Goal: Transaction & Acquisition: Purchase product/service

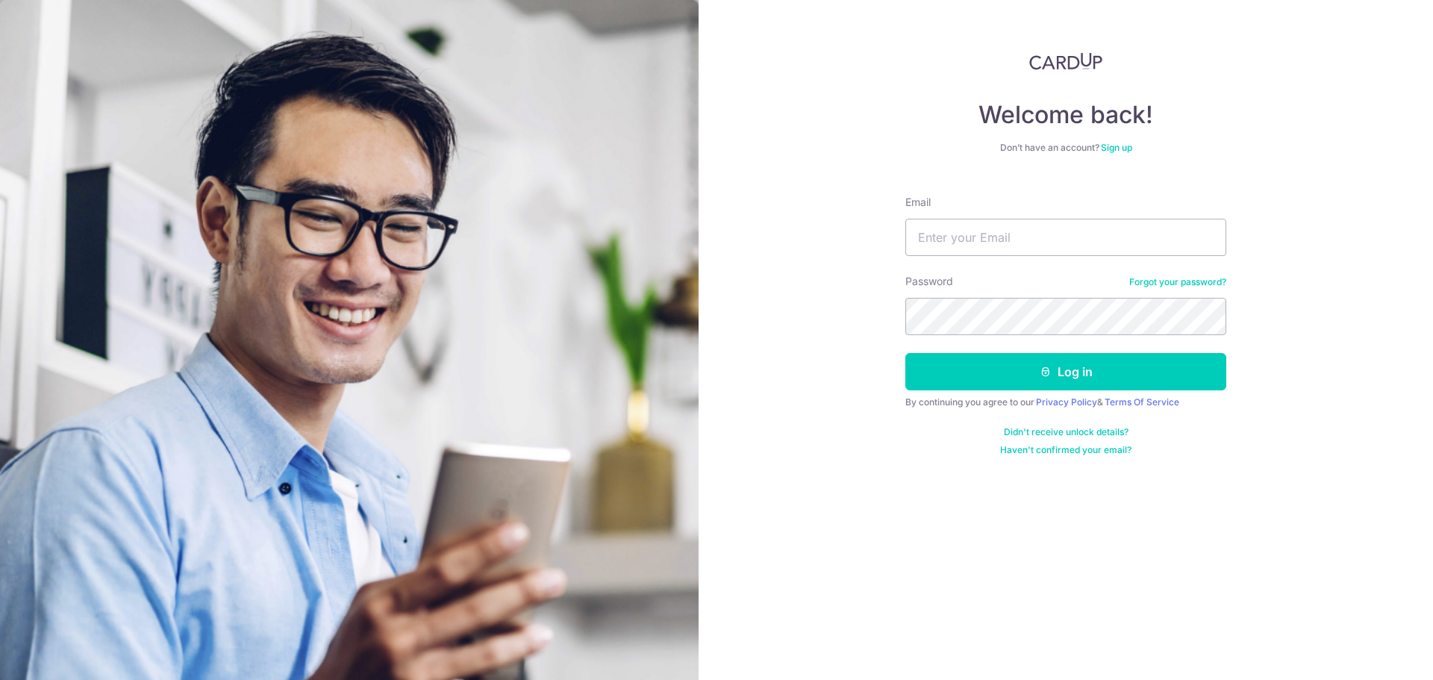
type input "sinhanquan@gmail.com"
click at [906, 353] on button "Log in" at bounding box center [1066, 371] width 321 height 37
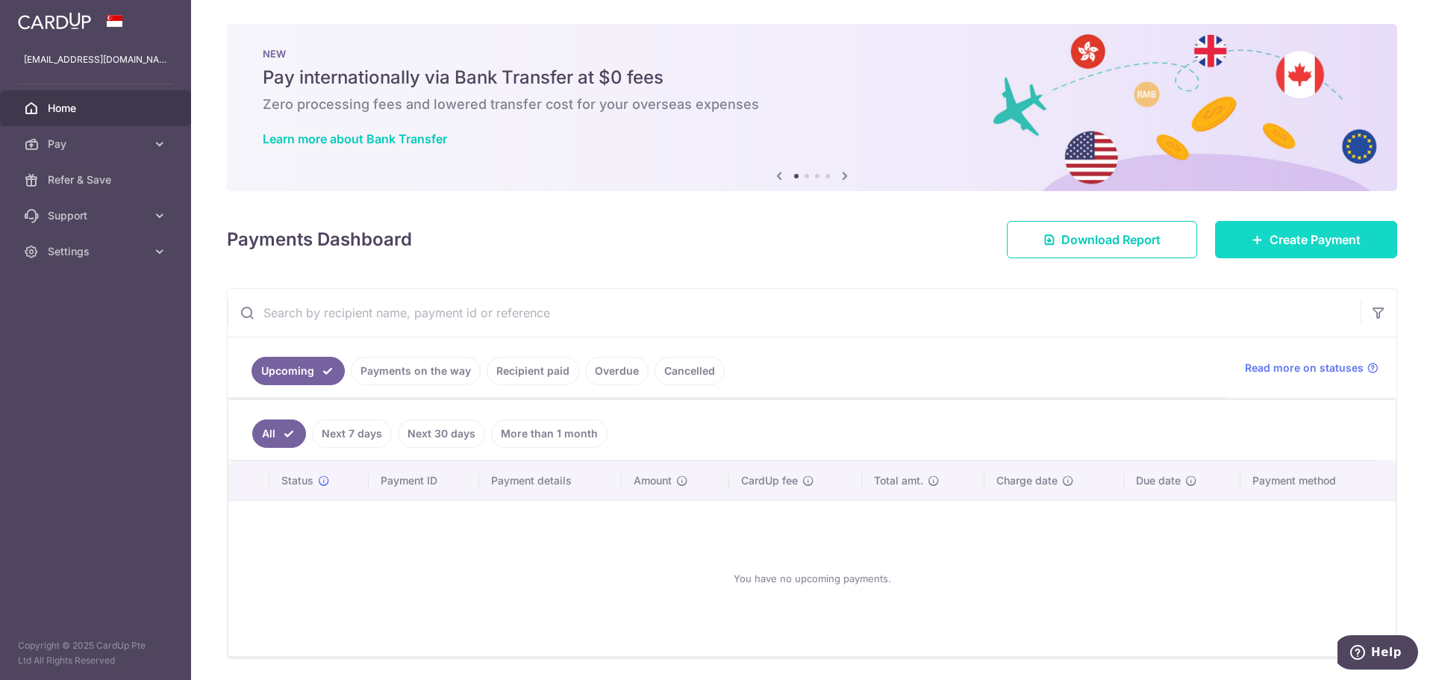
click at [1311, 243] on span "Create Payment" at bounding box center [1315, 240] width 91 height 18
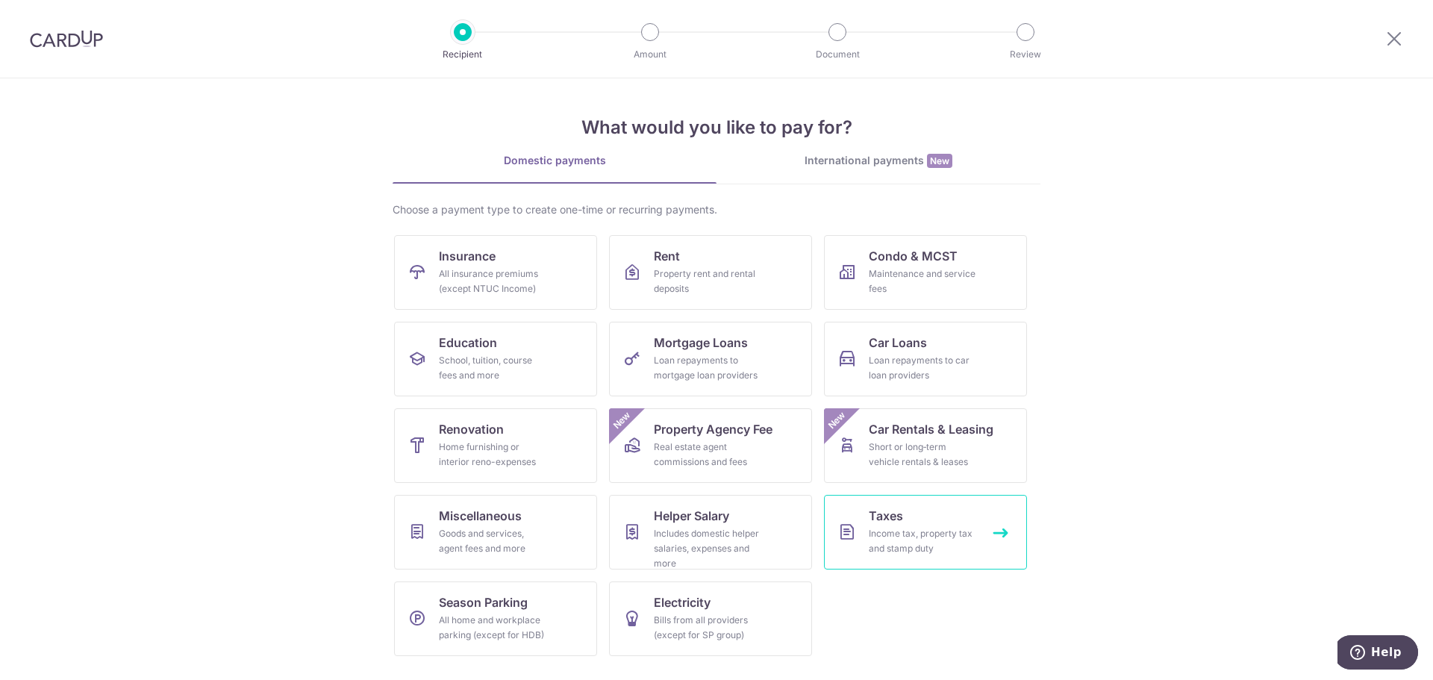
click at [869, 533] on div "Income tax, property tax and stamp duty" at bounding box center [923, 541] width 108 height 30
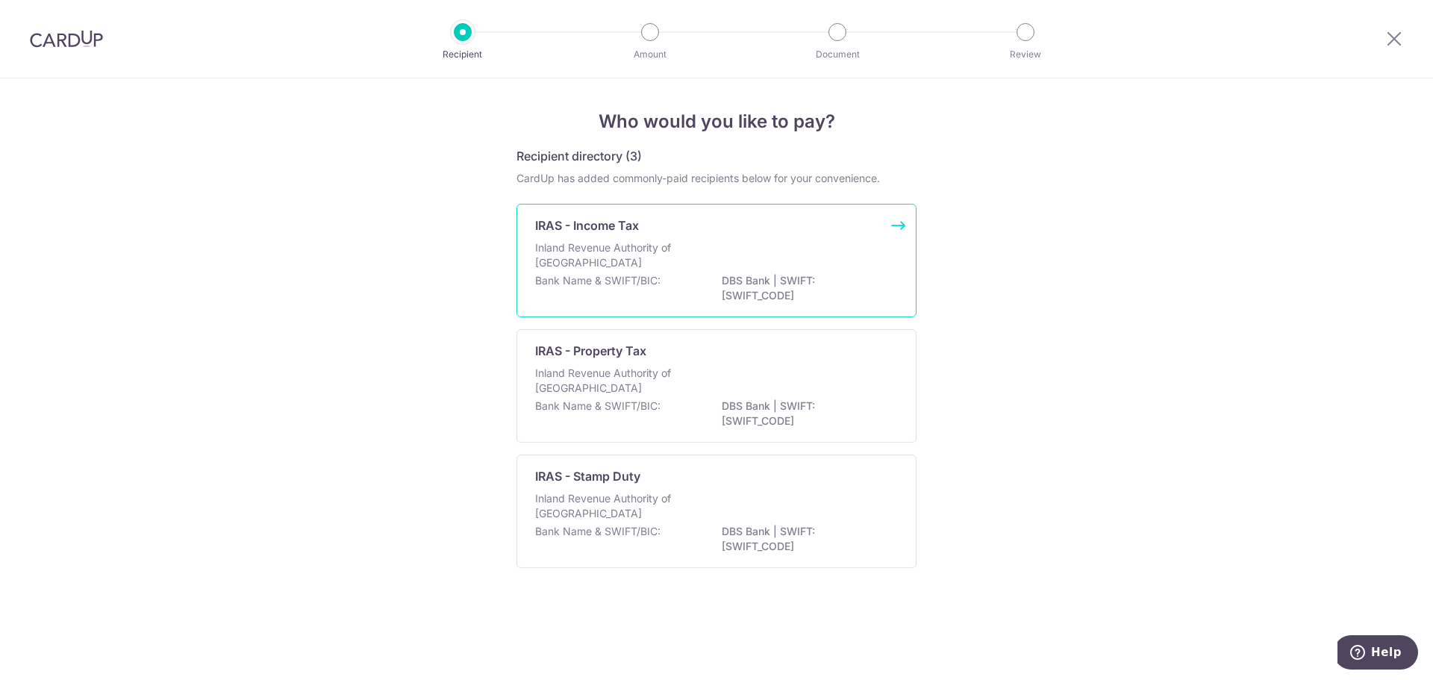
click at [705, 249] on div "Inland Revenue Authority of Singapore" at bounding box center [716, 256] width 363 height 33
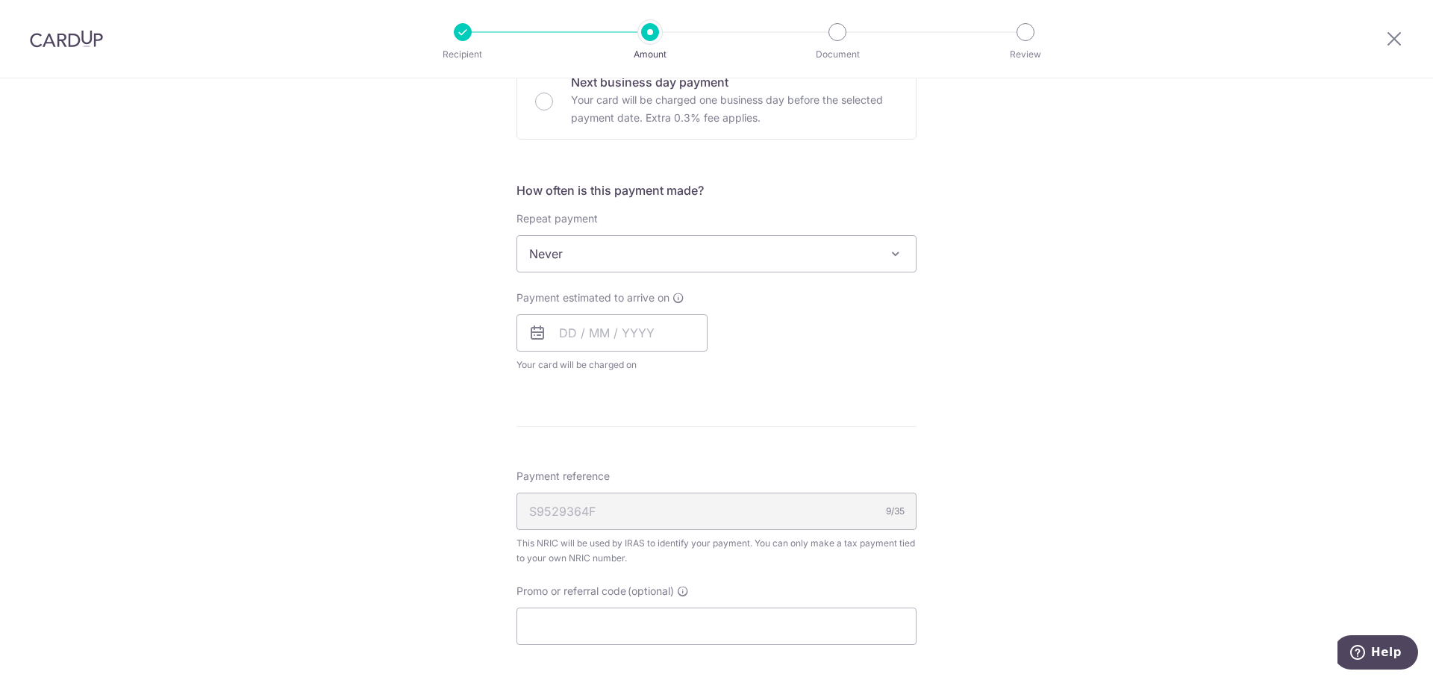
scroll to position [672, 0]
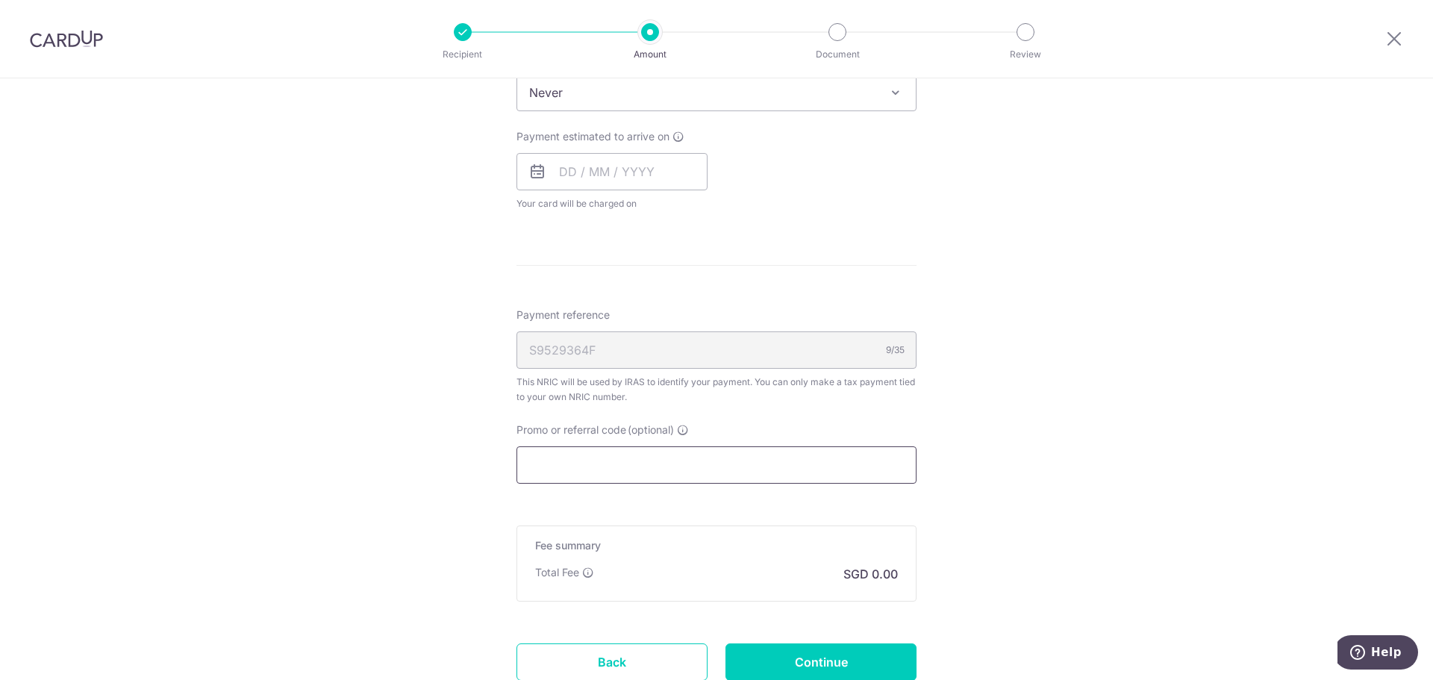
click at [663, 476] on input "Promo or referral code (optional)" at bounding box center [717, 464] width 400 height 37
paste input "OFF225"
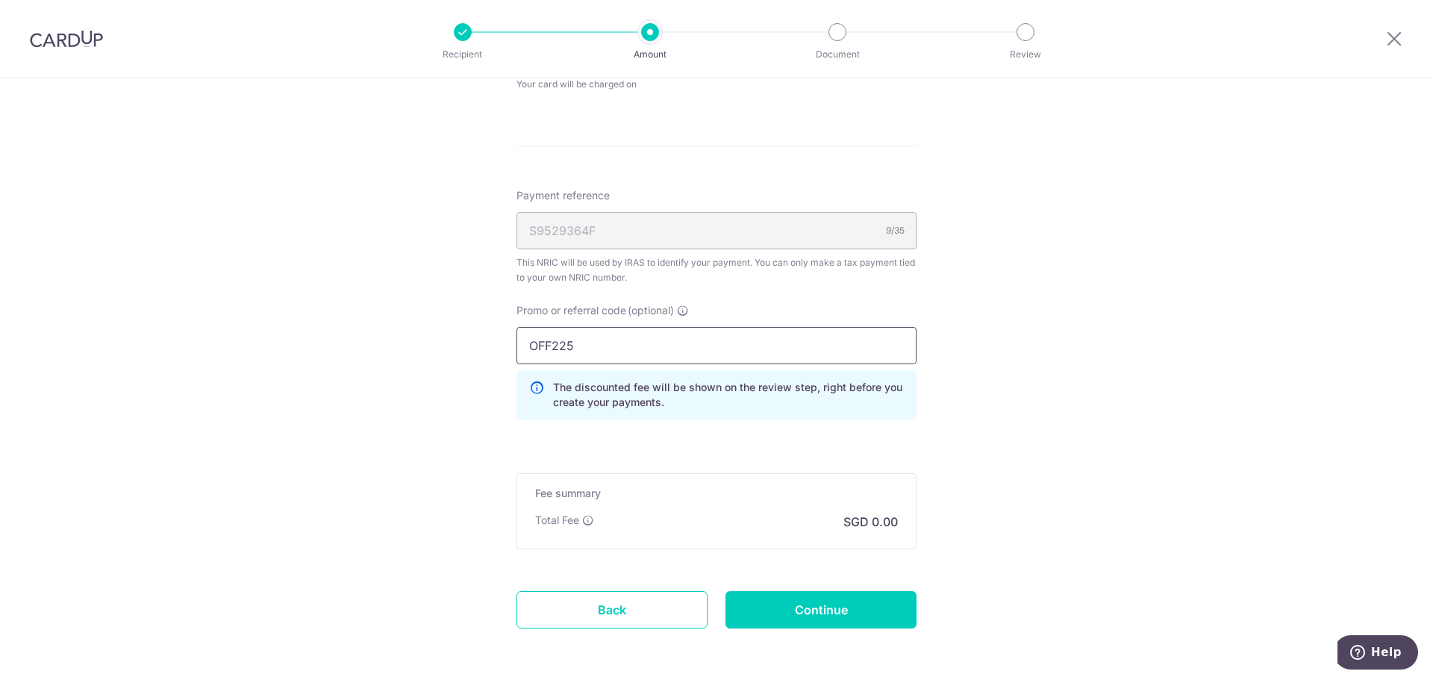
scroll to position [821, 0]
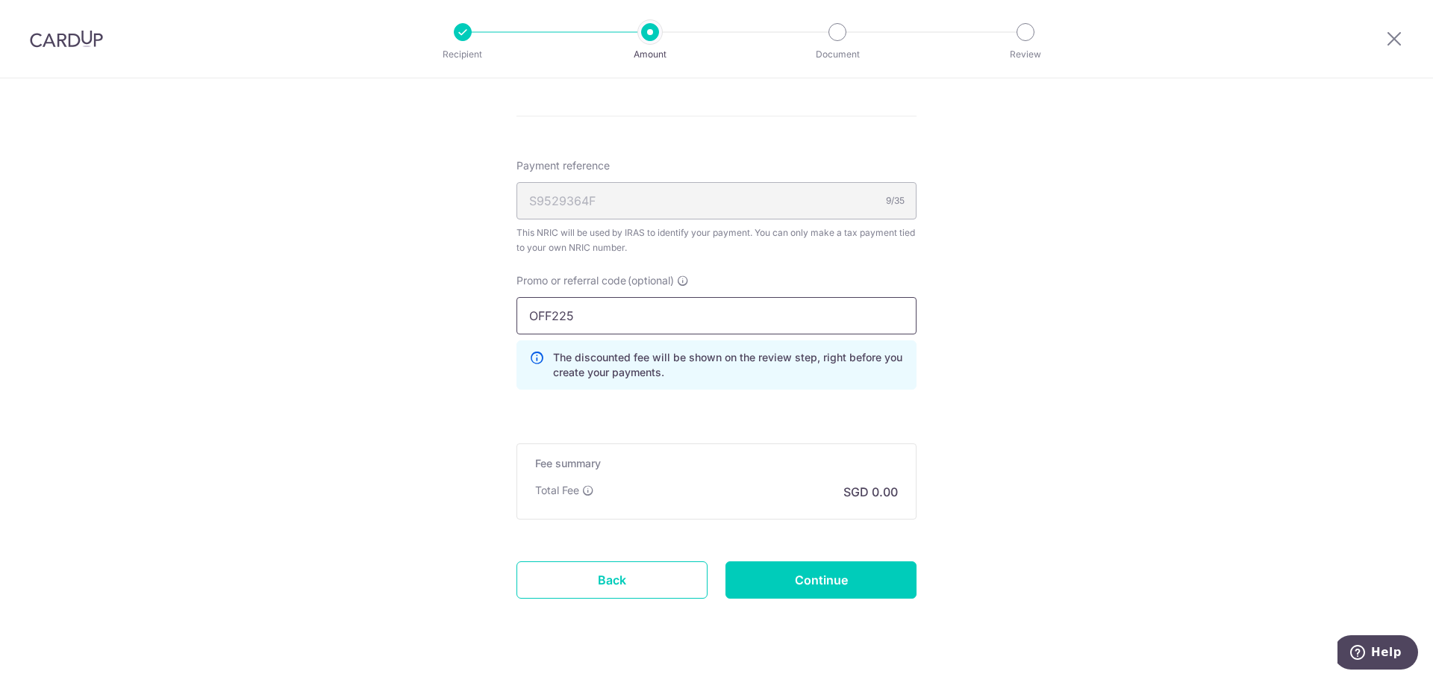
type input "OFF225"
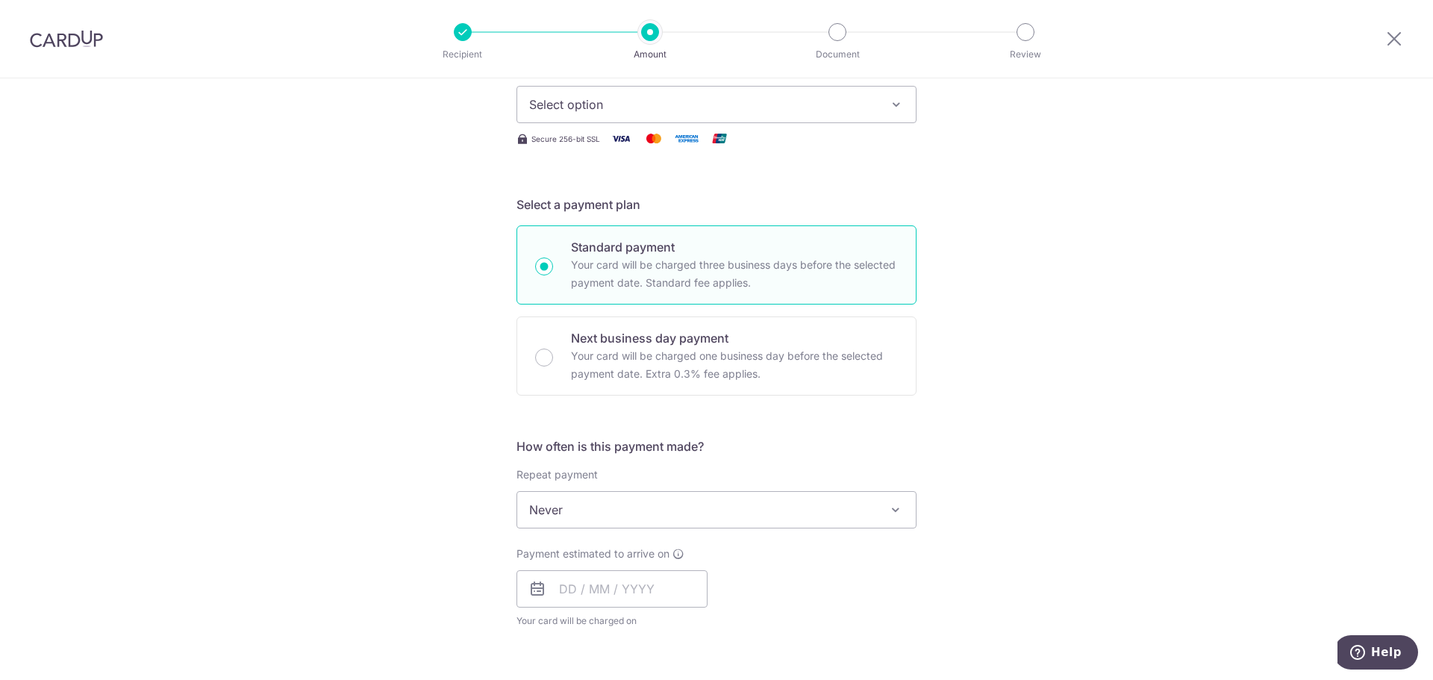
scroll to position [224, 0]
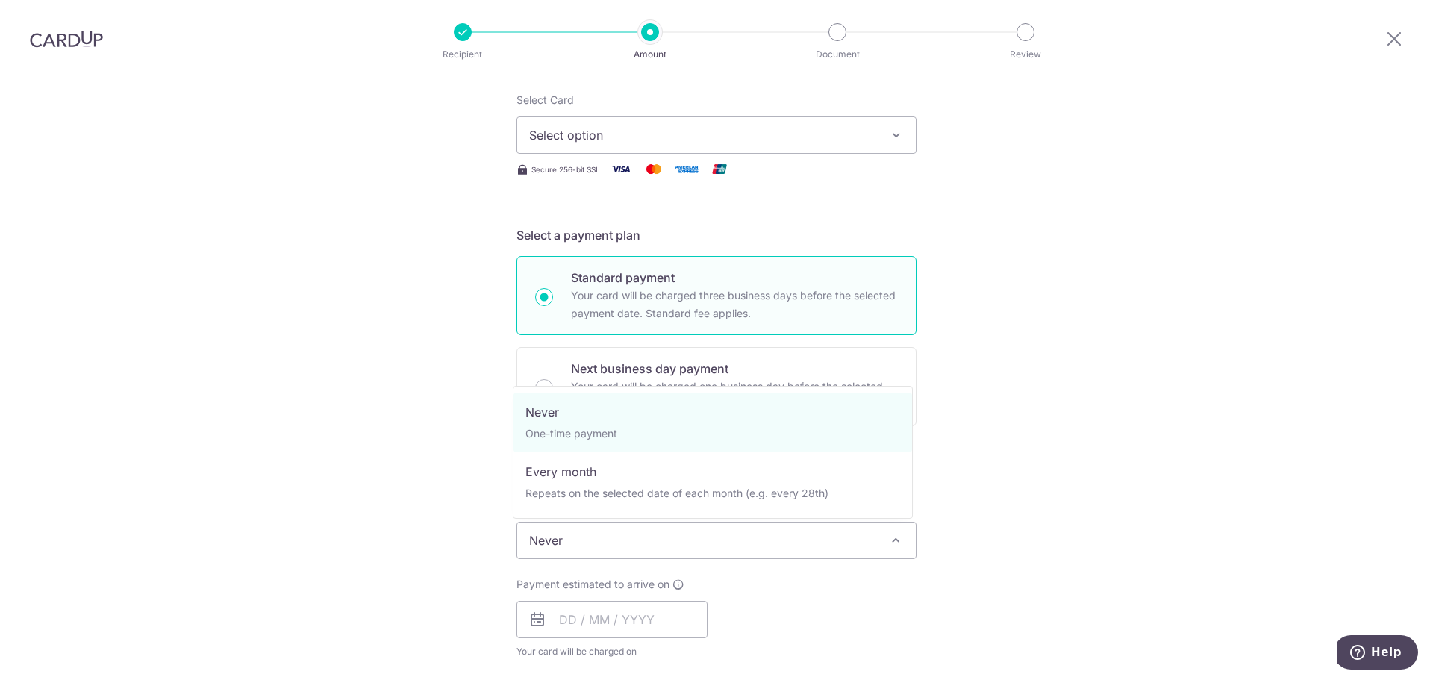
click at [729, 538] on span "Never" at bounding box center [716, 541] width 399 height 36
click at [1083, 370] on div "Tell us more about your payment Enter one-time or monthly payment amount SGD Th…" at bounding box center [716, 581] width 1433 height 1454
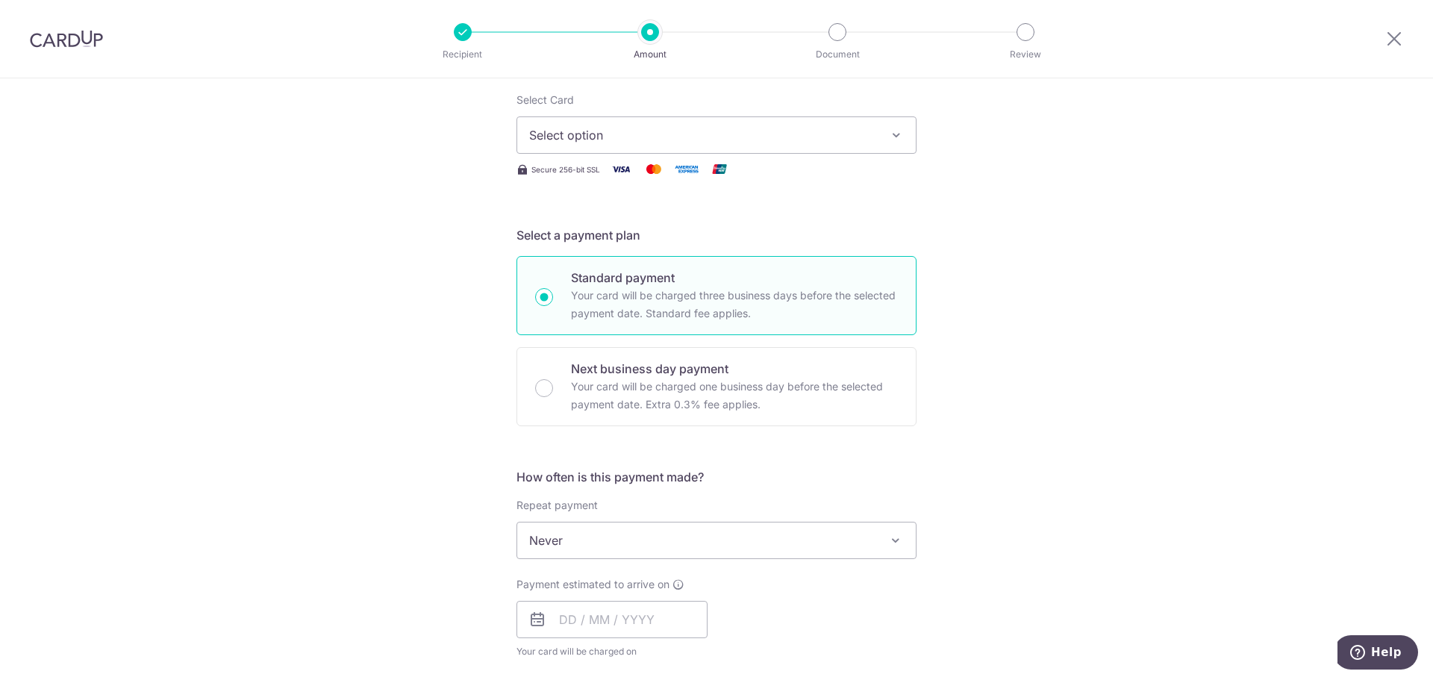
click at [729, 534] on span "Never" at bounding box center [716, 541] width 399 height 36
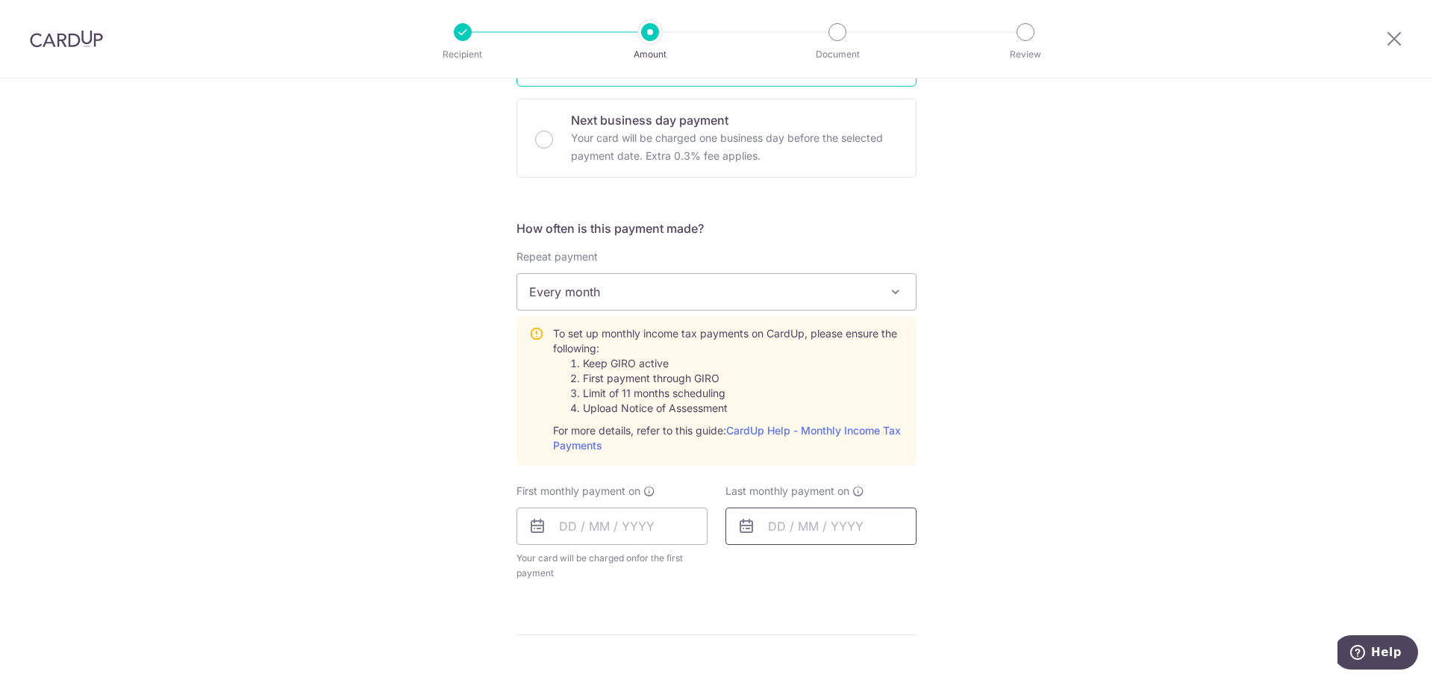
scroll to position [597, 0]
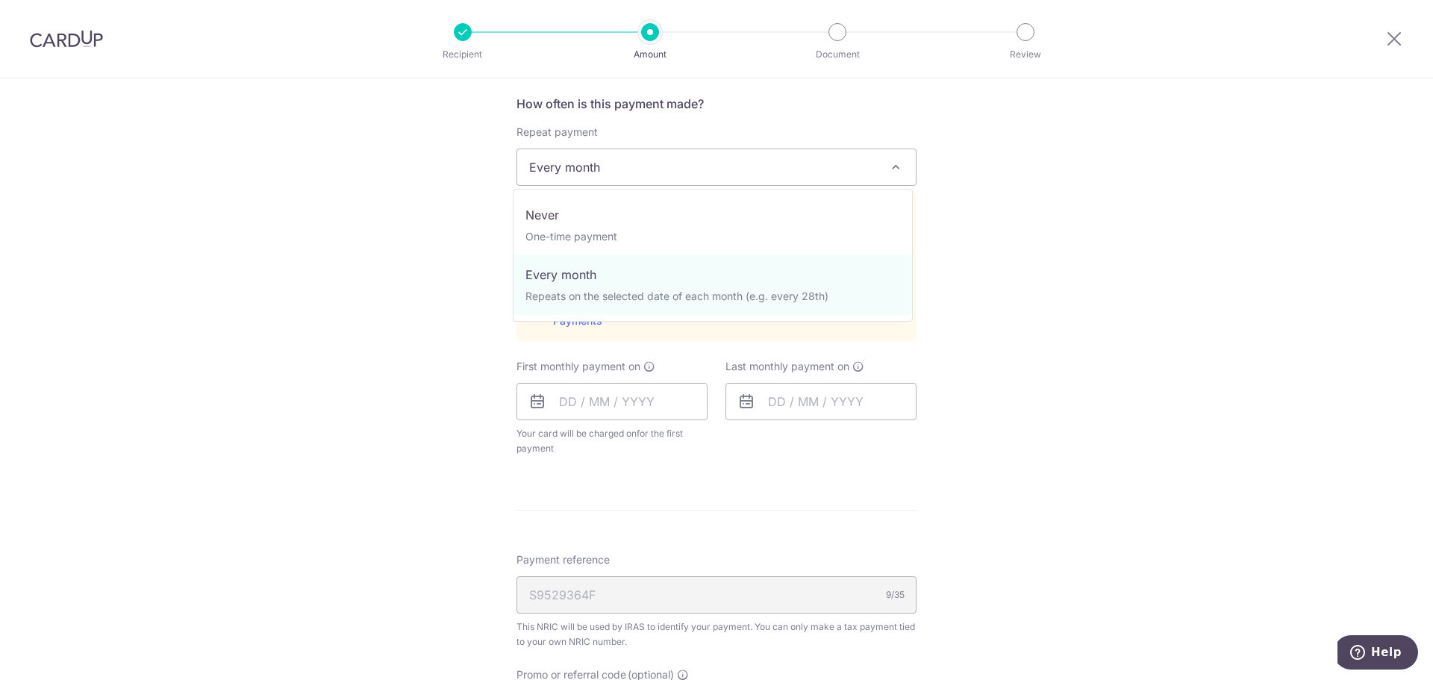
click at [829, 179] on span "Every month" at bounding box center [716, 167] width 399 height 36
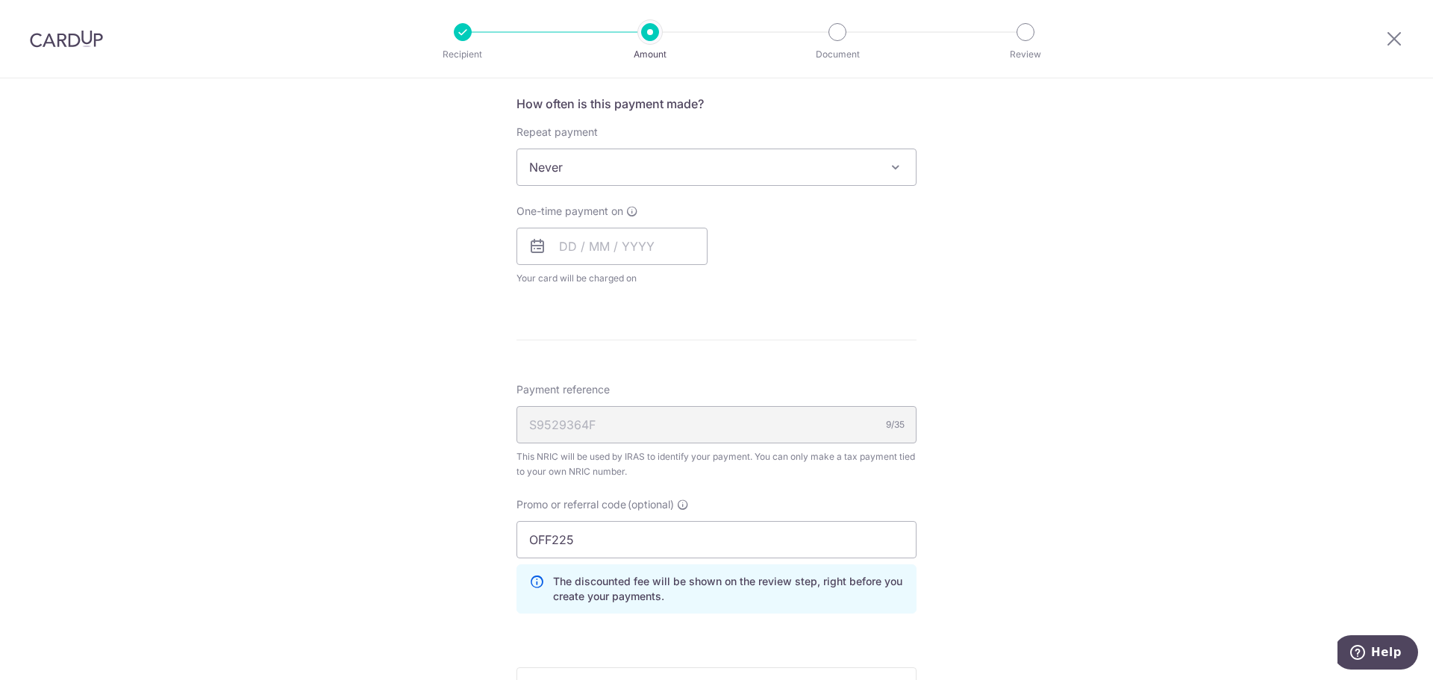
scroll to position [224, 0]
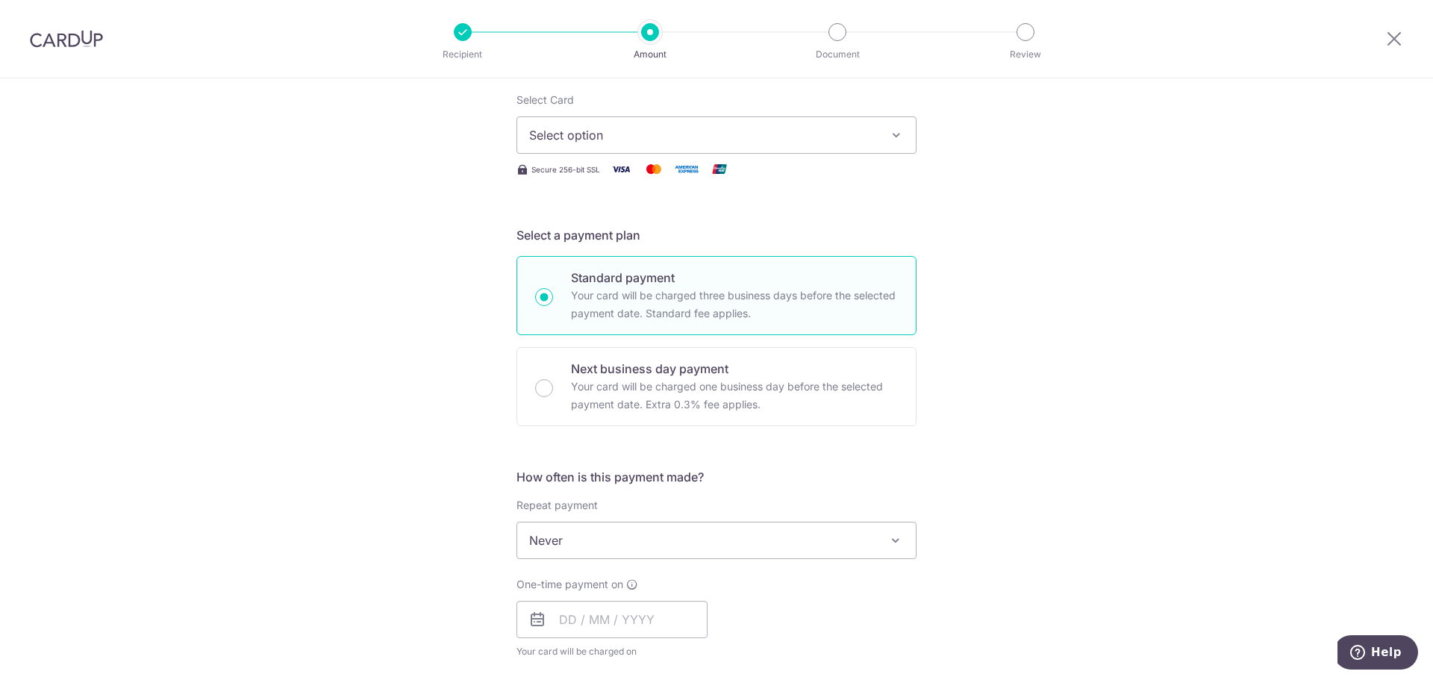
click at [676, 125] on button "Select option" at bounding box center [717, 134] width 400 height 37
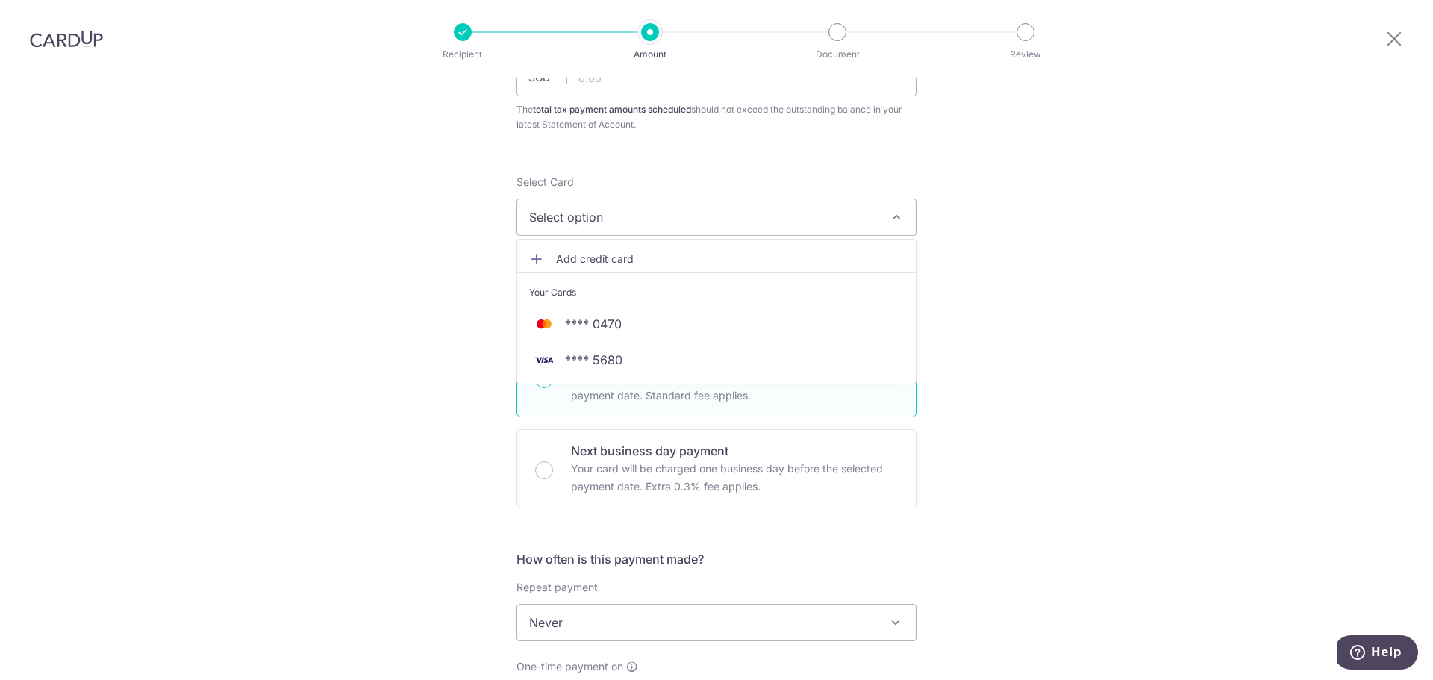
scroll to position [75, 0]
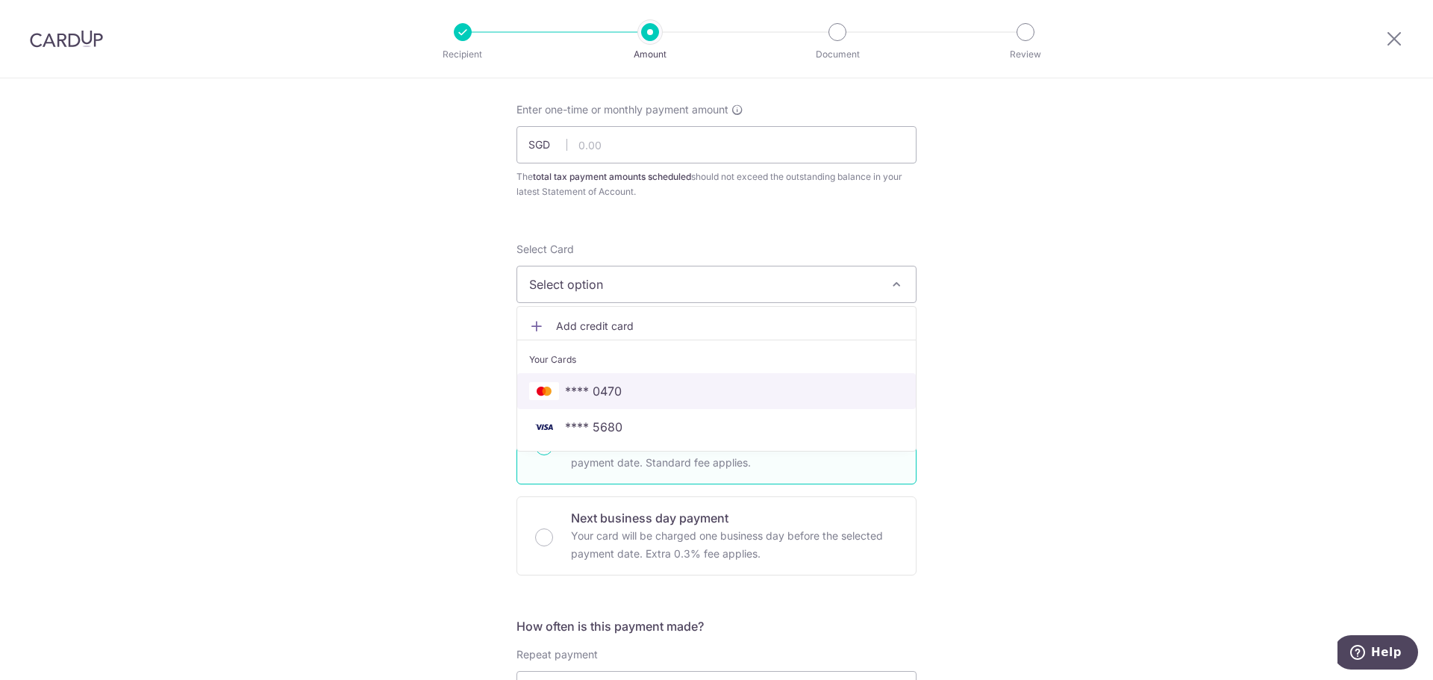
click at [695, 386] on span "**** 0470" at bounding box center [716, 391] width 375 height 18
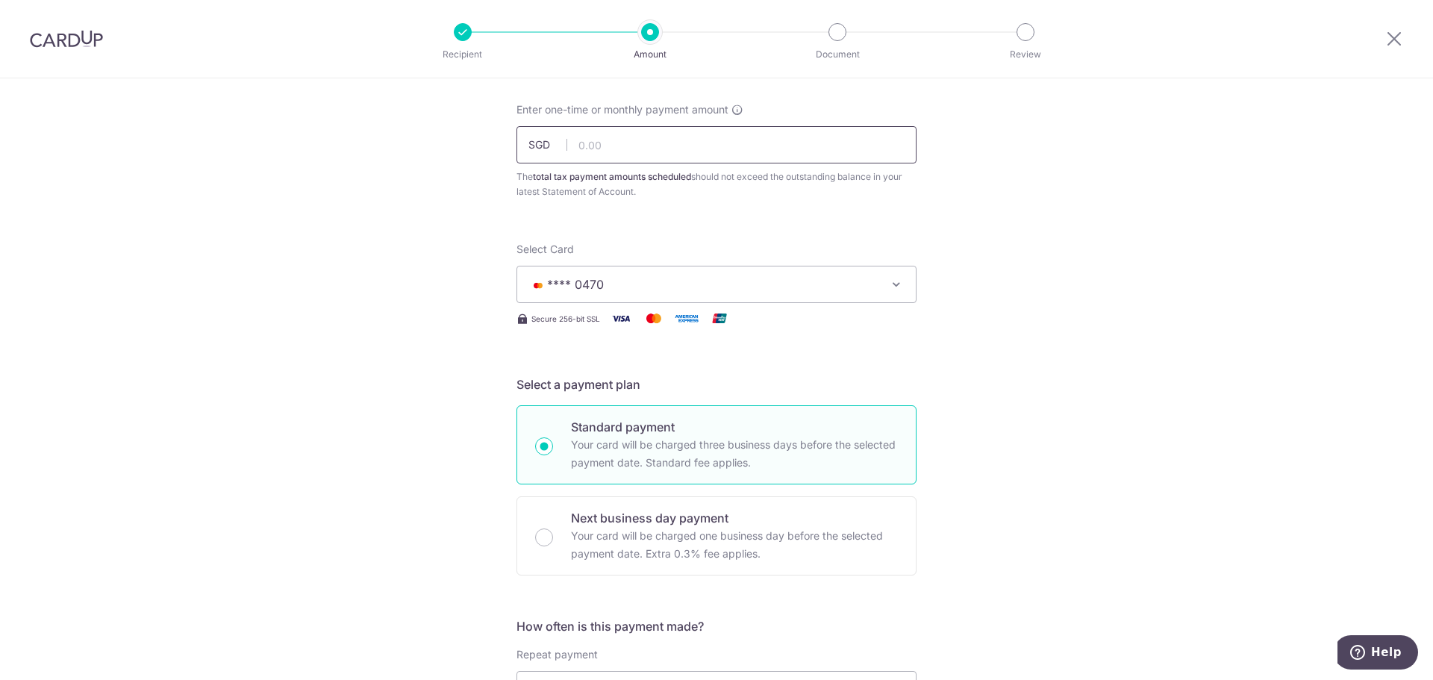
click at [700, 138] on input "text" at bounding box center [717, 144] width 400 height 37
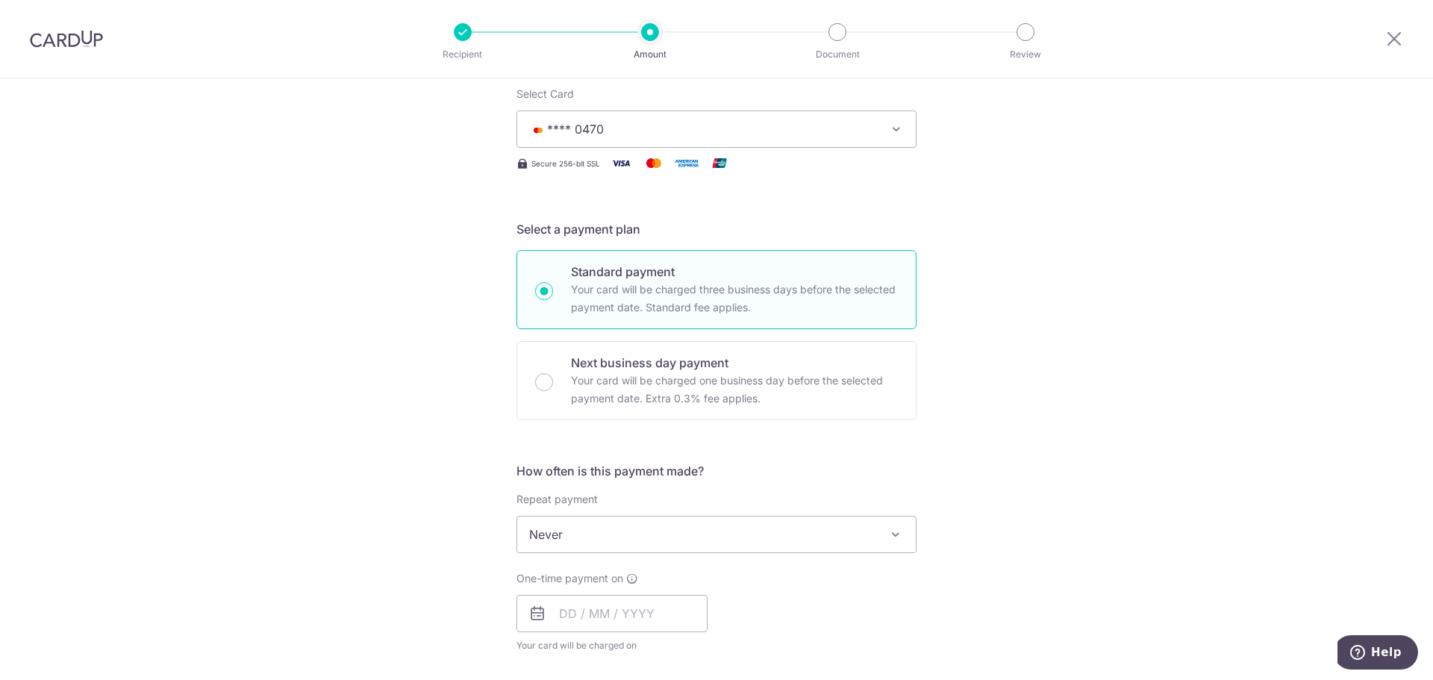
scroll to position [299, 0]
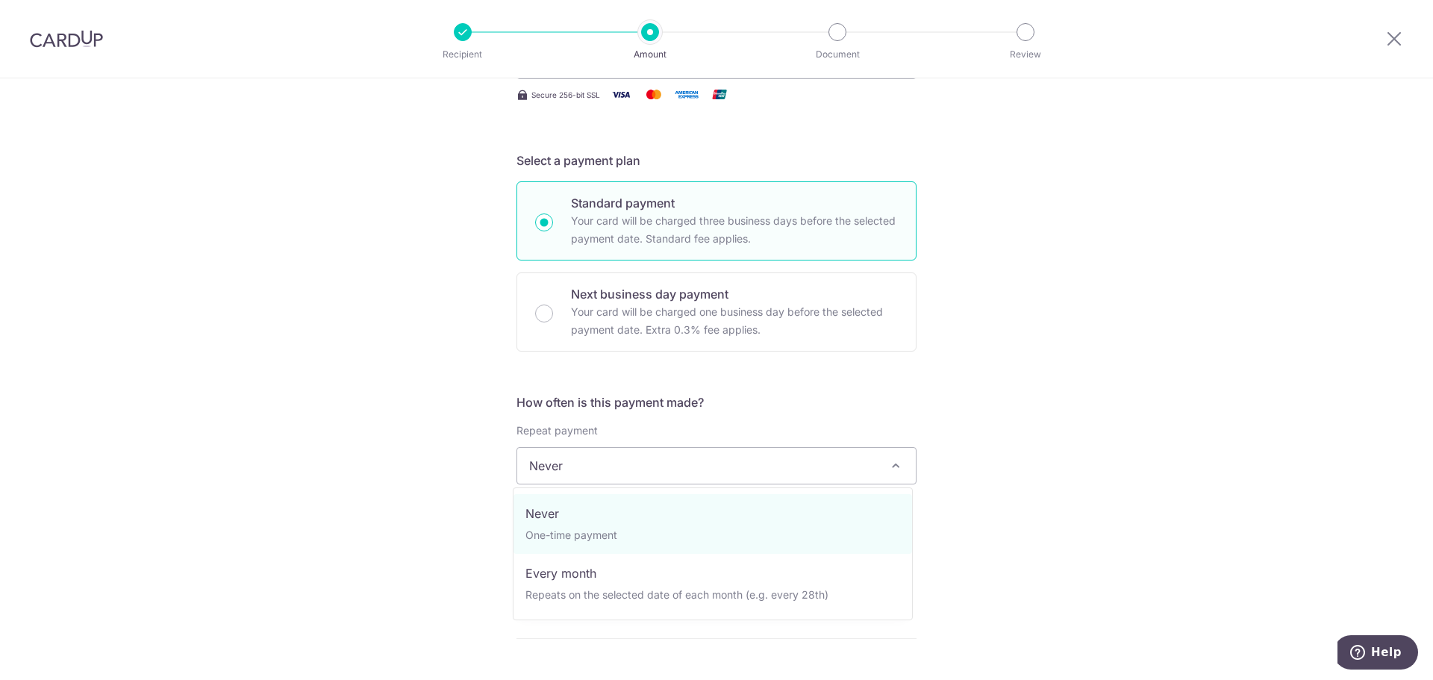
click at [756, 479] on span "Never" at bounding box center [716, 466] width 399 height 36
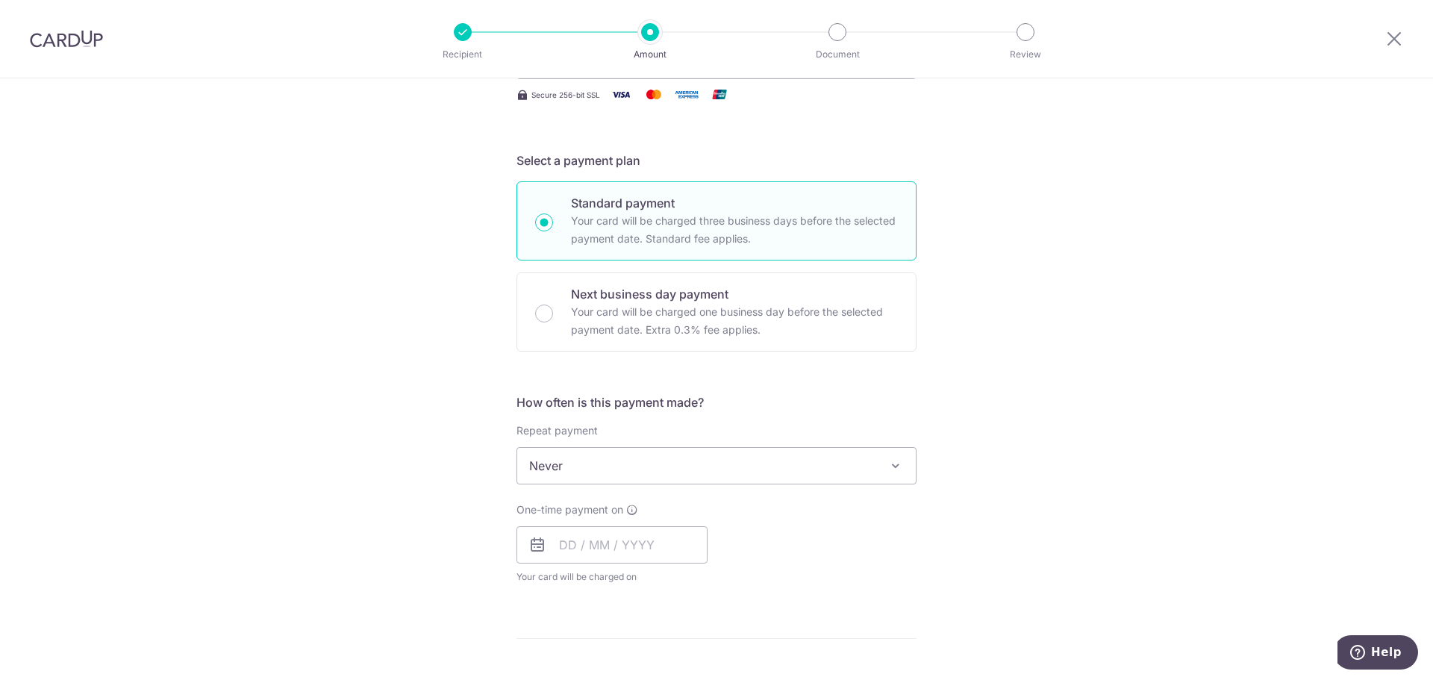
click at [1136, 379] on div "Tell us more about your payment Enter one-time or monthly payment amount SGD Th…" at bounding box center [716, 507] width 1433 height 1454
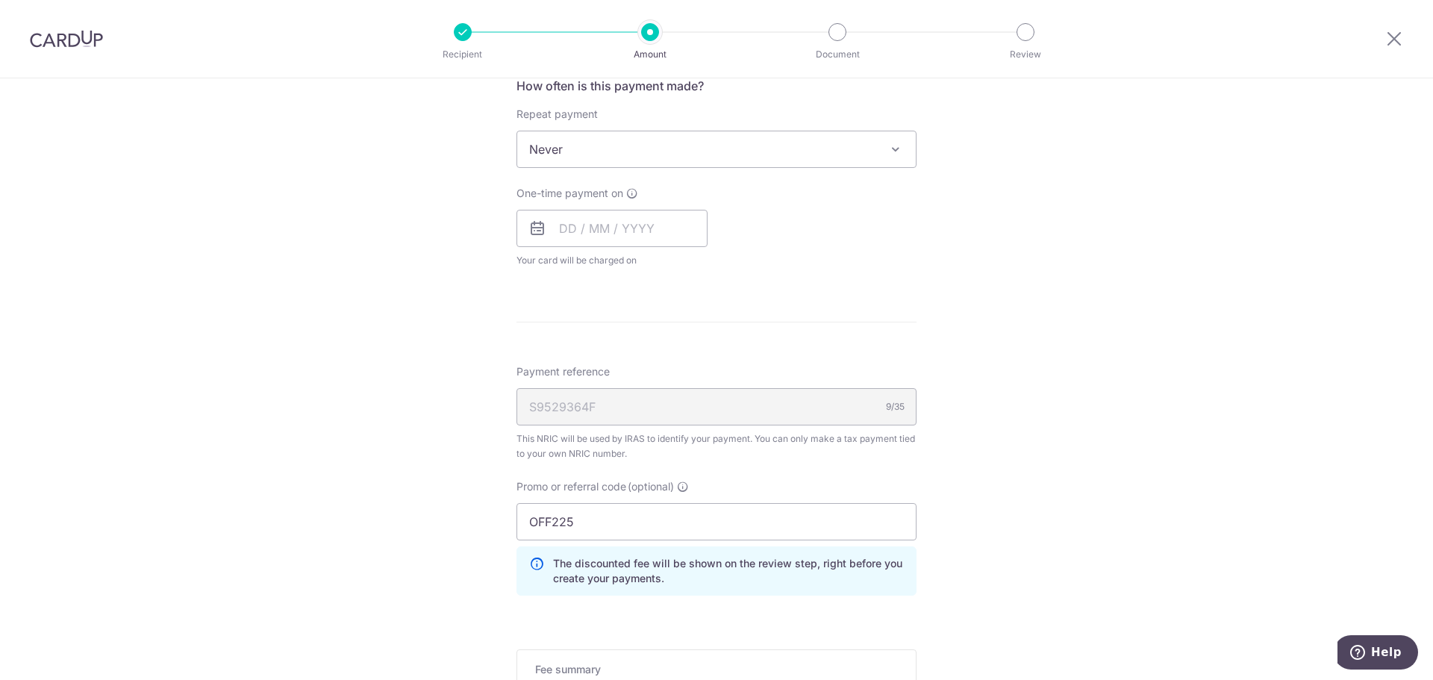
scroll to position [479, 0]
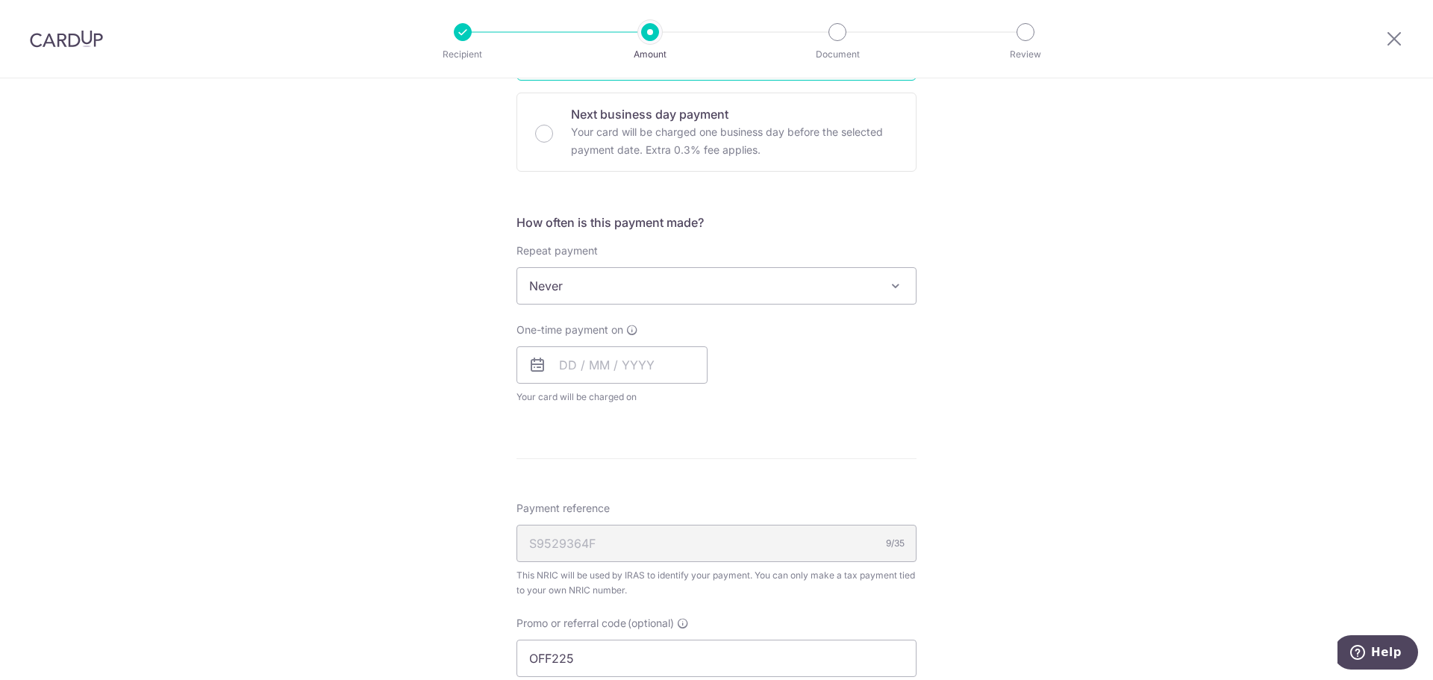
click at [794, 295] on span "Never" at bounding box center [716, 286] width 399 height 36
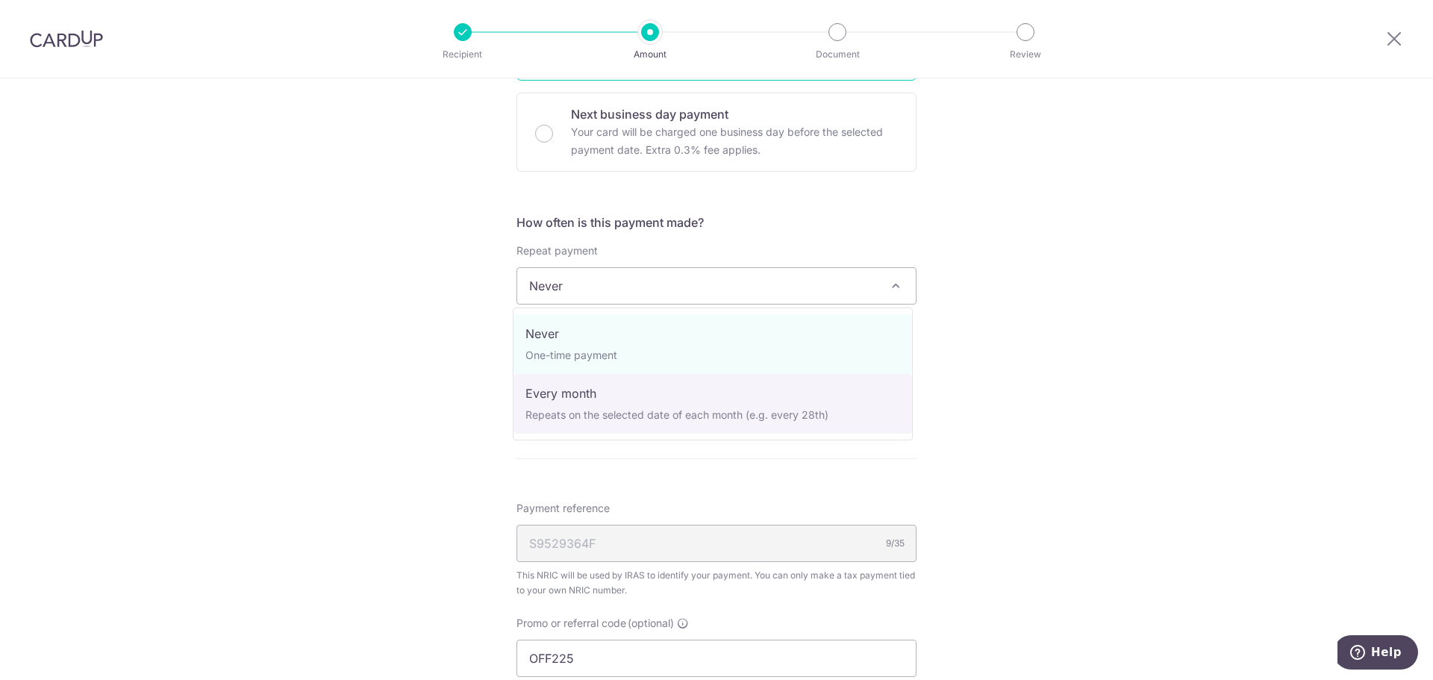
select select "3"
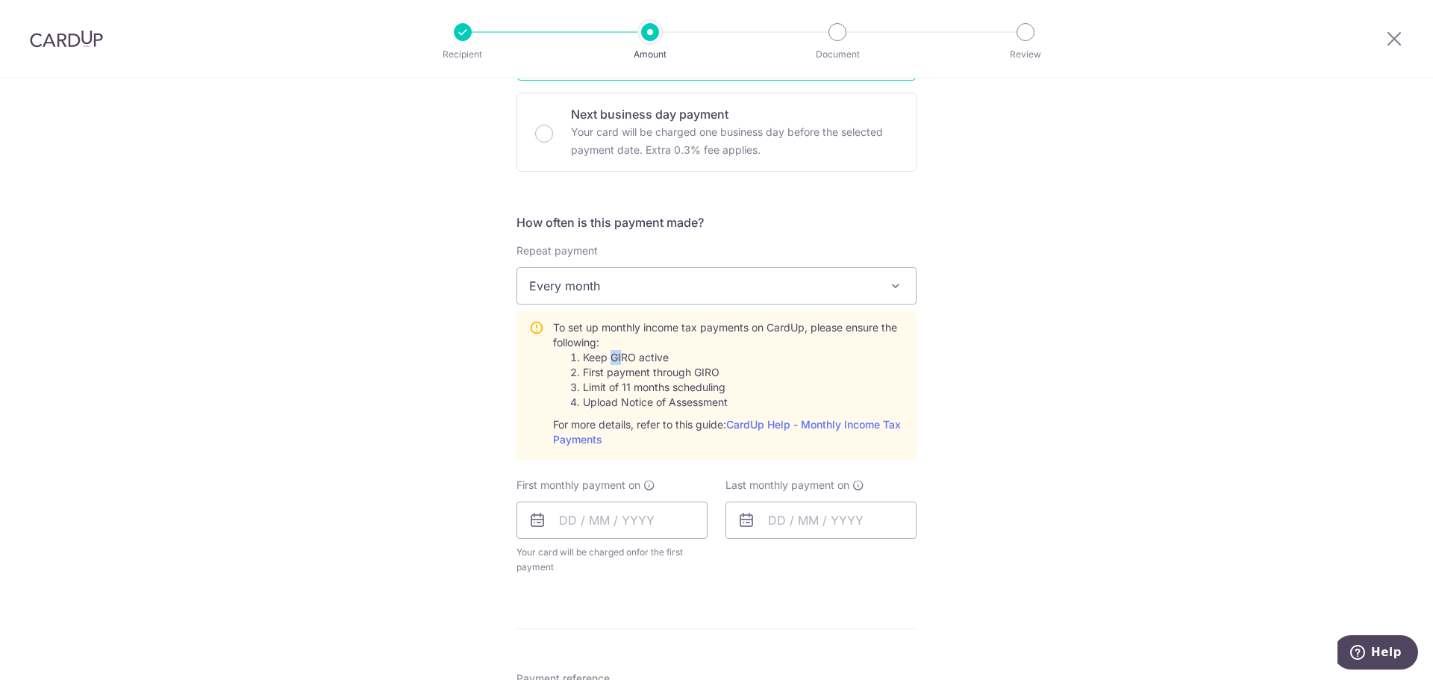
drag, startPoint x: 607, startPoint y: 358, endPoint x: 650, endPoint y: 358, distance: 43.3
click at [645, 357] on li "Keep GIRO active" at bounding box center [743, 357] width 321 height 15
click at [670, 365] on li "First payment through GIRO" at bounding box center [743, 372] width 321 height 15
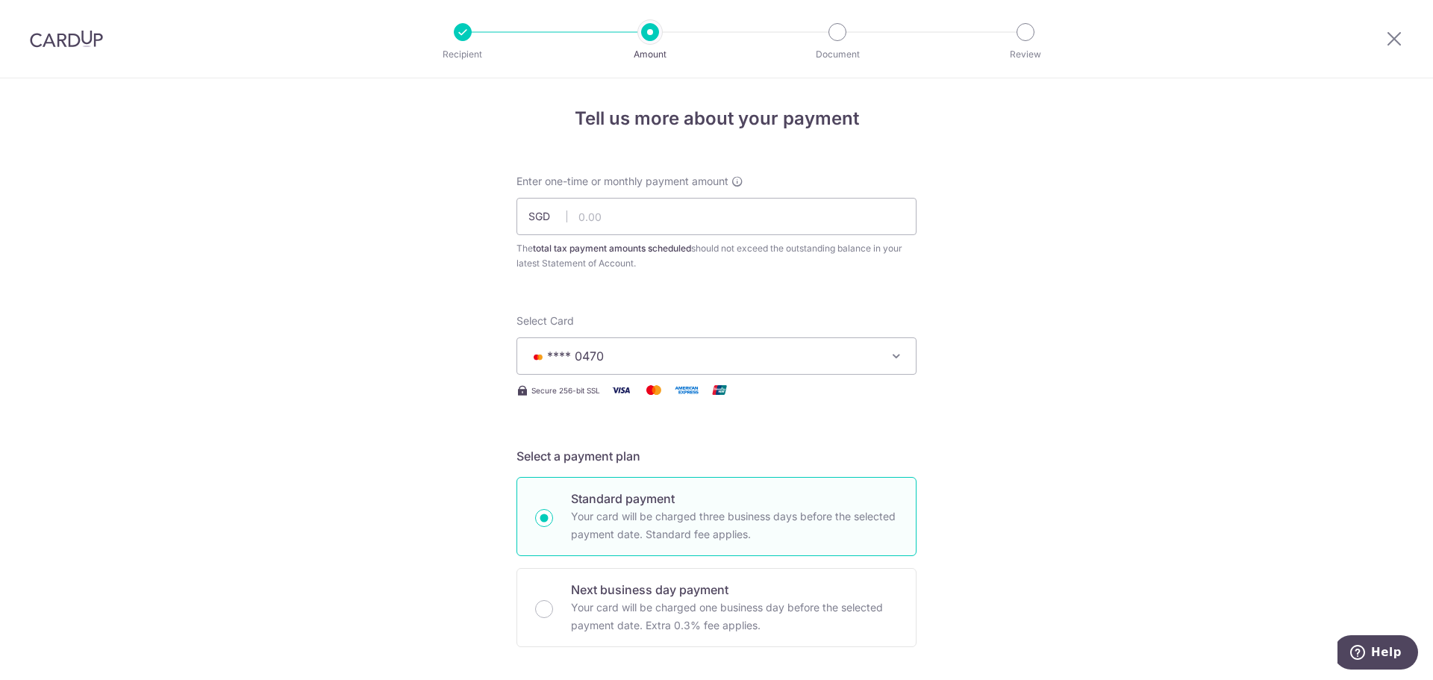
scroll to position [0, 0]
click at [776, 232] on input "text" at bounding box center [717, 219] width 400 height 37
click at [614, 212] on input "text" at bounding box center [717, 219] width 400 height 37
paste input "433.84"
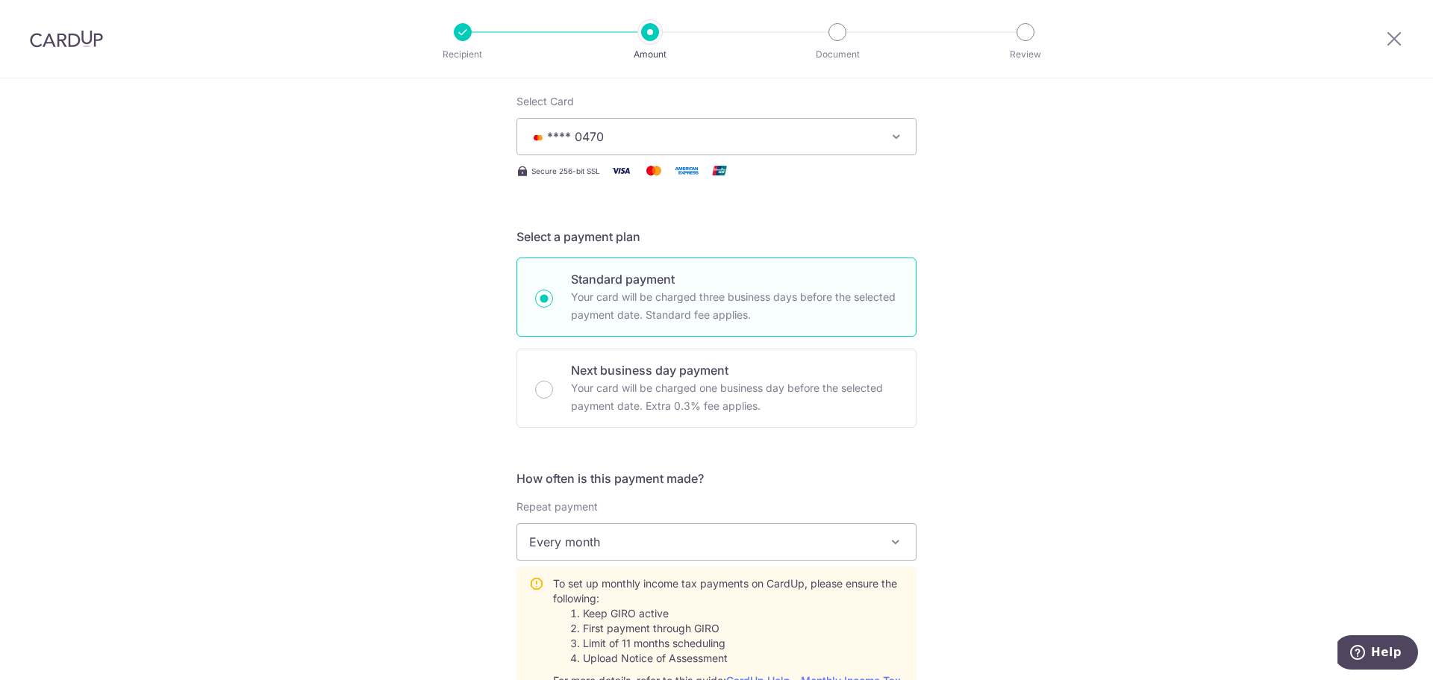
scroll to position [224, 0]
type input "433.84"
click at [703, 540] on span "Every month" at bounding box center [716, 541] width 399 height 36
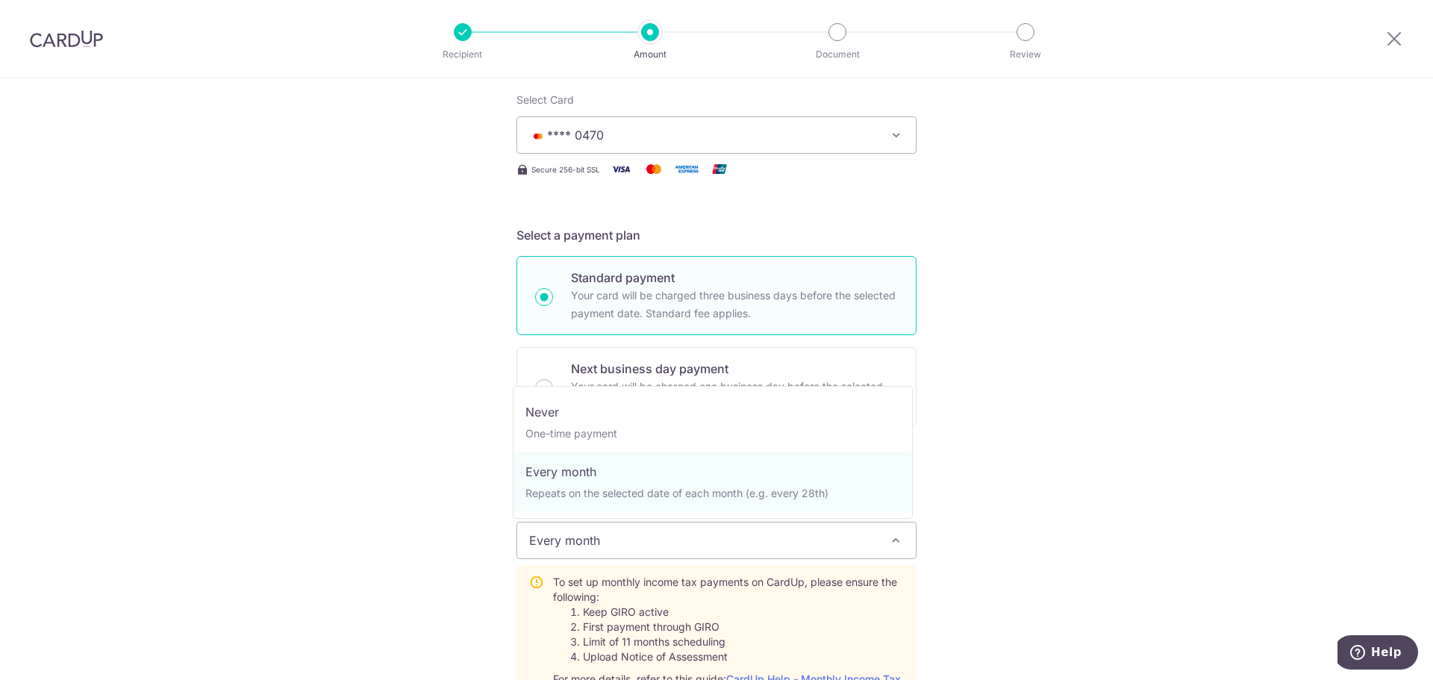
click at [718, 540] on span "Every month" at bounding box center [716, 541] width 399 height 36
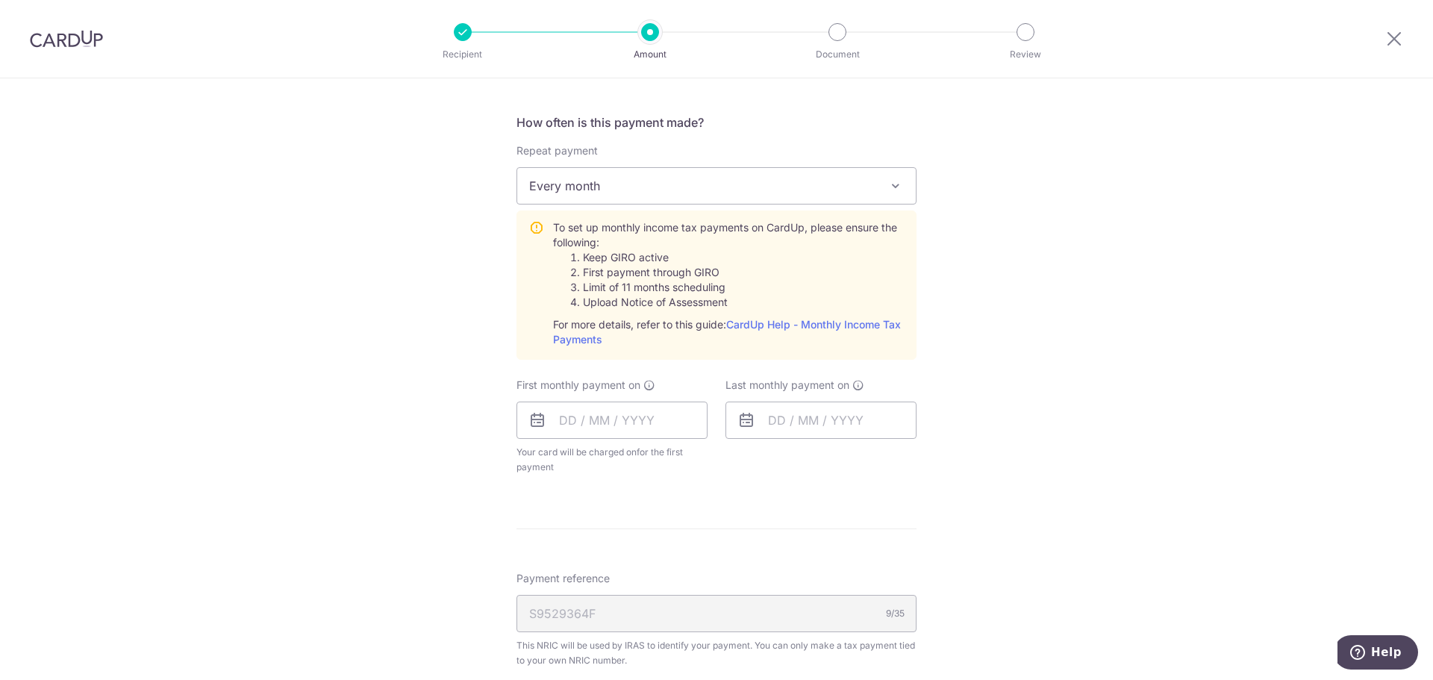
scroll to position [597, 0]
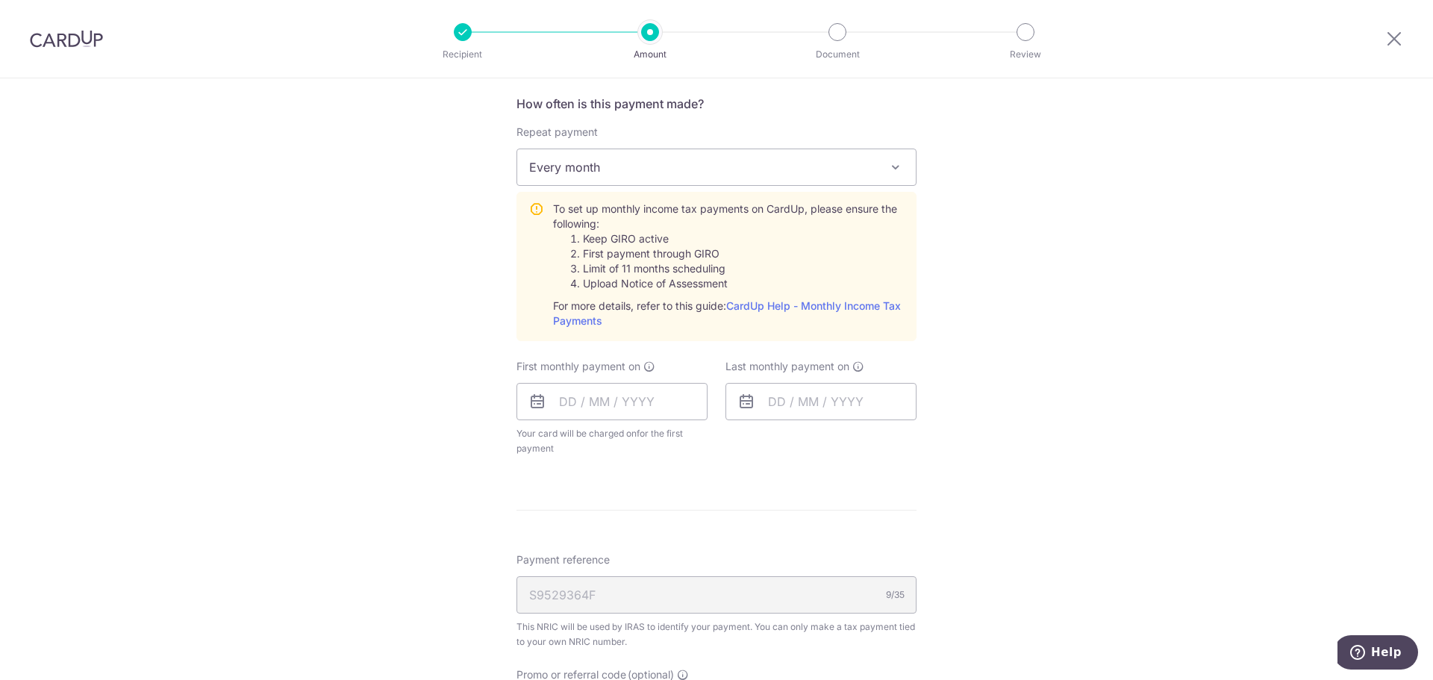
click at [596, 363] on span "First monthly payment on" at bounding box center [579, 366] width 124 height 15
click at [604, 393] on input "text" at bounding box center [612, 401] width 191 height 37
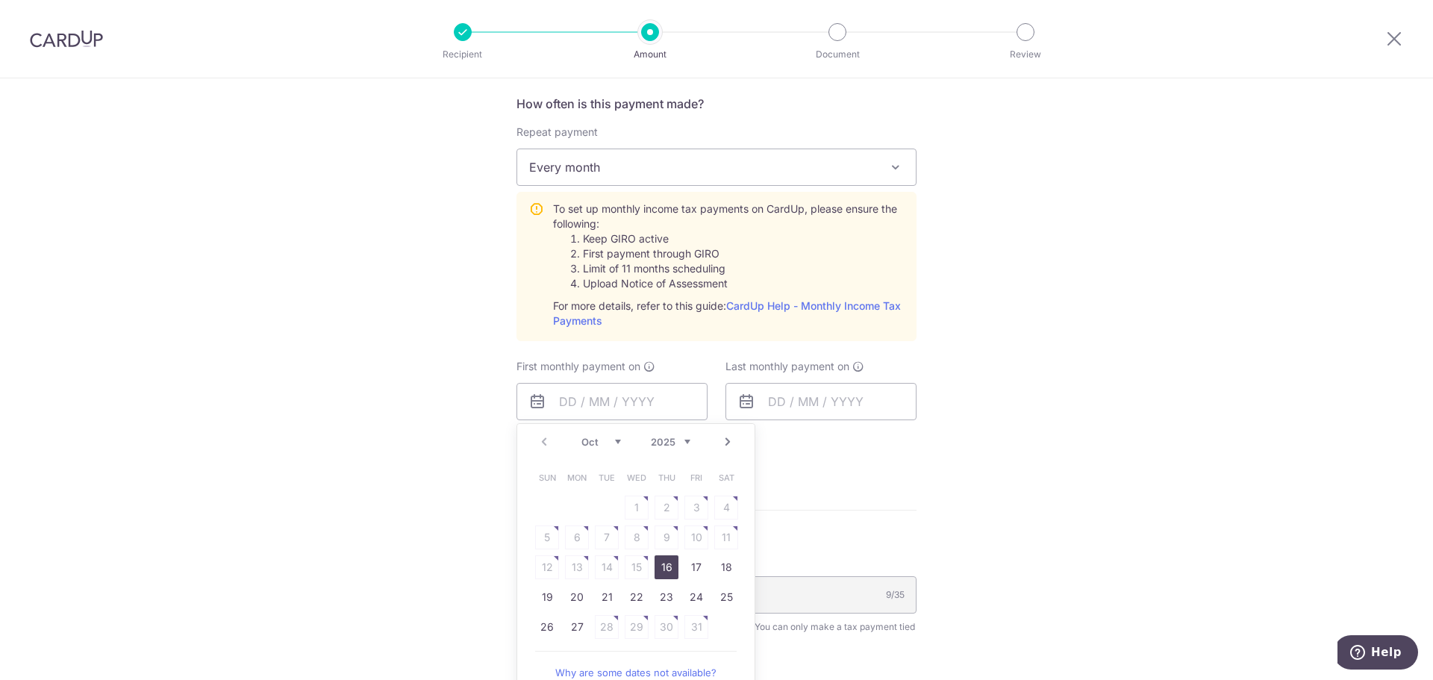
click at [664, 570] on link "16" at bounding box center [667, 567] width 24 height 24
type input "[DATE]"
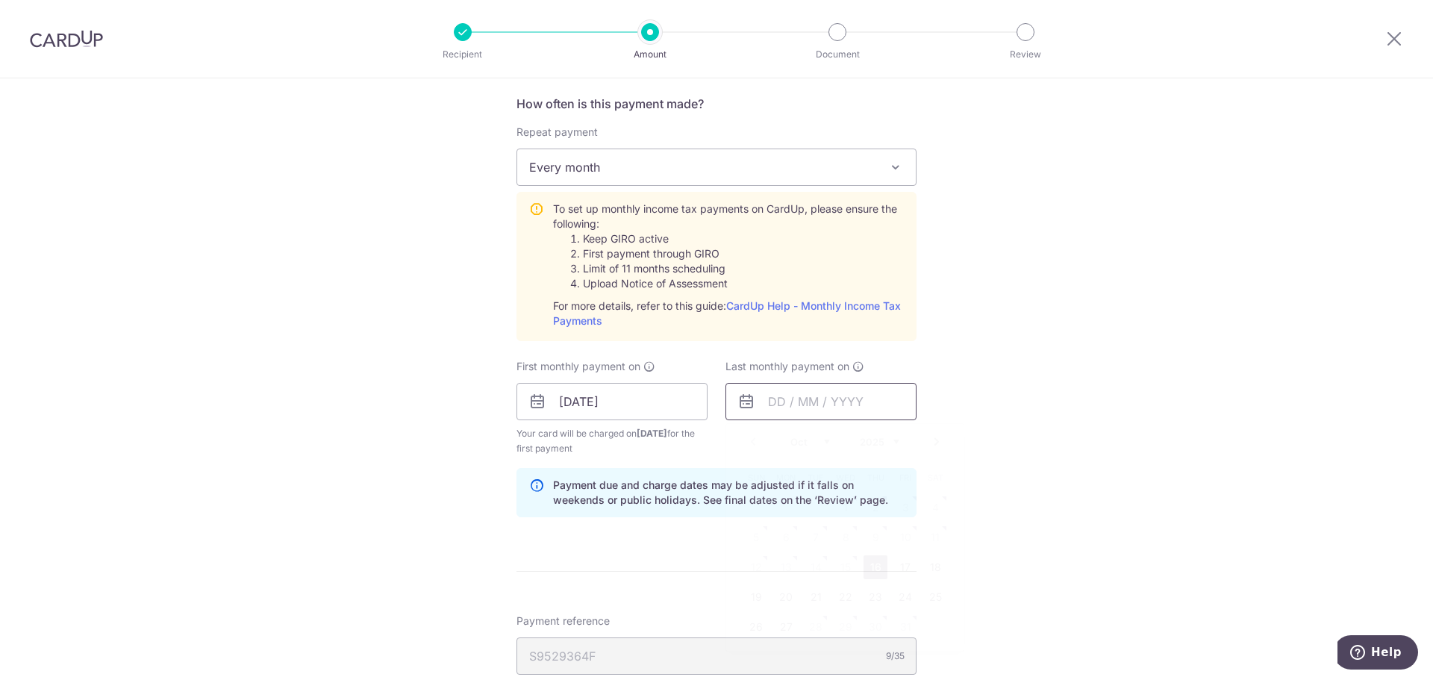
click at [791, 398] on input "text" at bounding box center [821, 401] width 191 height 37
click at [870, 570] on link "16" at bounding box center [876, 567] width 24 height 24
click at [811, 411] on input "[DATE]" at bounding box center [821, 401] width 191 height 37
click at [822, 440] on select "Oct Nov Dec" at bounding box center [811, 442] width 40 height 12
click at [903, 436] on div "Prev Next Oct Nov Dec 2025 2026" at bounding box center [844, 442] width 237 height 36
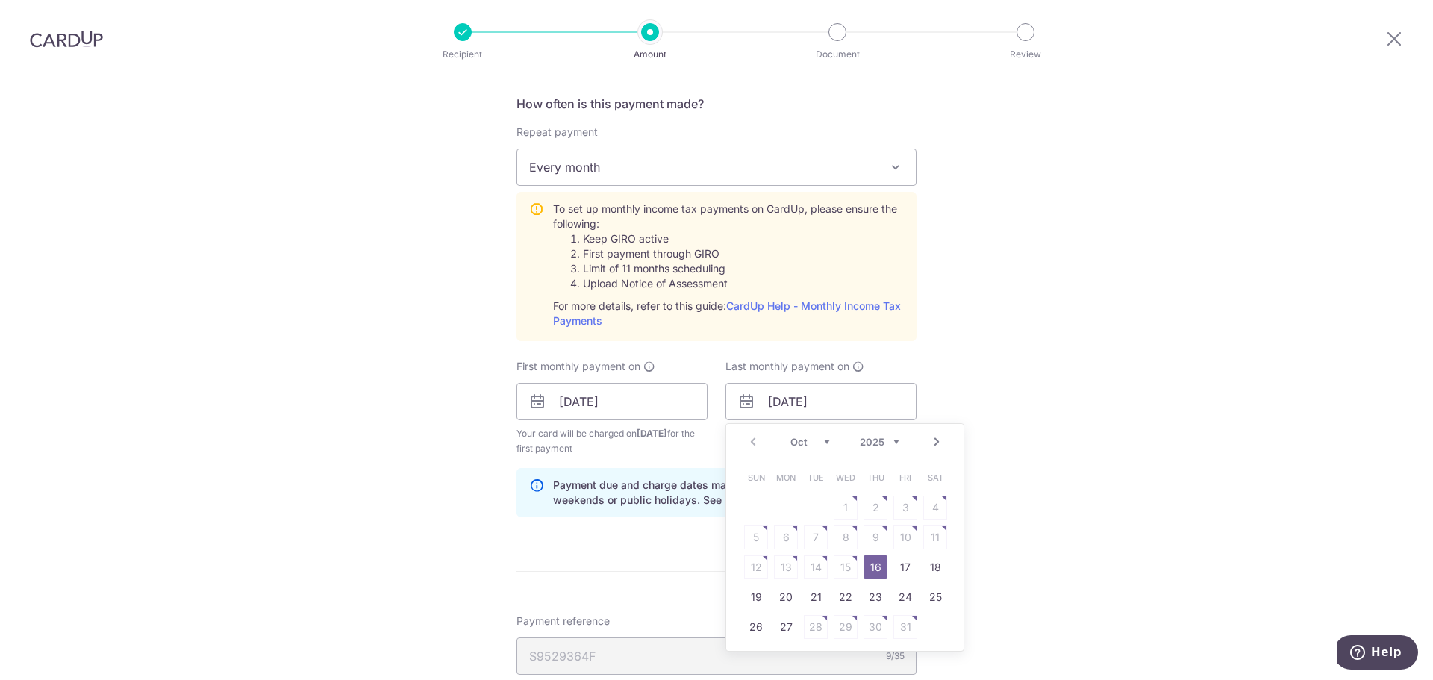
click at [897, 447] on div "Prev Next Oct Nov Dec 2025 2026" at bounding box center [844, 442] width 237 height 36
click at [894, 445] on select "2025 2026" at bounding box center [880, 442] width 40 height 12
click at [820, 438] on select "Jan Feb Mar Apr May Jun Jul Aug Sep Oct Nov" at bounding box center [811, 442] width 40 height 12
click at [794, 440] on select "Jan Feb Mar Apr May Jun Jul Aug Sep Oct Nov" at bounding box center [811, 442] width 40 height 12
click at [783, 564] on link "16" at bounding box center [786, 567] width 24 height 24
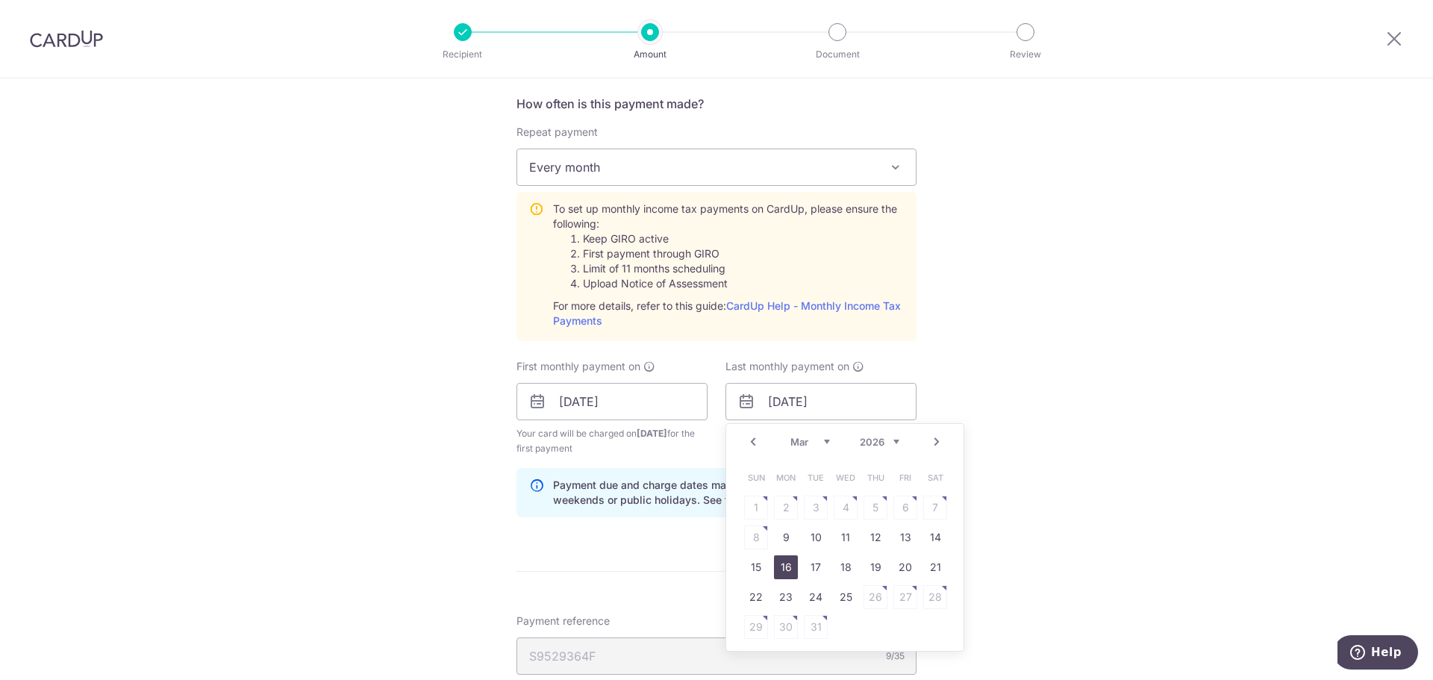
type input "16/03/2026"
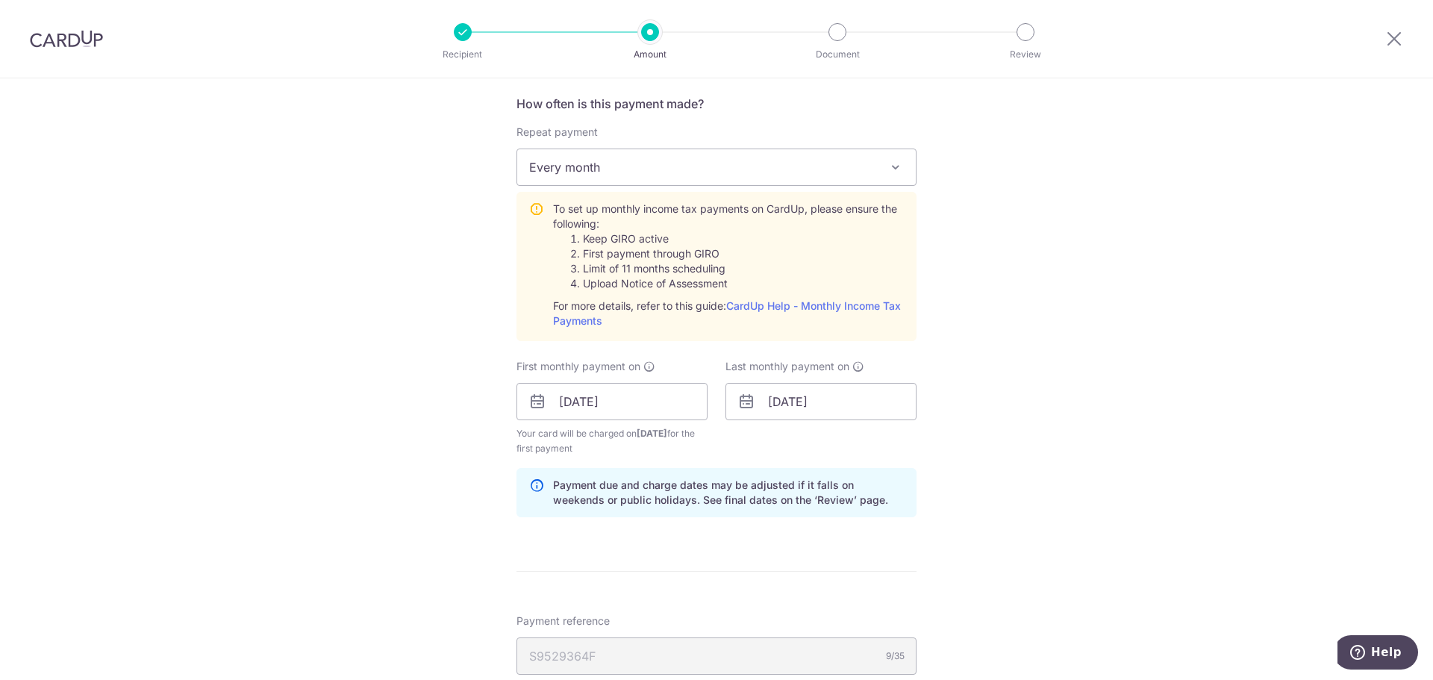
click at [1032, 412] on div "Tell us more about your payment Enter one-time or monthly payment amount SGD 43…" at bounding box center [716, 323] width 1433 height 1685
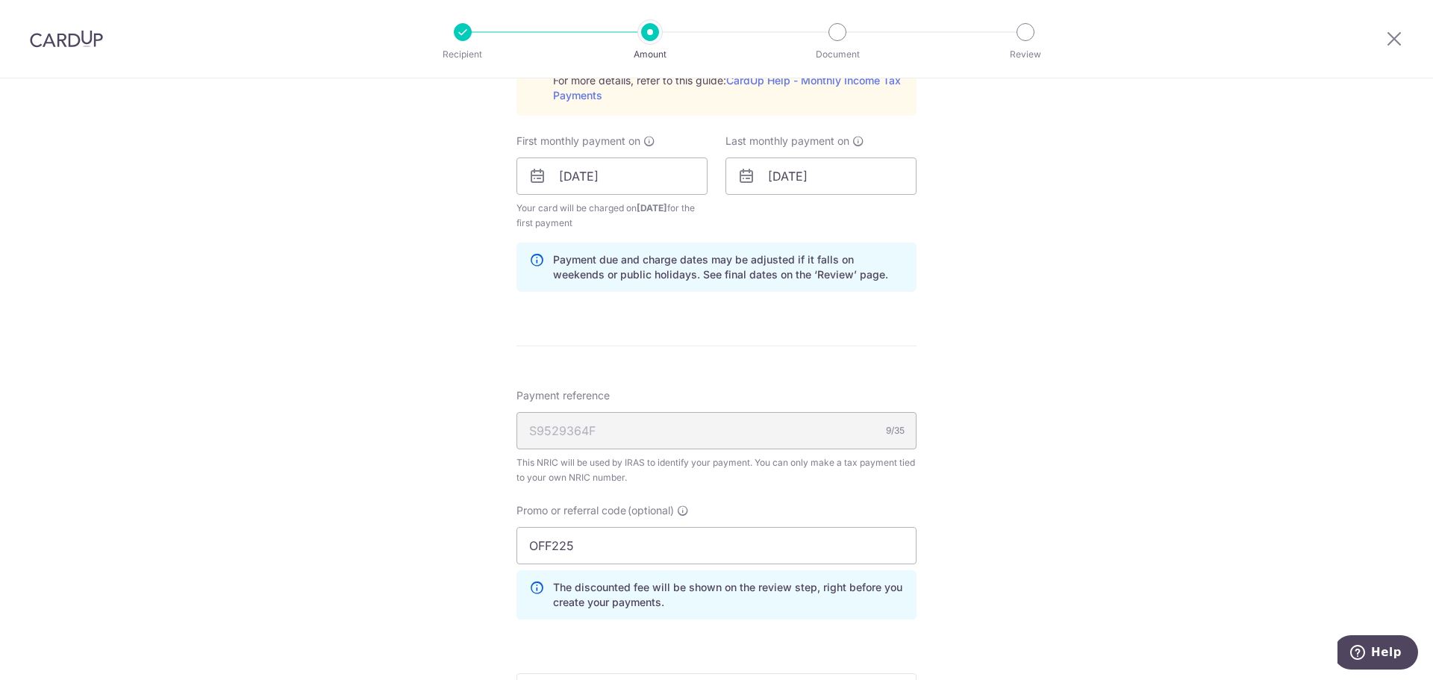
scroll to position [1045, 0]
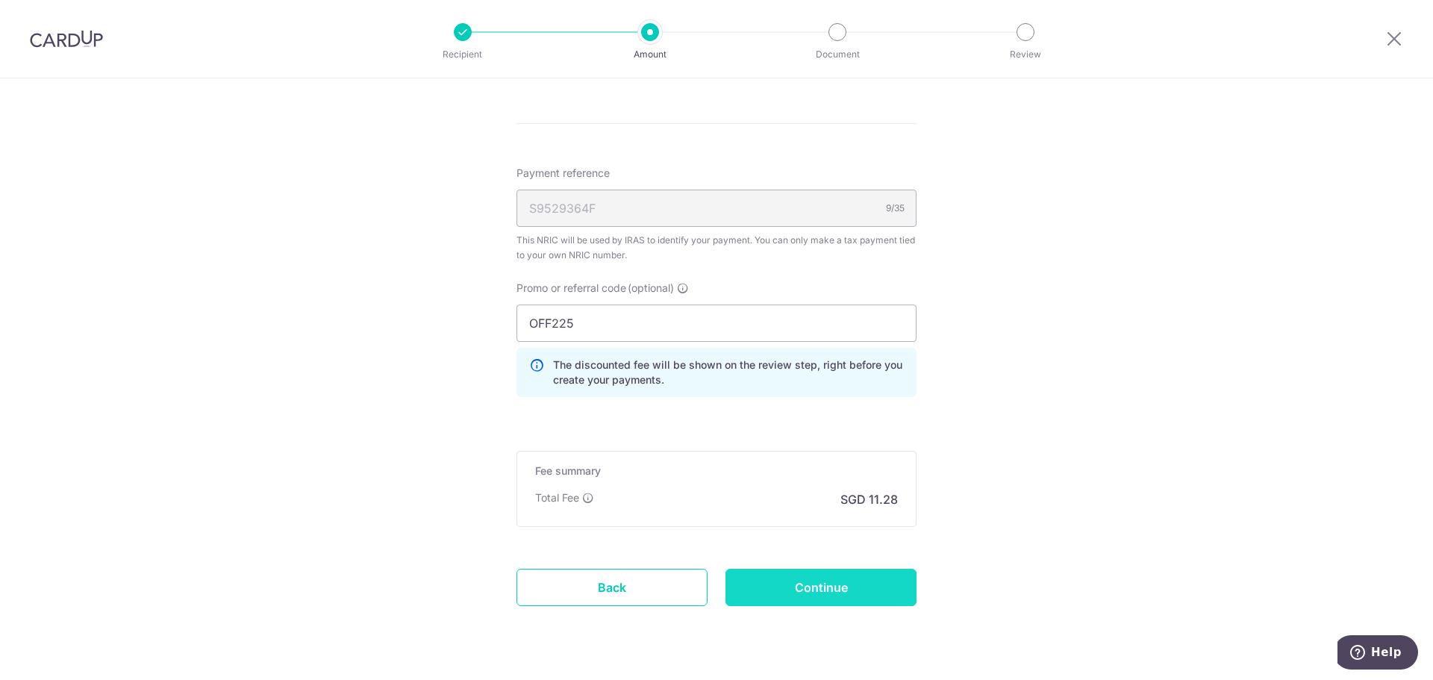
click at [846, 589] on input "Continue" at bounding box center [821, 587] width 191 height 37
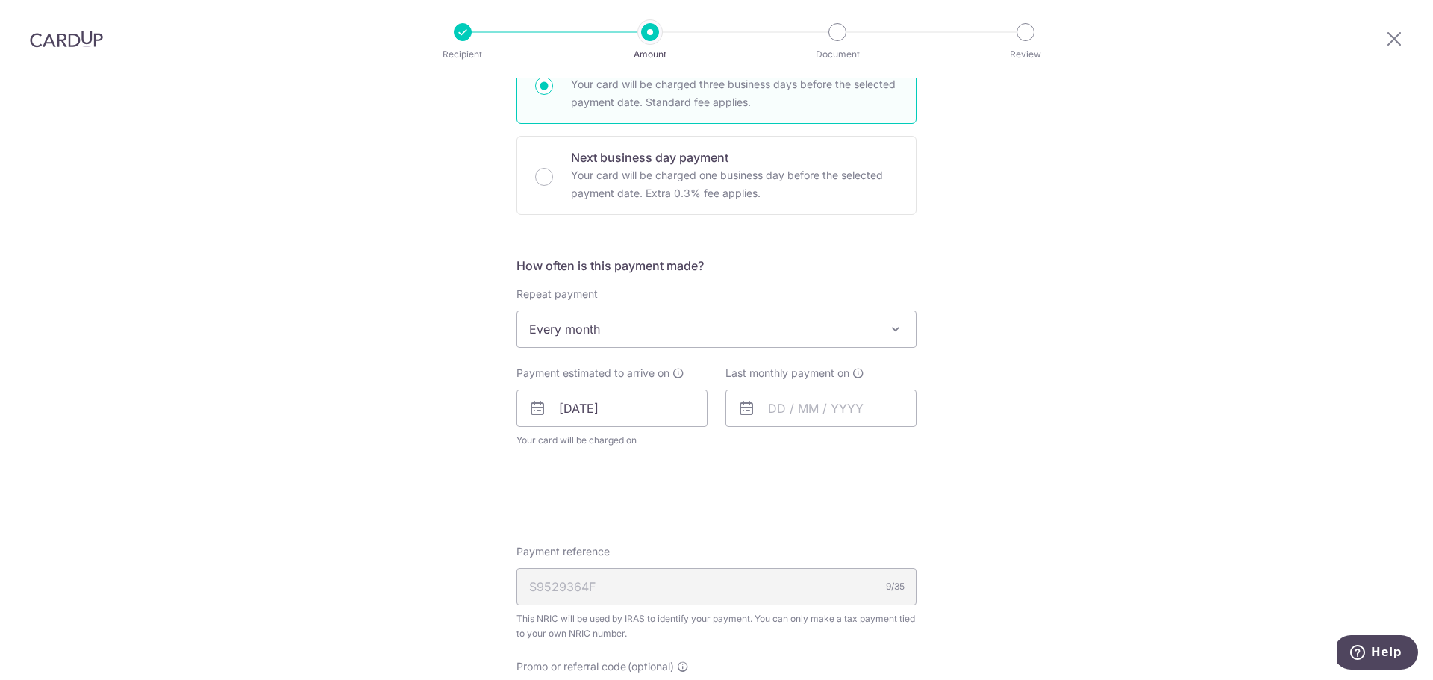
scroll to position [350, 0]
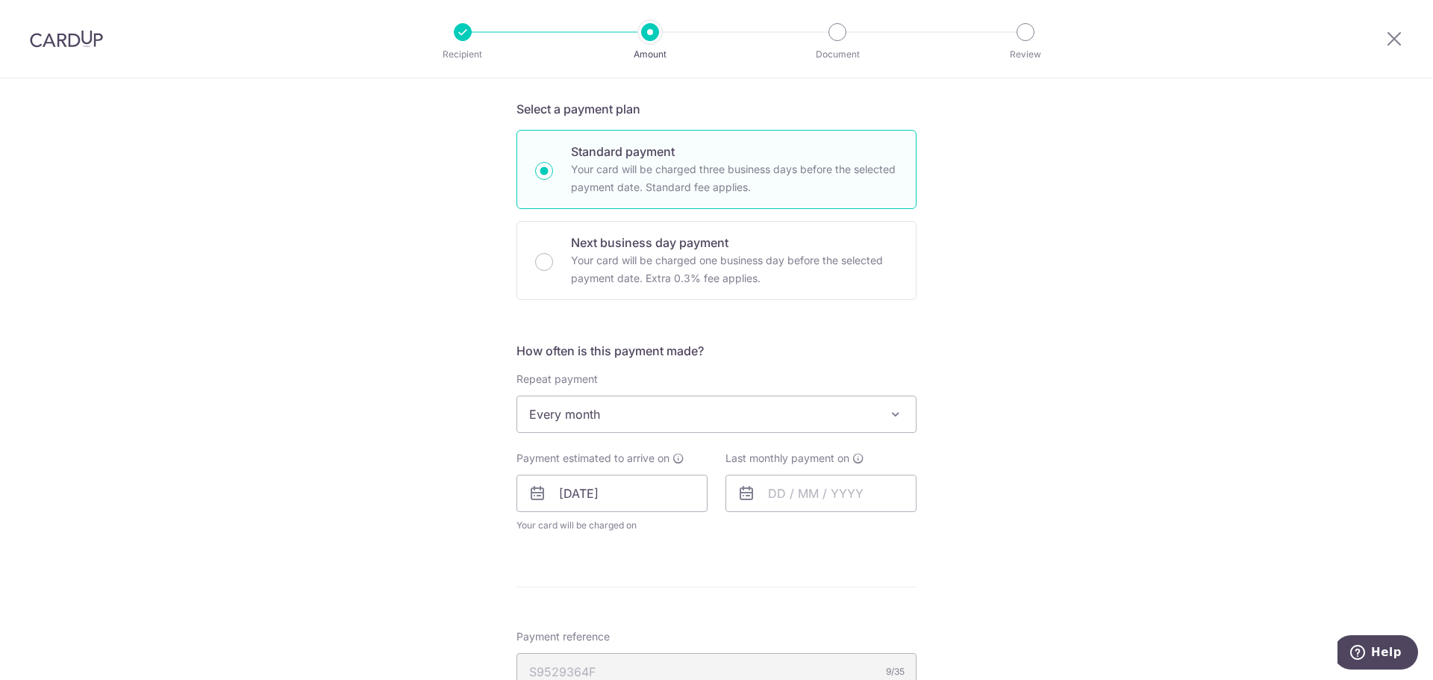
click at [816, 399] on span "Every month" at bounding box center [716, 414] width 399 height 36
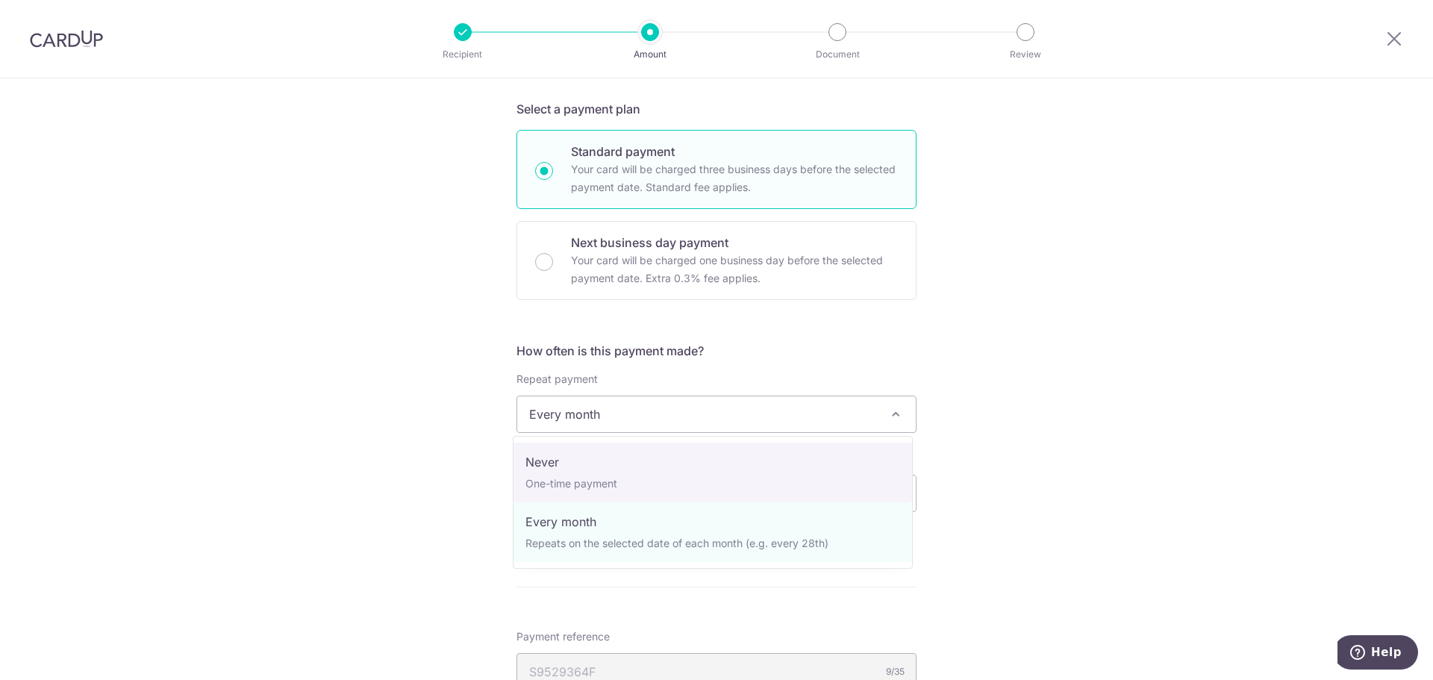
select select "1"
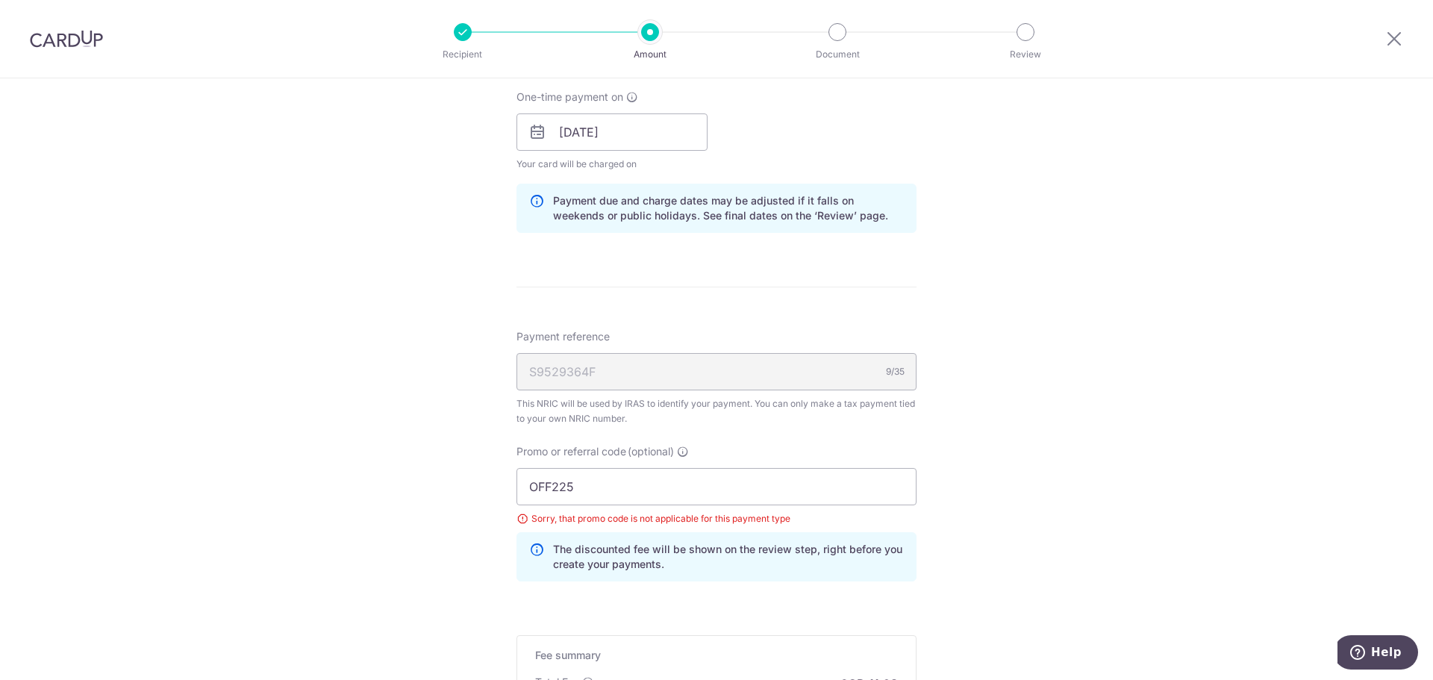
scroll to position [723, 0]
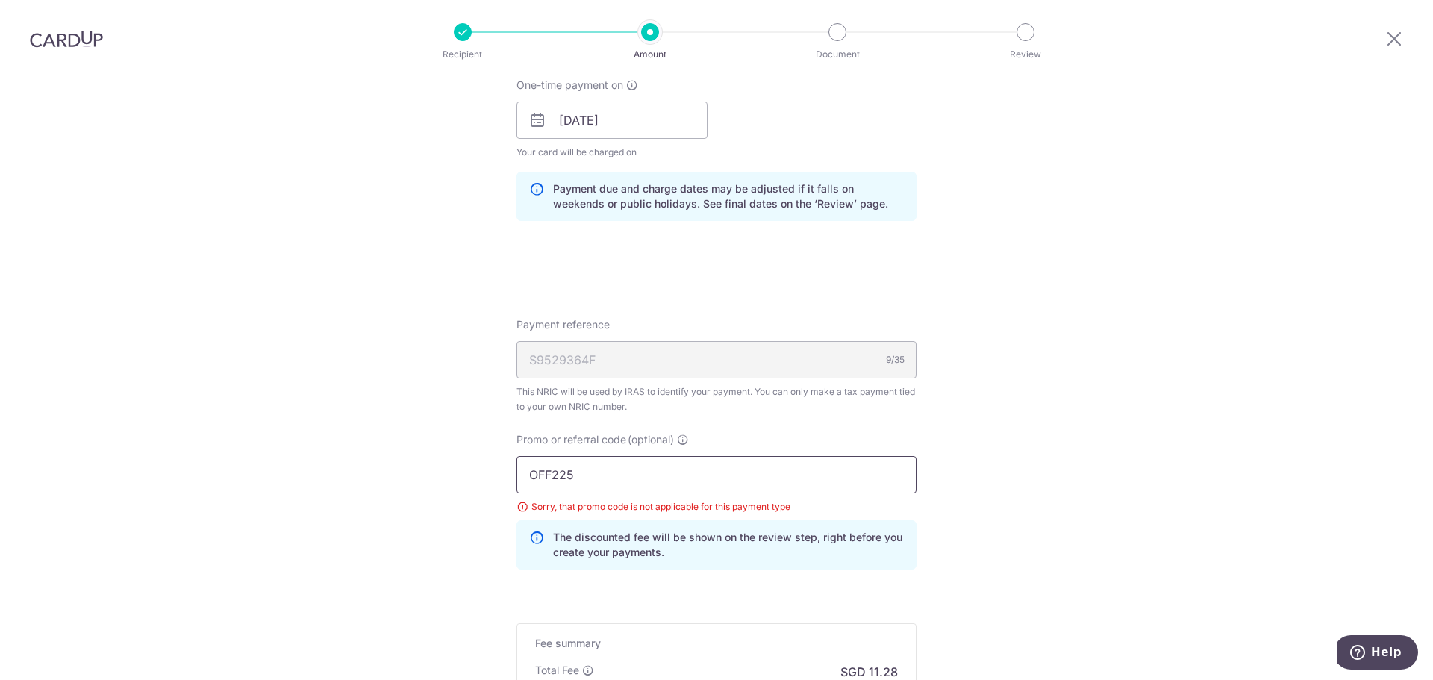
click at [662, 482] on input "OFF225" at bounding box center [717, 474] width 400 height 37
drag, startPoint x: 670, startPoint y: 476, endPoint x: 493, endPoint y: 476, distance: 176.9
click at [493, 476] on div "Tell us more about your payment Enter one-time or monthly payment amount SGD 43…" at bounding box center [716, 123] width 1433 height 1536
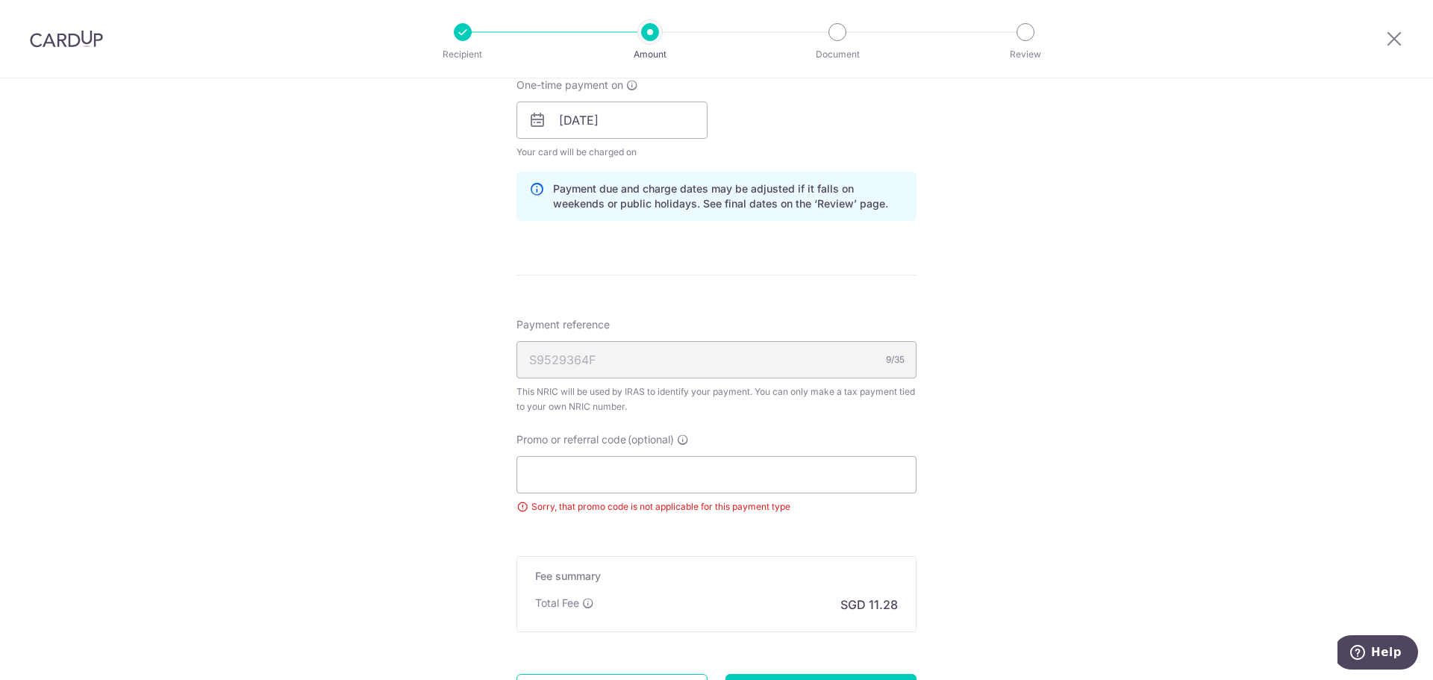
click at [1006, 405] on div "Tell us more about your payment Enter one-time or monthly payment amount SGD 43…" at bounding box center [716, 89] width 1433 height 1468
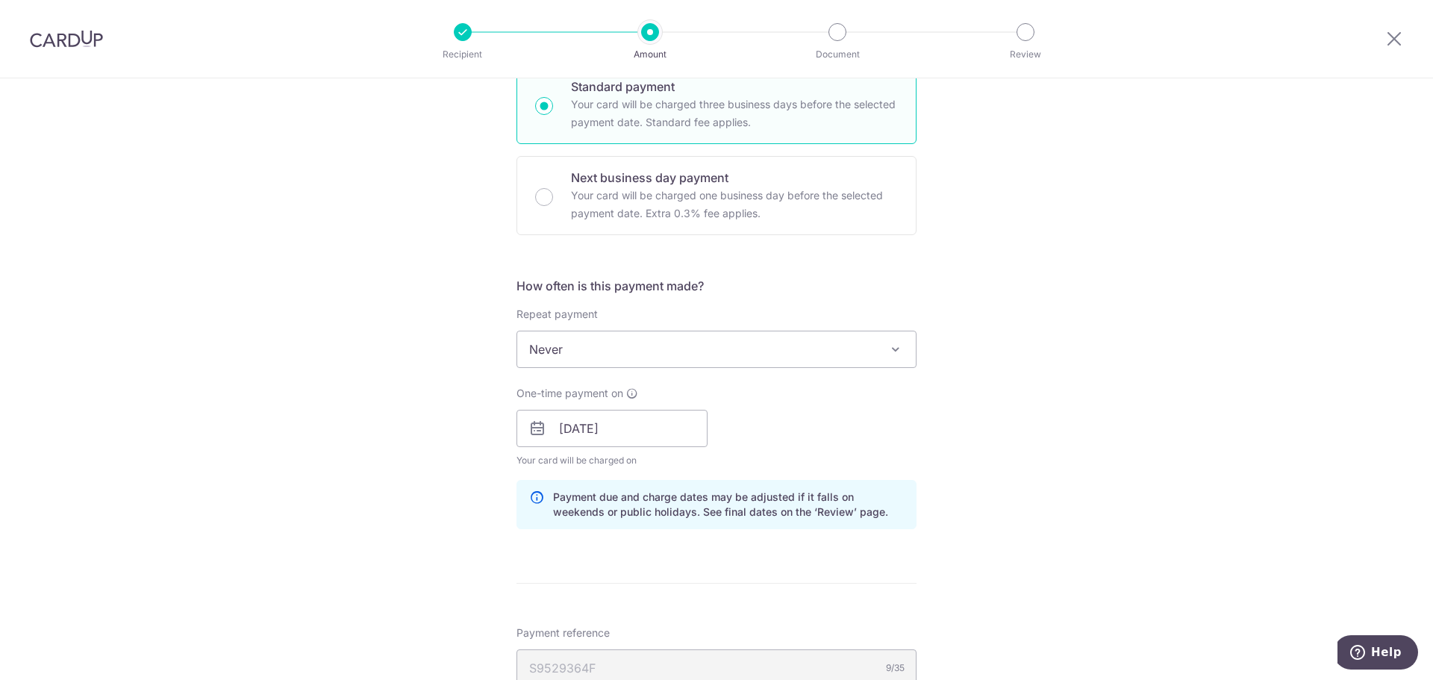
scroll to position [747, 0]
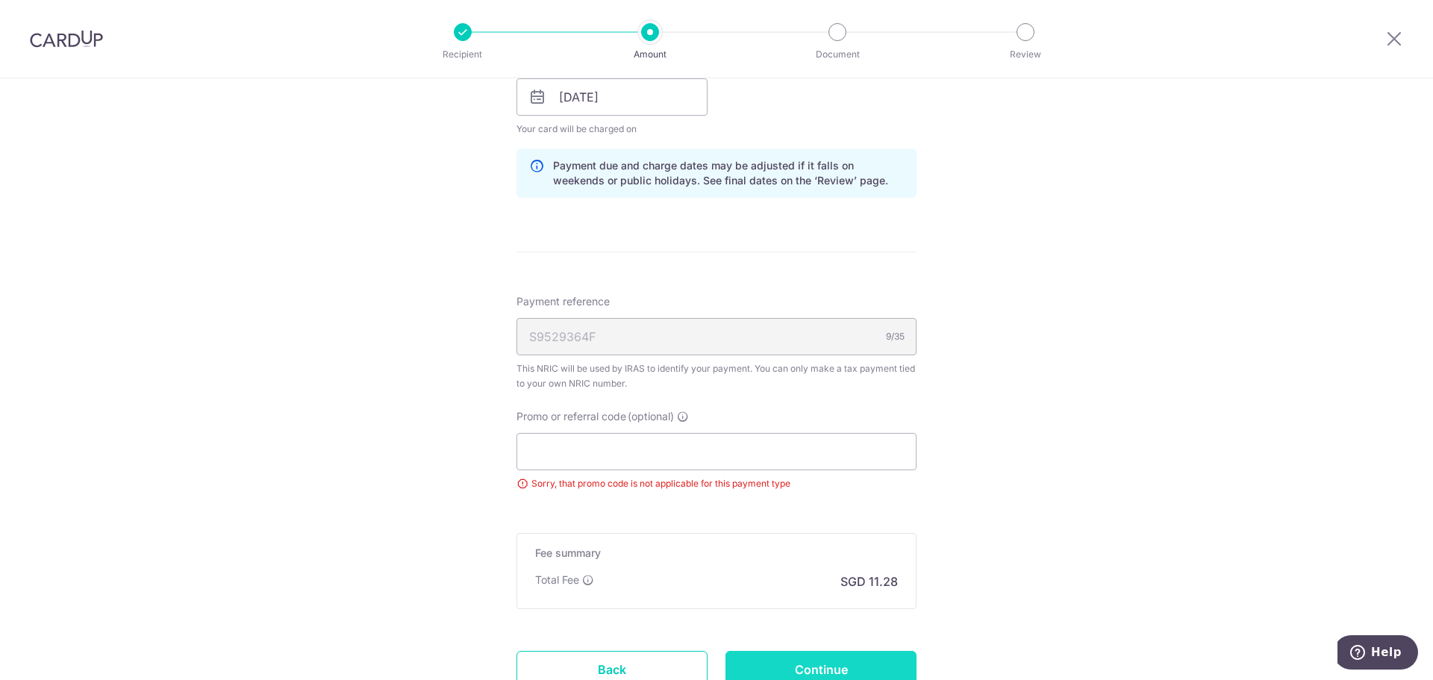
click at [815, 672] on input "Continue" at bounding box center [821, 669] width 191 height 37
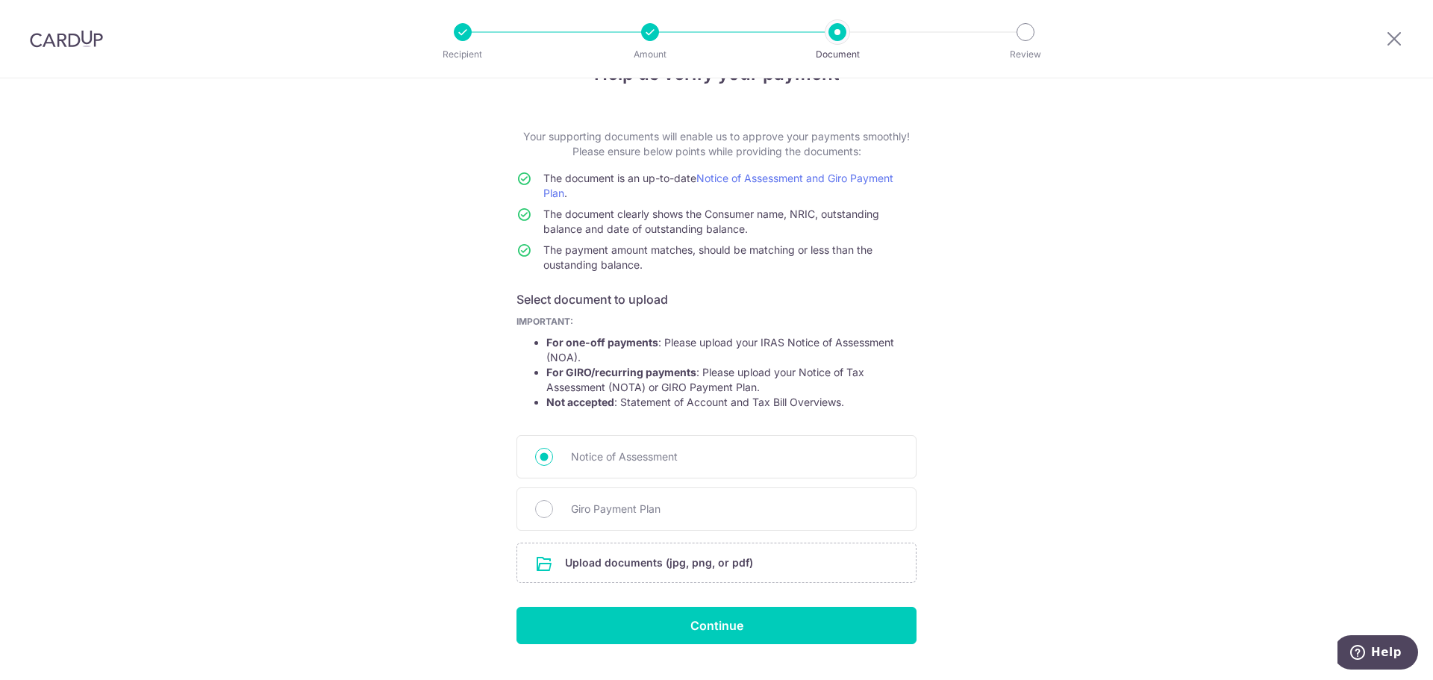
scroll to position [82, 0]
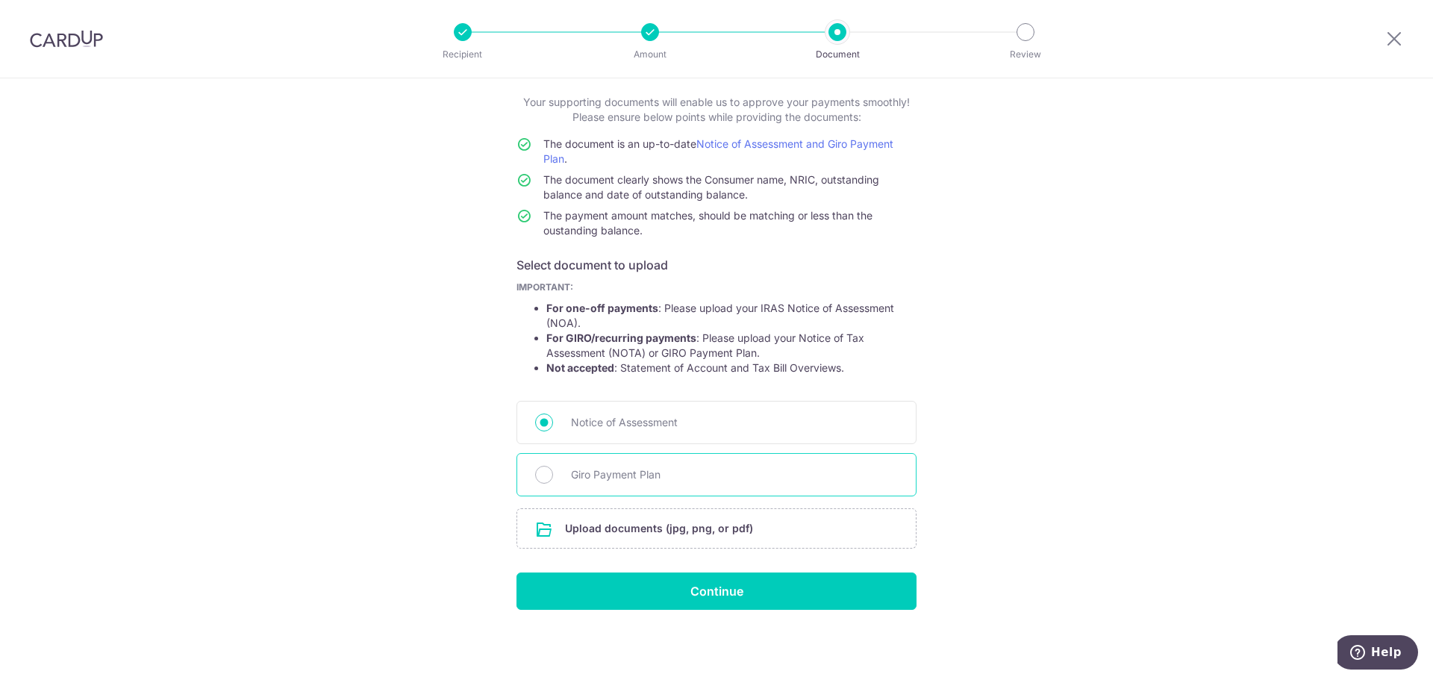
click at [711, 464] on div "Giro Payment Plan" at bounding box center [717, 474] width 400 height 43
click at [558, 489] on div "Giro Payment Plan" at bounding box center [717, 474] width 400 height 43
click at [591, 423] on span "Notice of Assessment" at bounding box center [734, 423] width 327 height 18
click at [553, 423] on input "Notice of Assessment" at bounding box center [544, 423] width 18 height 18
click at [591, 470] on span "Giro Payment Plan" at bounding box center [734, 475] width 327 height 18
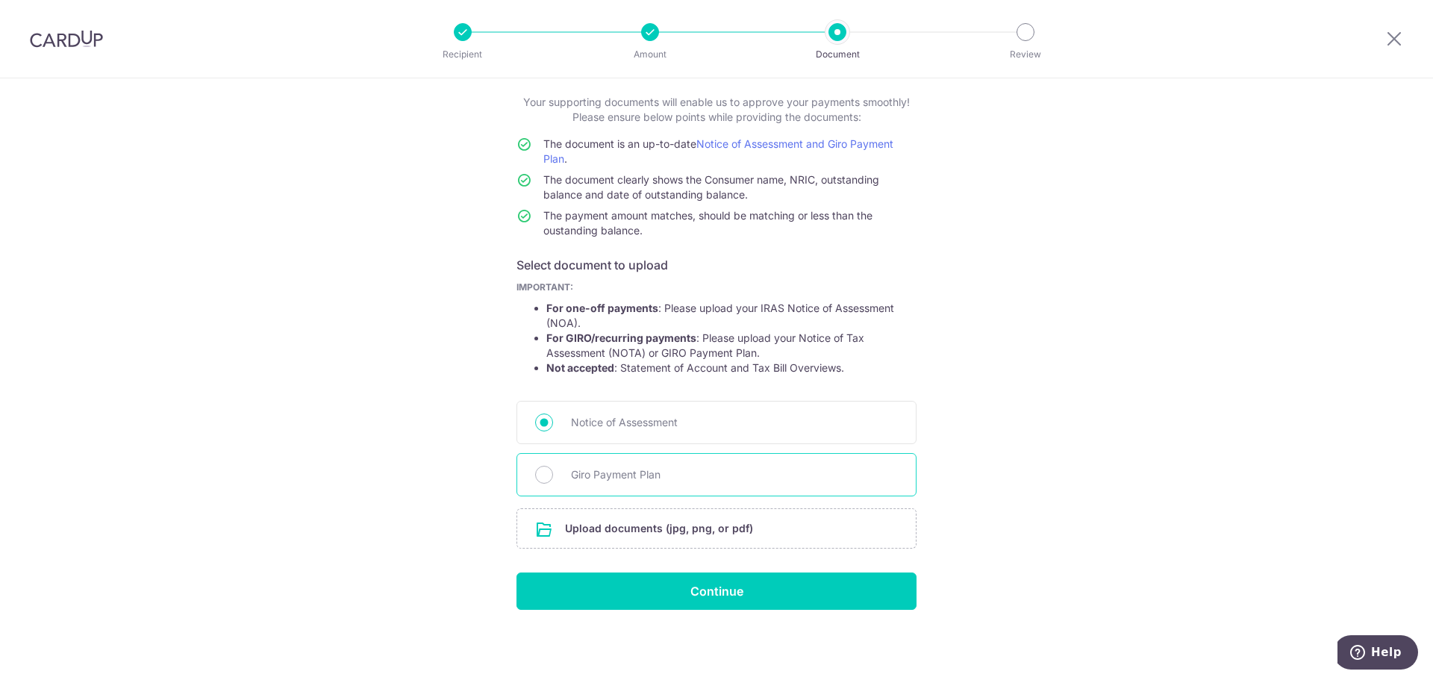
click at [553, 470] on input "Giro Payment Plan" at bounding box center [544, 475] width 18 height 18
radio input "true"
click at [704, 531] on input "file" at bounding box center [716, 528] width 399 height 39
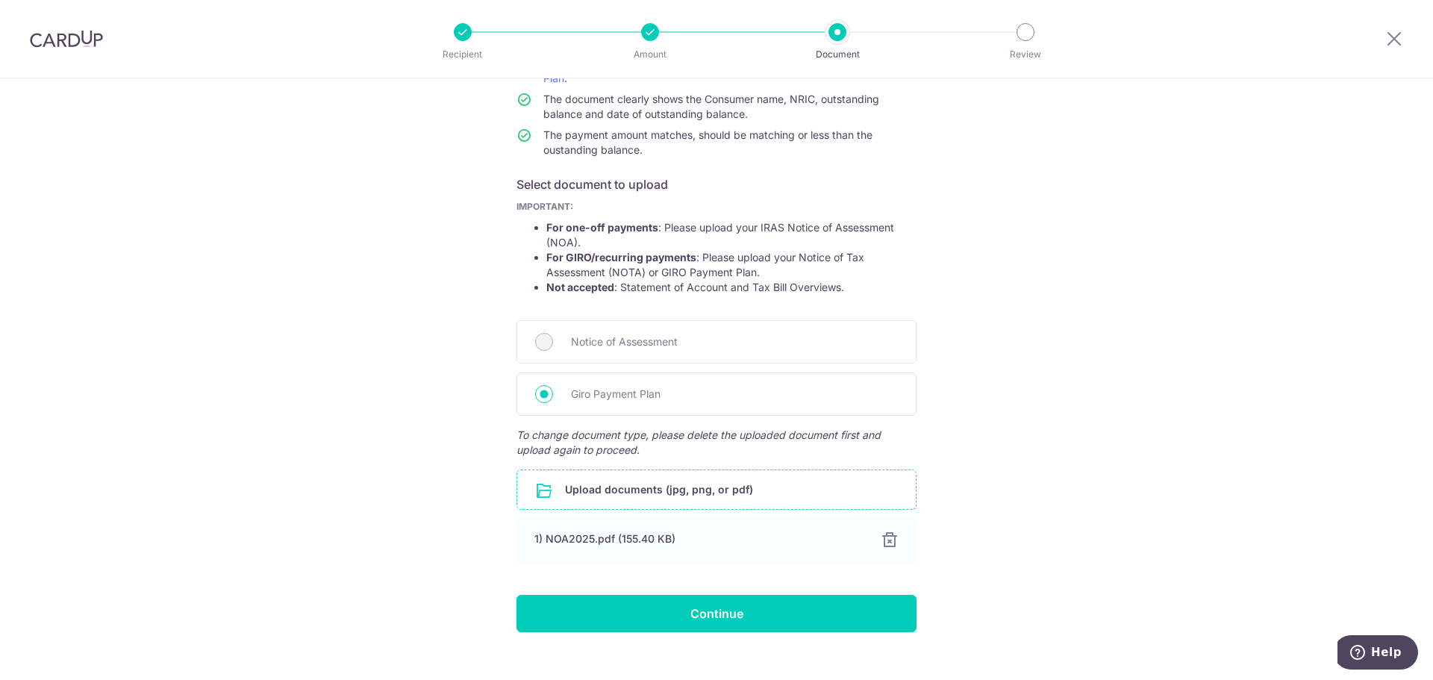
scroll to position [185, 0]
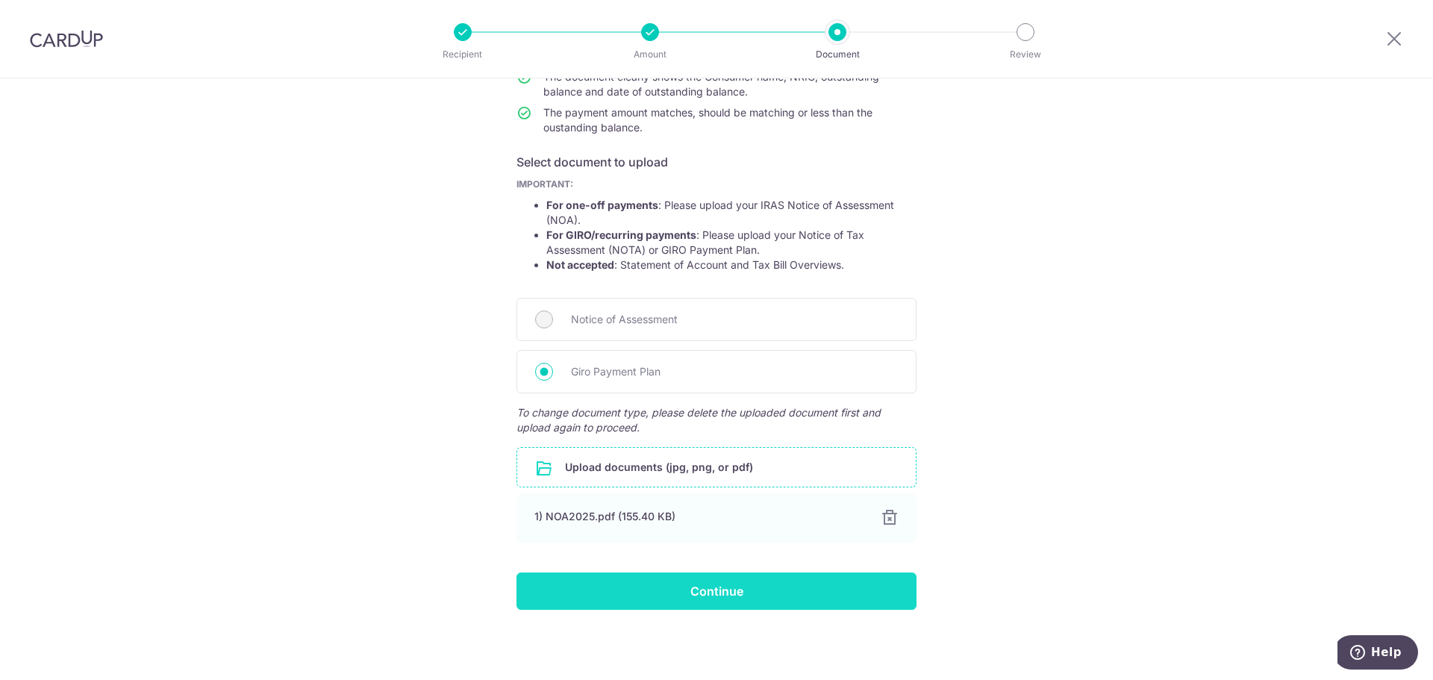
click at [723, 597] on input "Continue" at bounding box center [717, 591] width 400 height 37
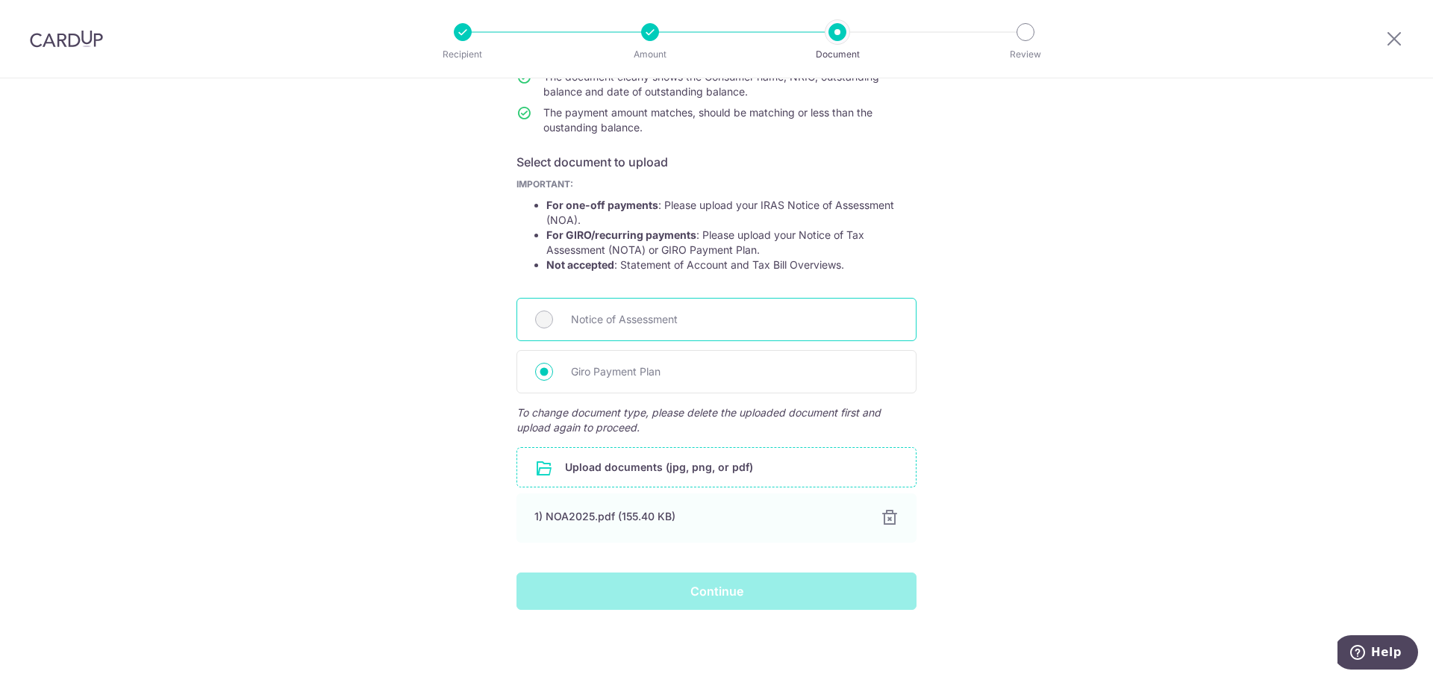
click at [596, 317] on span "Notice of Assessment" at bounding box center [734, 320] width 327 height 18
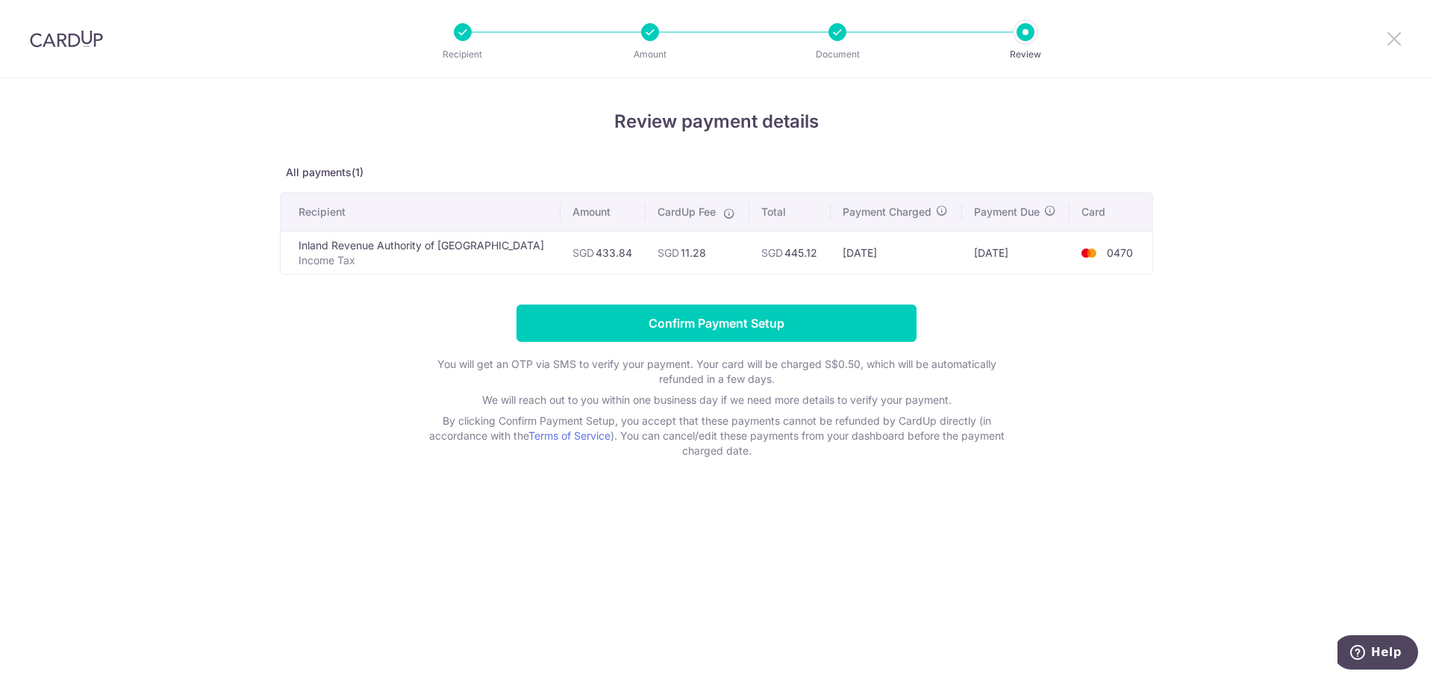
drag, startPoint x: 1392, startPoint y: 33, endPoint x: 785, endPoint y: 75, distance: 607.7
click at [1392, 33] on icon at bounding box center [1395, 38] width 18 height 19
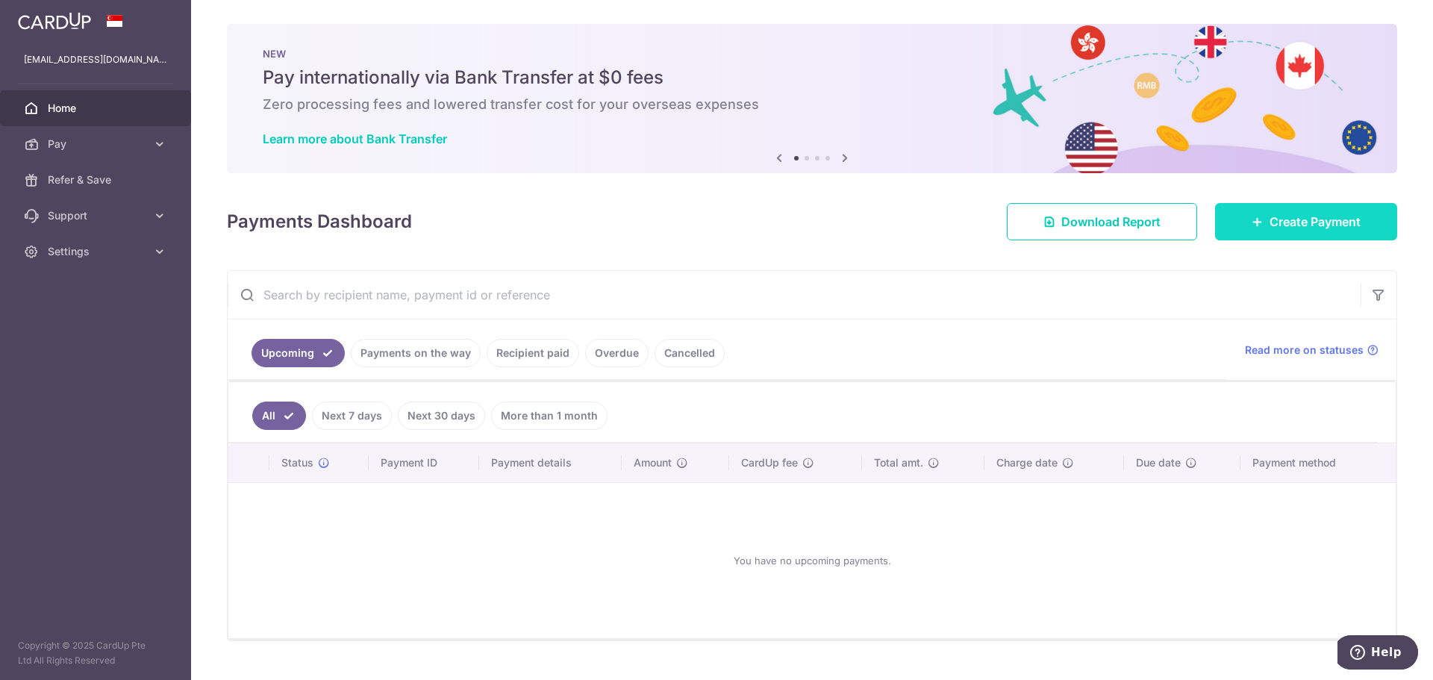
click at [1278, 205] on link "Create Payment" at bounding box center [1306, 221] width 182 height 37
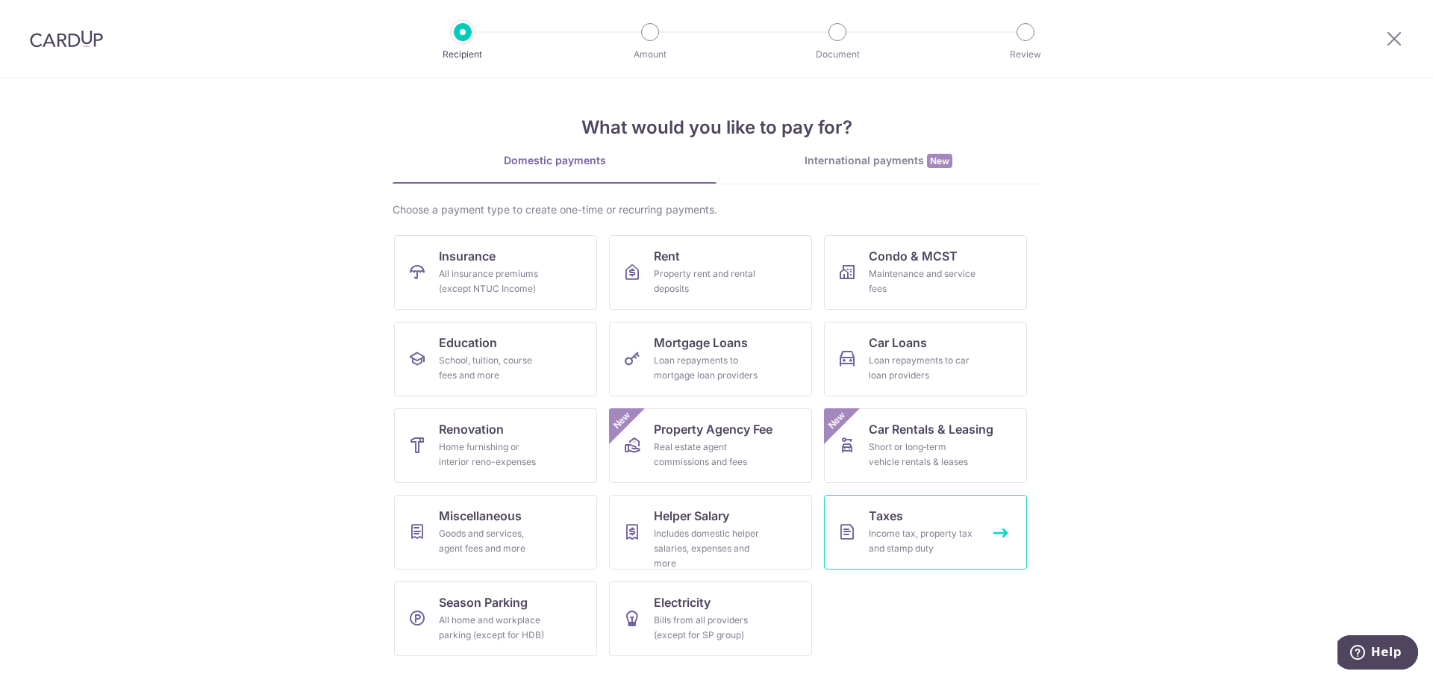
click at [891, 520] on span "Taxes" at bounding box center [886, 516] width 34 height 18
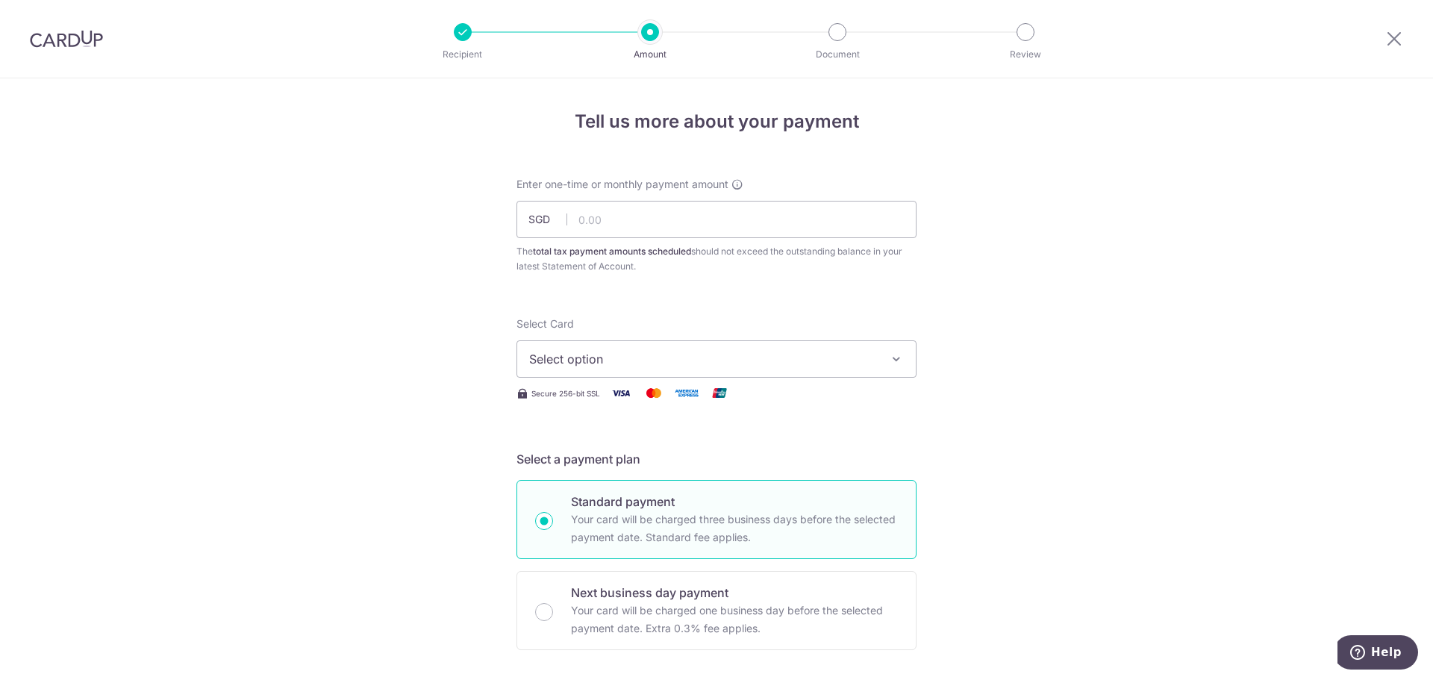
type input "433.84"
click at [685, 364] on span "Select option" at bounding box center [703, 359] width 348 height 18
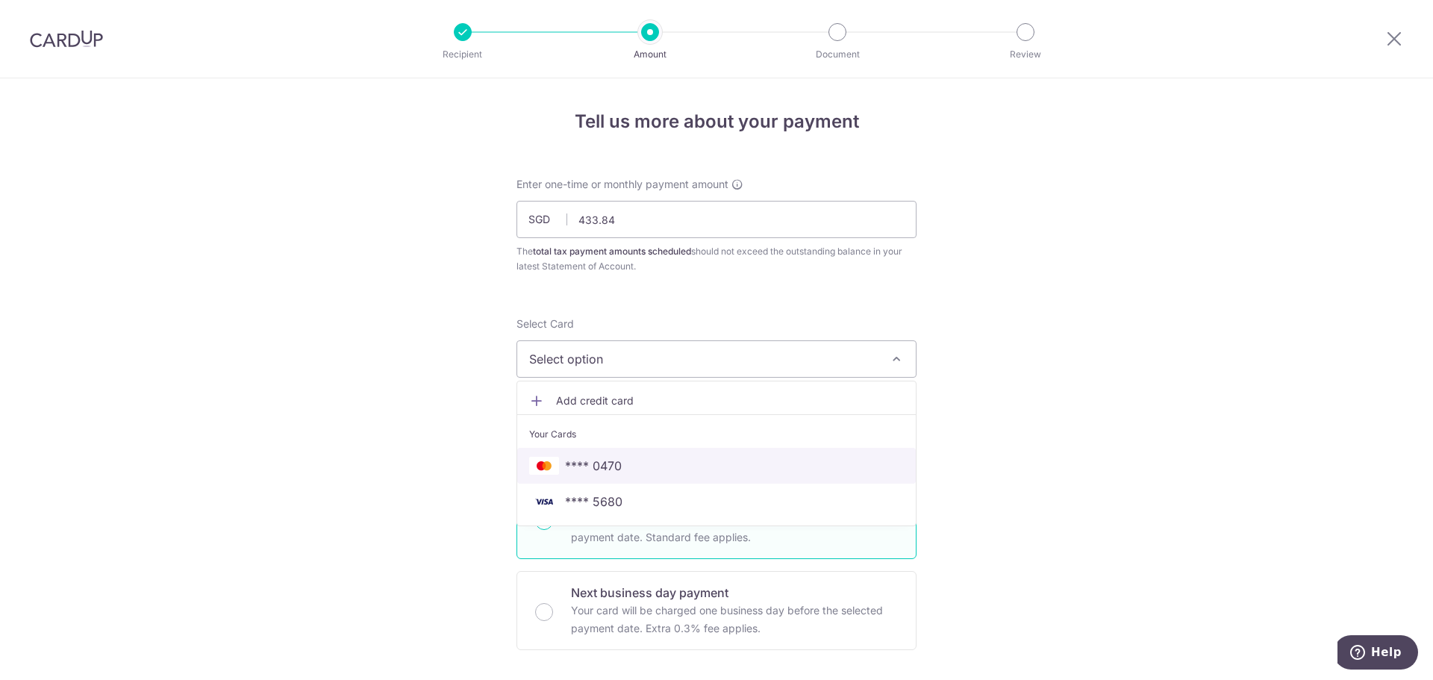
click at [626, 477] on link "**** 0470" at bounding box center [716, 466] width 399 height 36
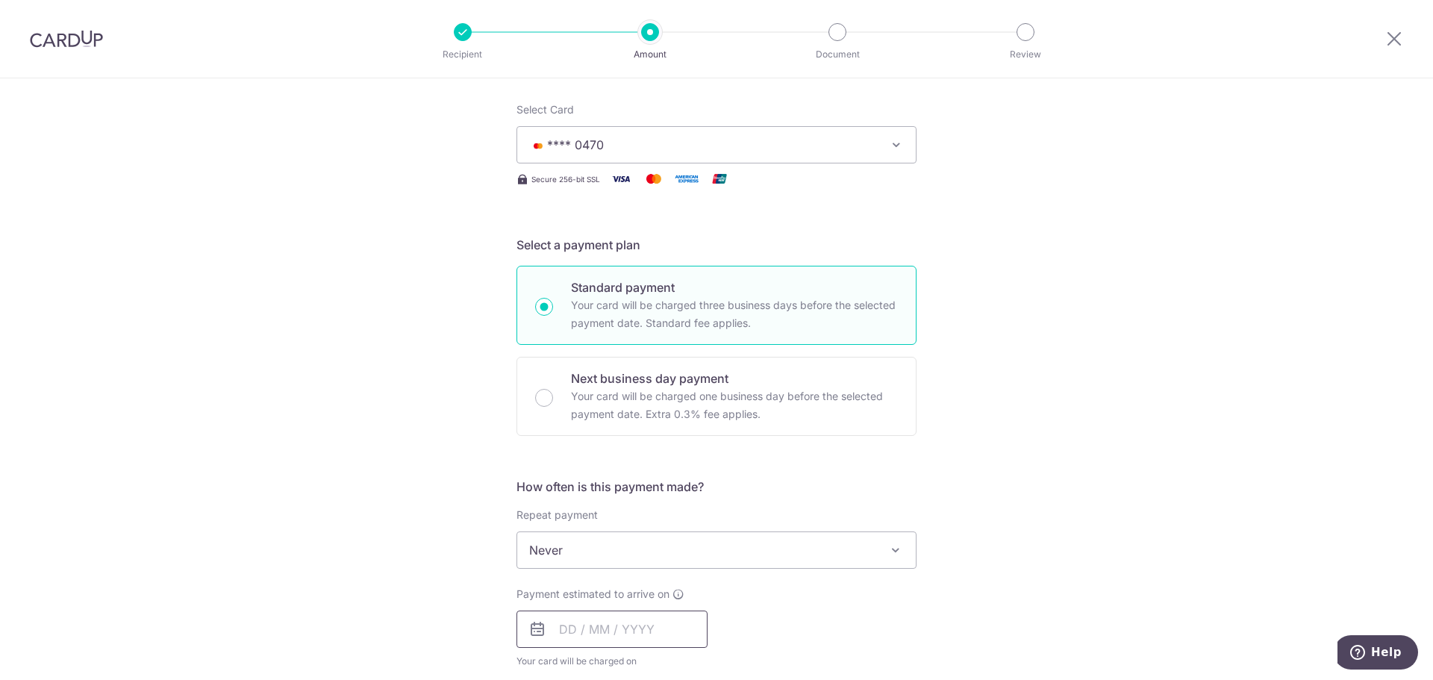
scroll to position [299, 0]
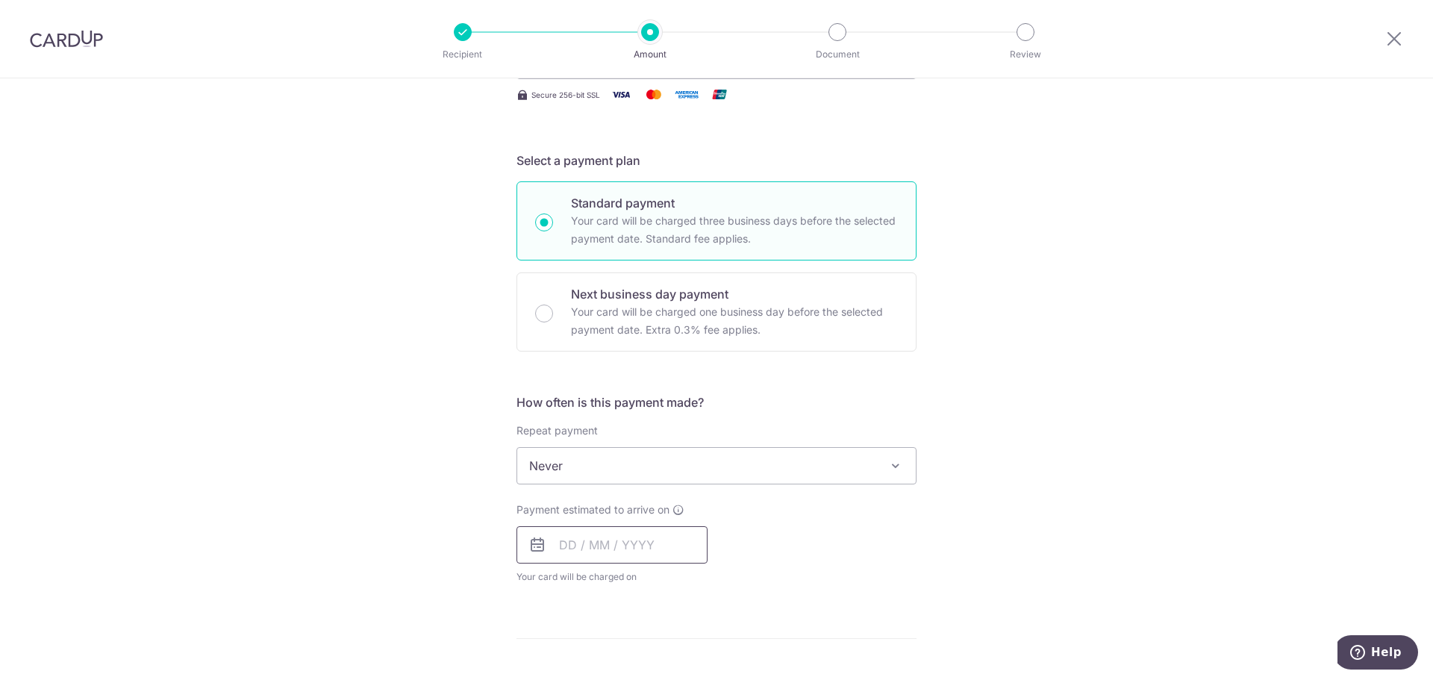
click at [606, 534] on input "text" at bounding box center [612, 544] width 191 height 37
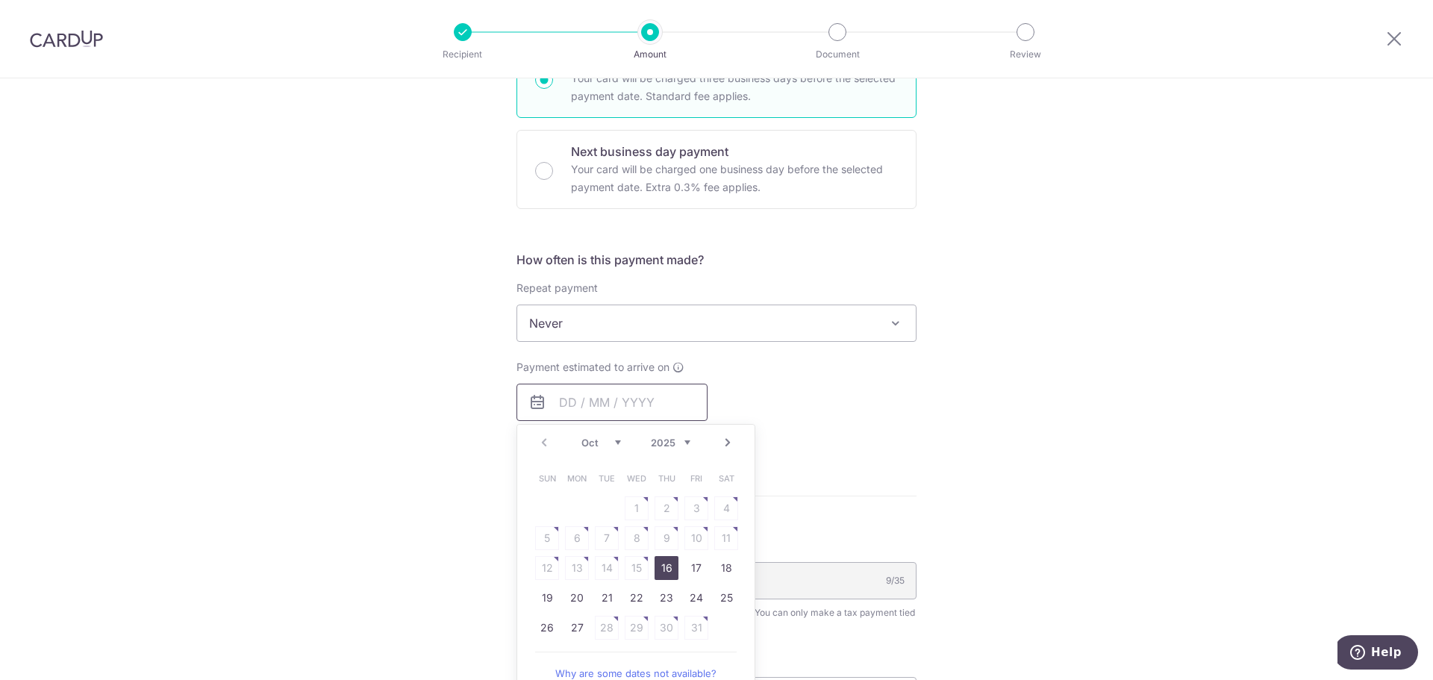
scroll to position [448, 0]
click at [667, 565] on link "16" at bounding box center [667, 561] width 24 height 24
type input "[DATE]"
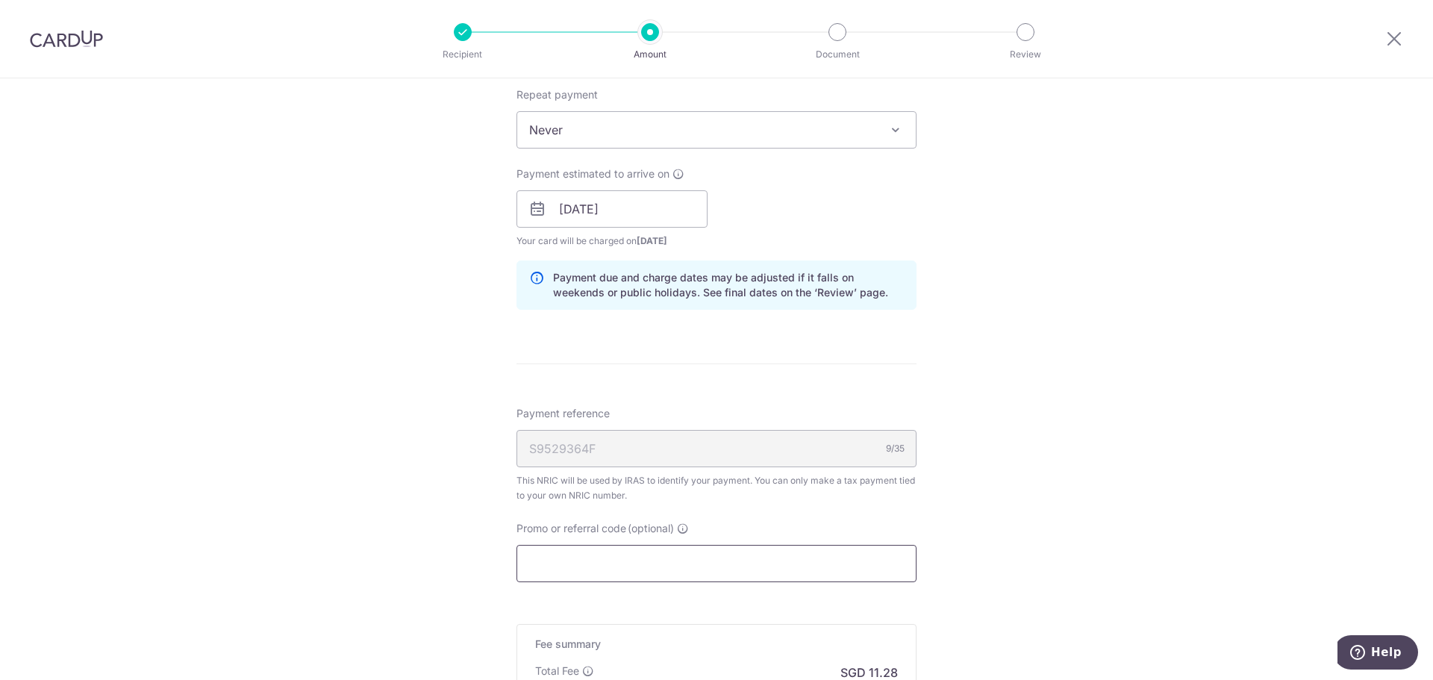
scroll to position [672, 0]
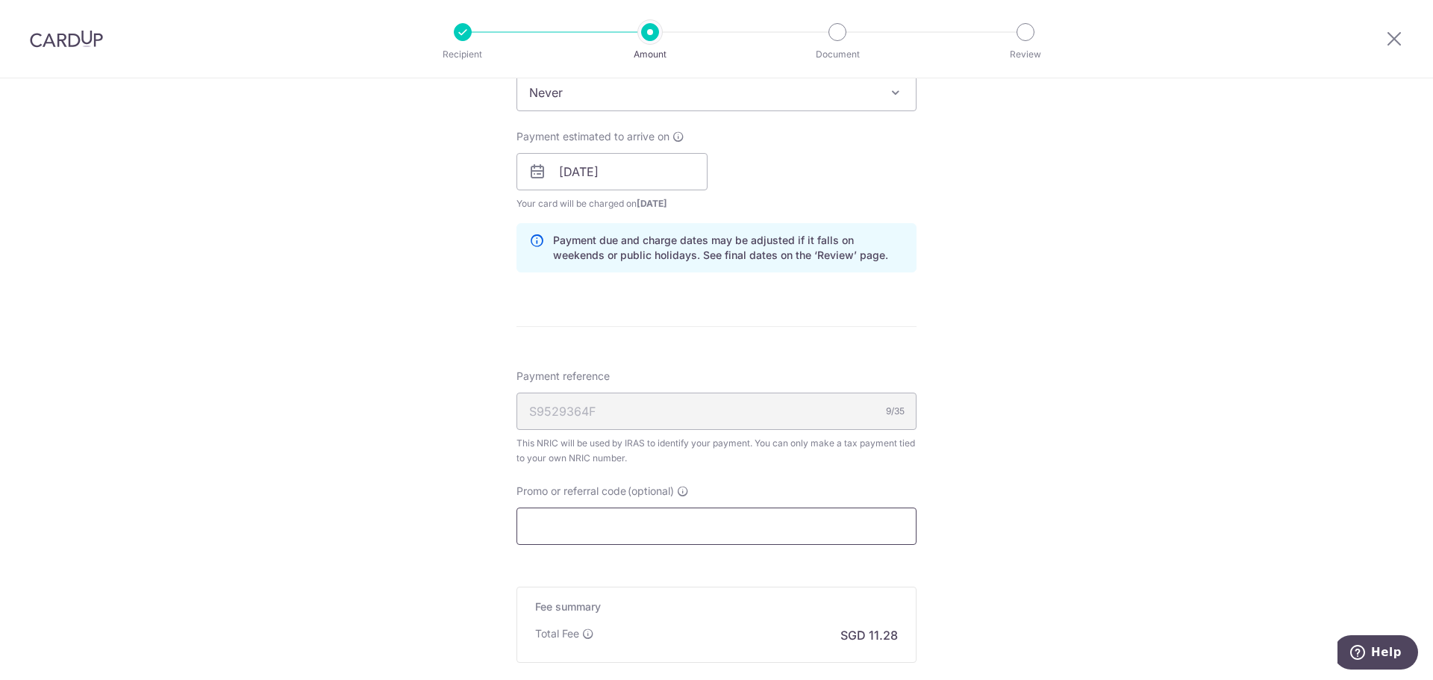
click at [651, 529] on input "Promo or referral code (optional)" at bounding box center [717, 526] width 400 height 37
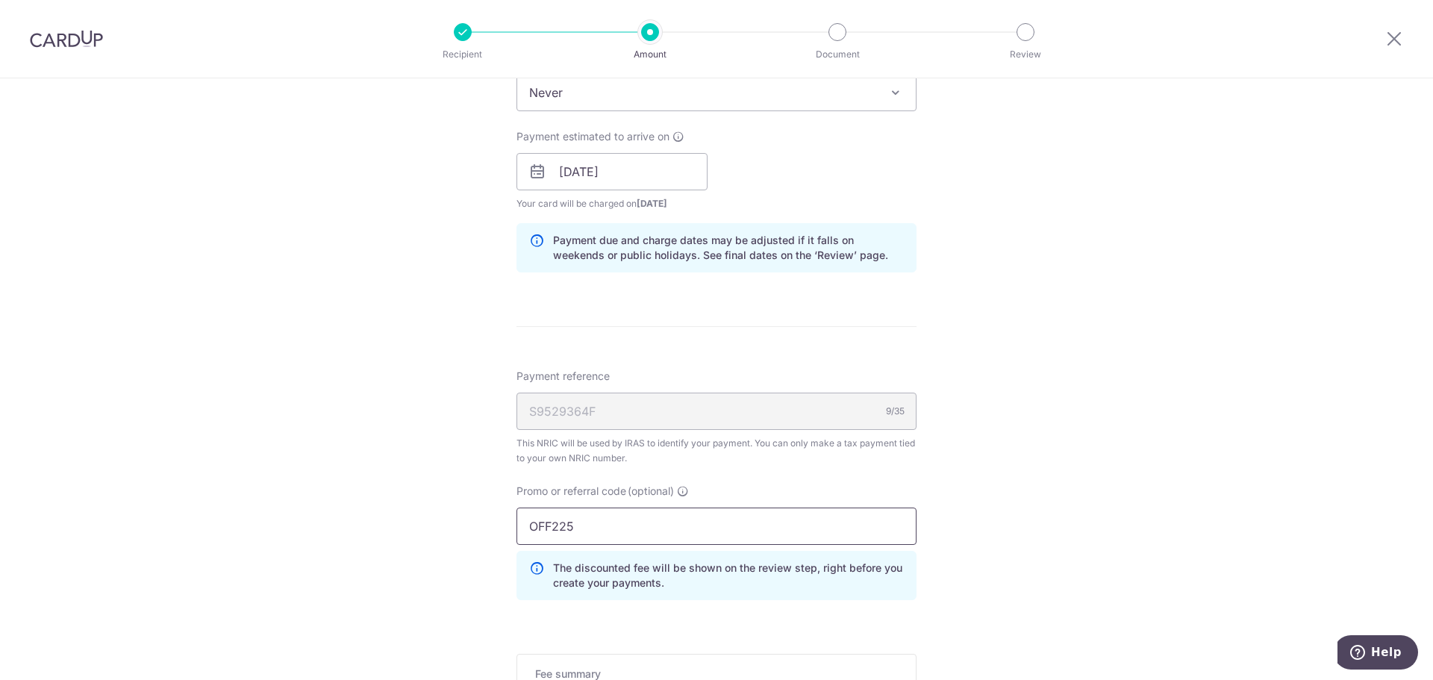
type input "OFF225"
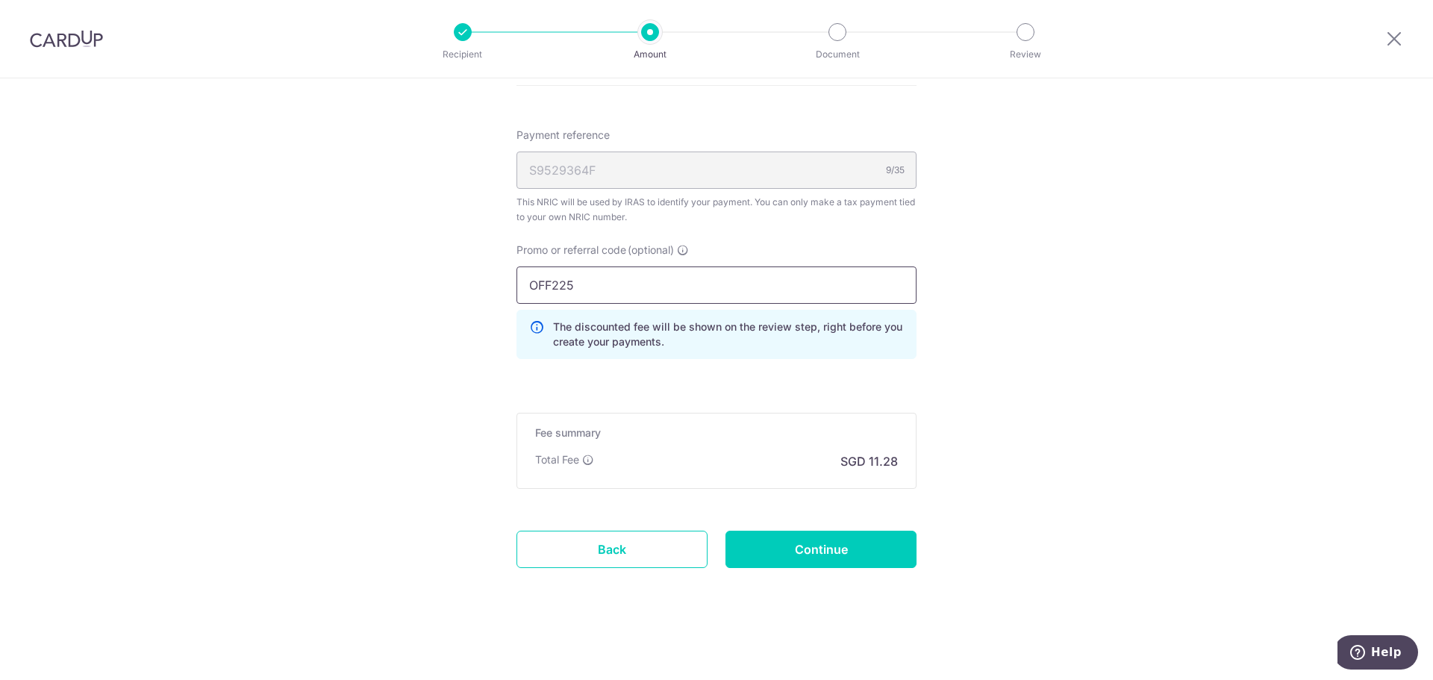
click at [814, 296] on input "OFF225" at bounding box center [717, 285] width 400 height 37
click at [848, 556] on input "Continue" at bounding box center [821, 549] width 191 height 37
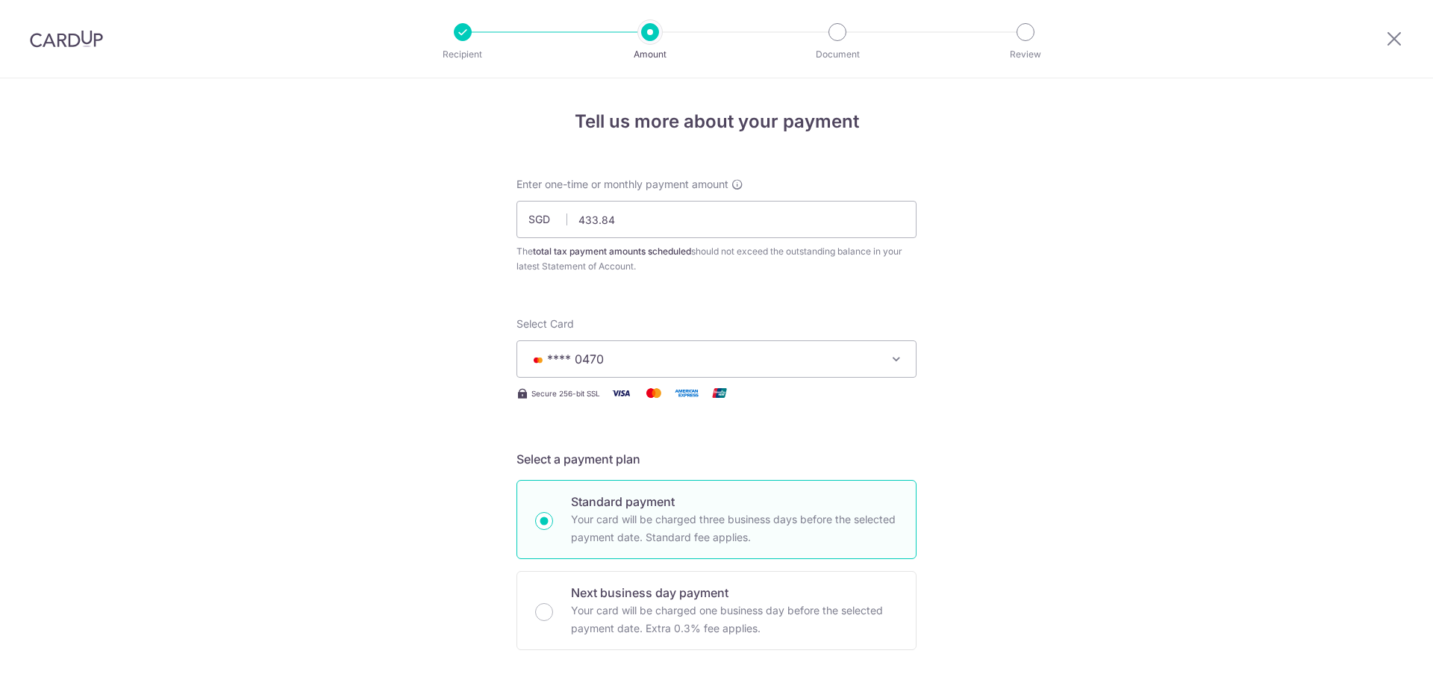
scroll to position [934, 0]
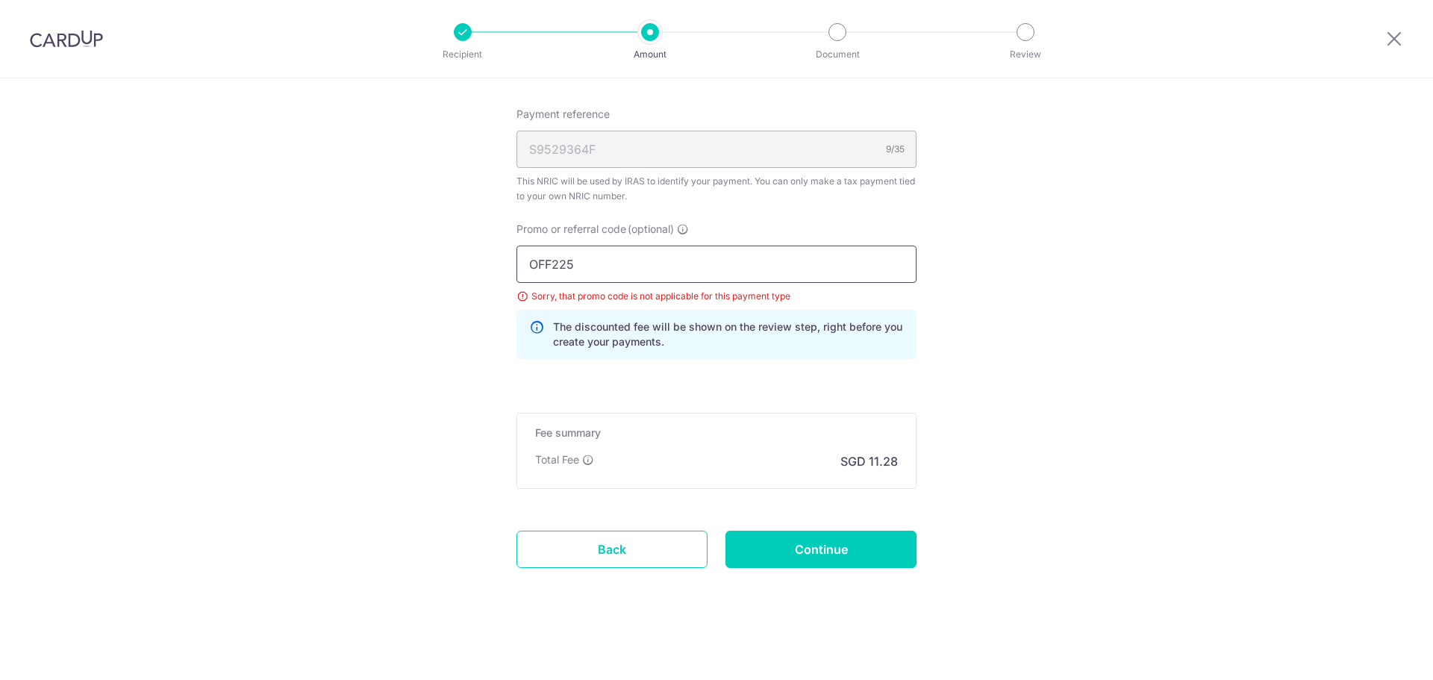
click at [712, 277] on input "OFF225" at bounding box center [717, 264] width 400 height 37
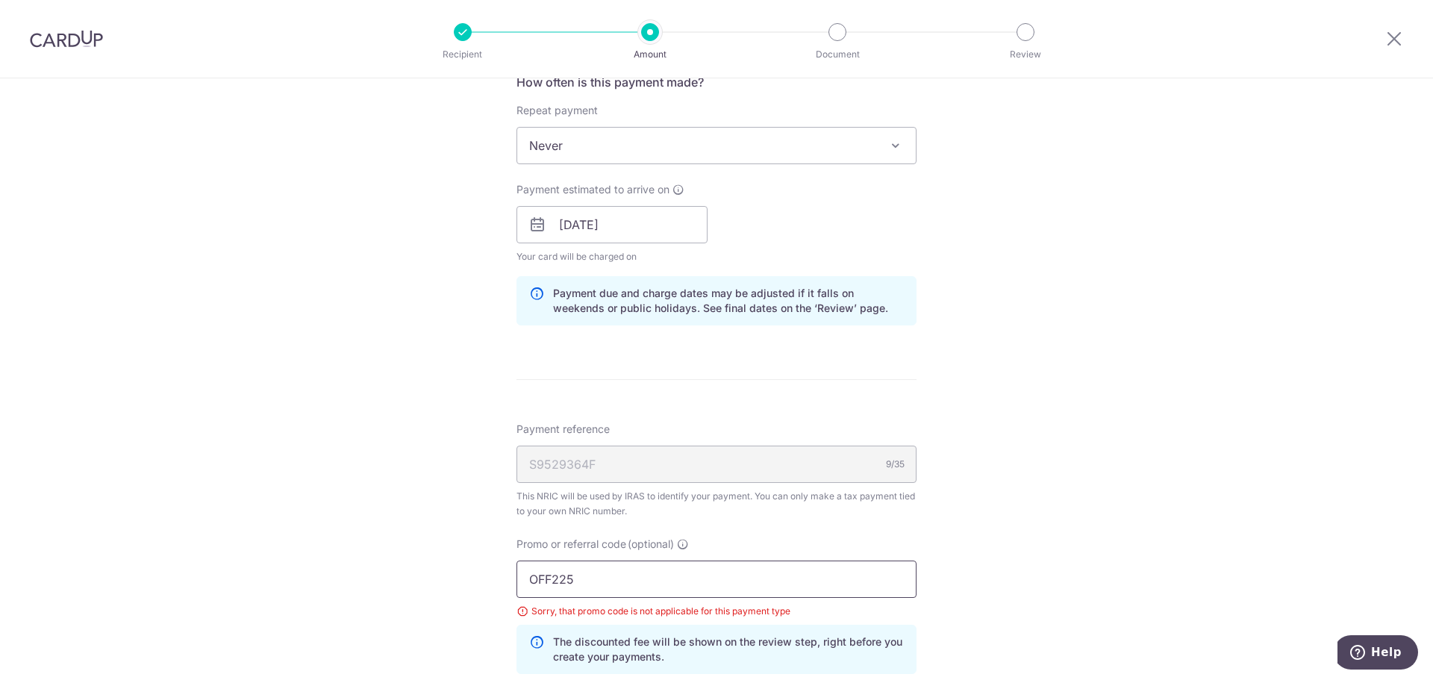
scroll to position [821, 0]
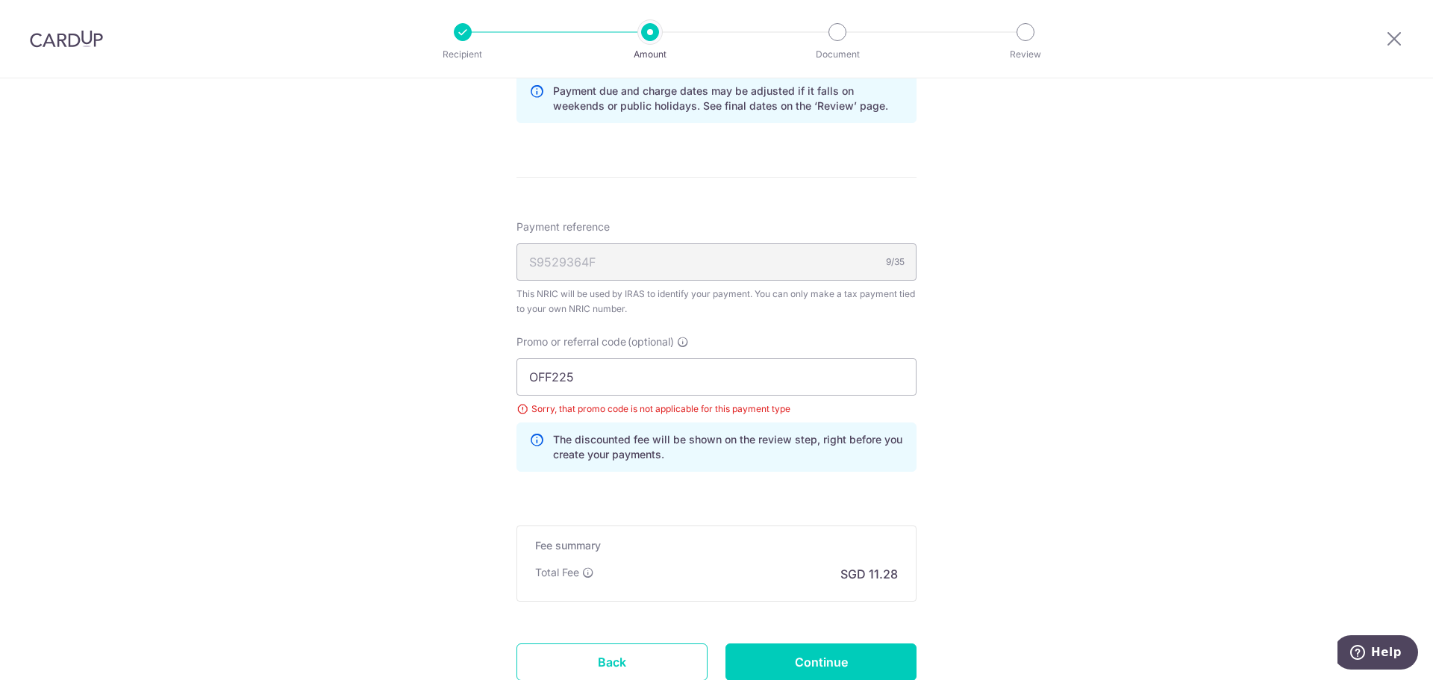
click at [664, 405] on div "Sorry, that promo code is not applicable for this payment type" at bounding box center [717, 409] width 400 height 15
click at [657, 376] on input "OFF225" at bounding box center [717, 376] width 400 height 37
click at [685, 339] on icon at bounding box center [683, 342] width 12 height 12
click at [685, 358] on input "OFF225" at bounding box center [717, 376] width 400 height 37
click at [674, 370] on input "OFF225" at bounding box center [717, 376] width 400 height 37
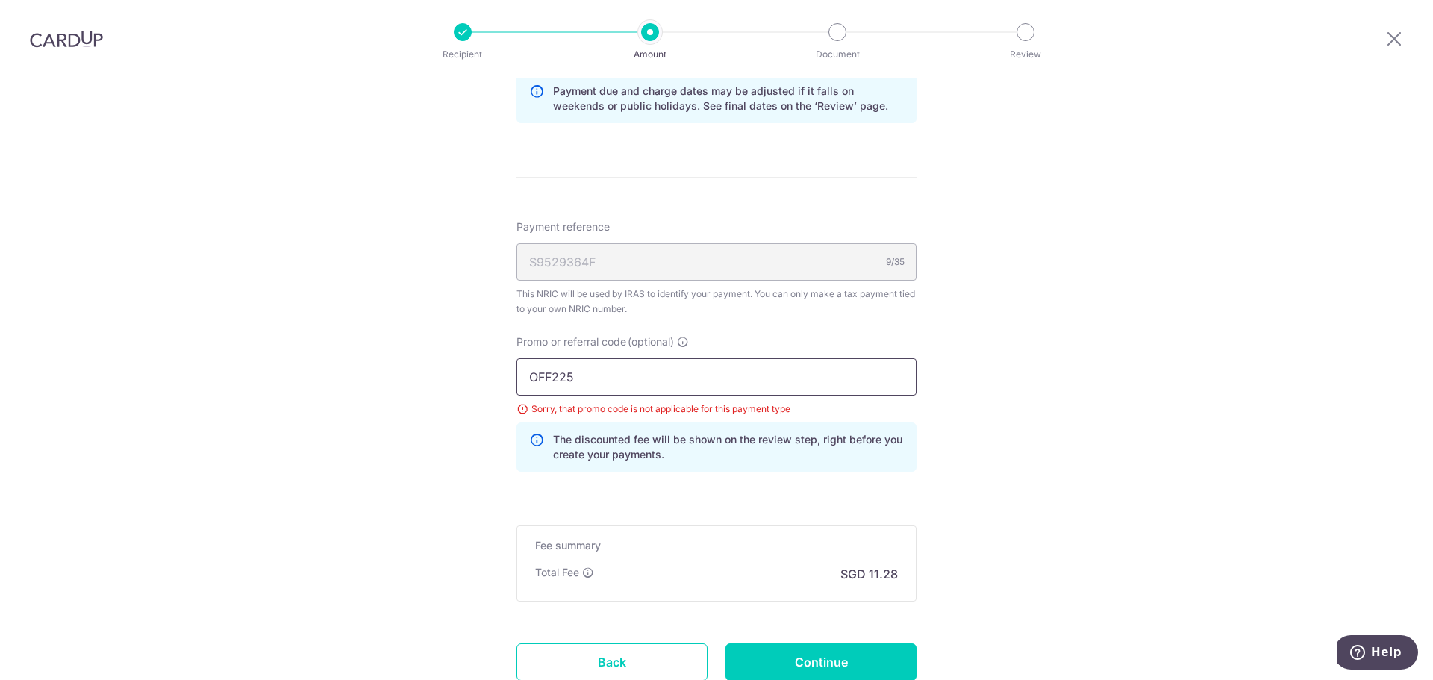
click at [676, 378] on input "OFF225" at bounding box center [717, 376] width 400 height 37
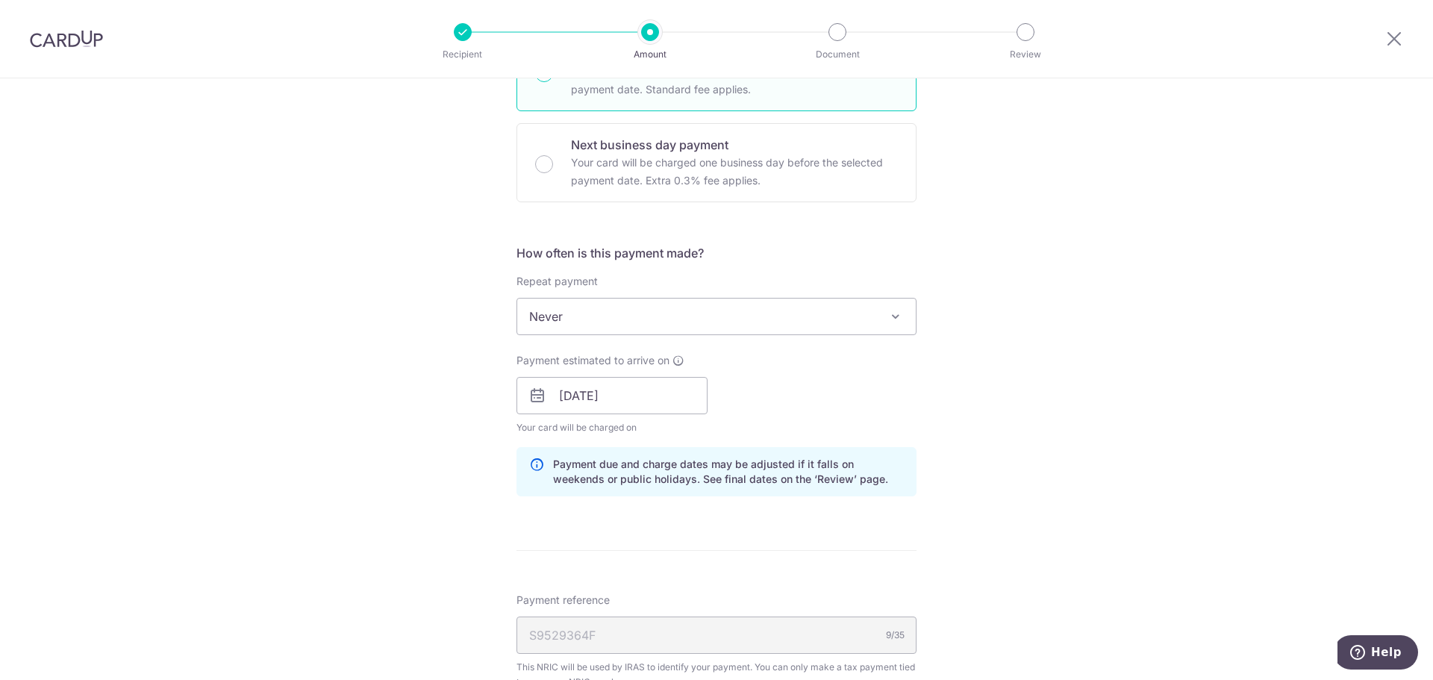
scroll to position [373, 0]
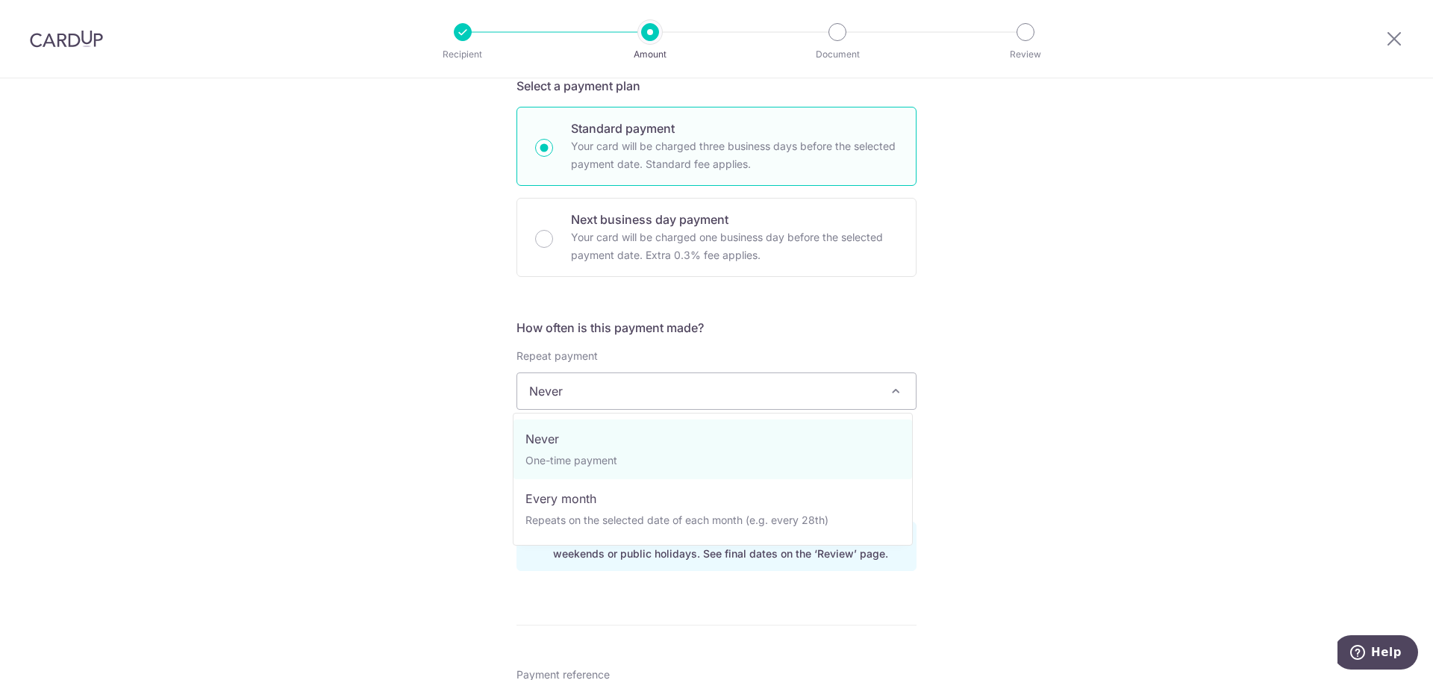
click at [691, 396] on span "Never" at bounding box center [716, 391] width 399 height 36
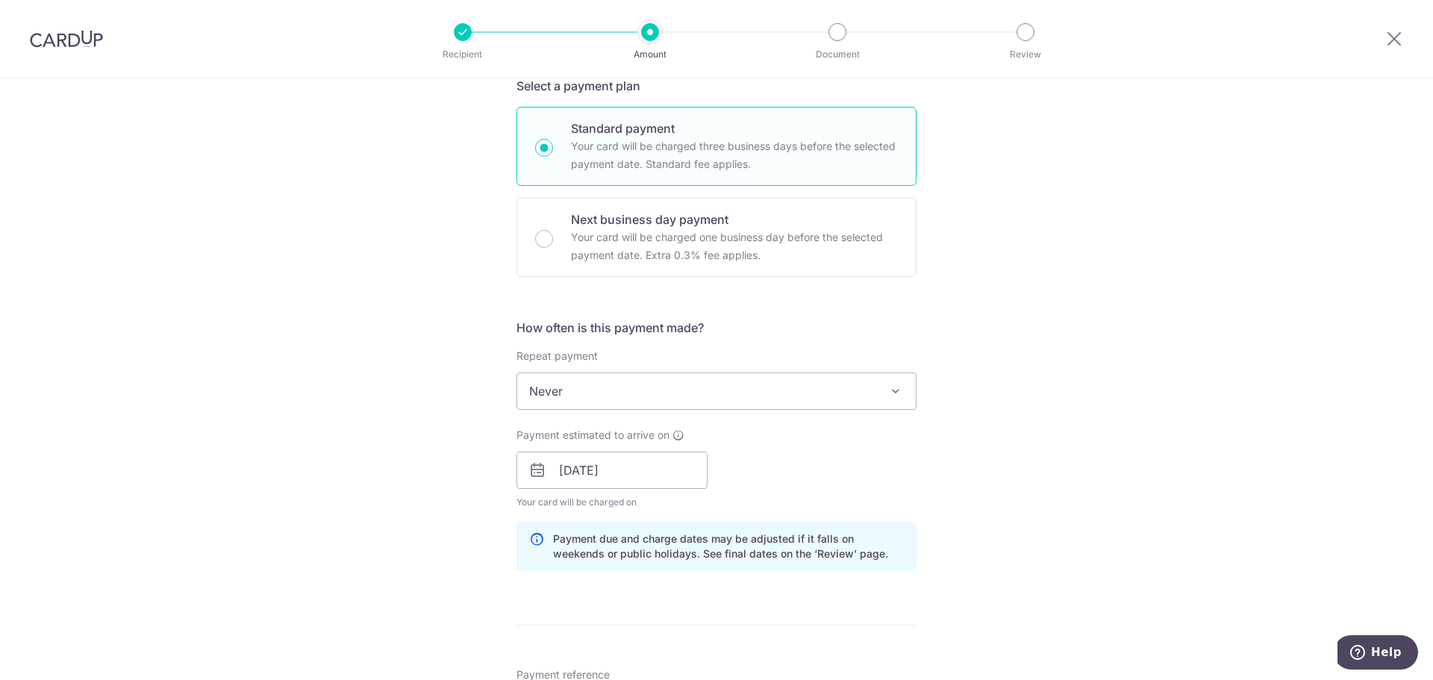
click at [723, 231] on p "Your card will be charged one business day before the selected payment date. Ex…" at bounding box center [734, 246] width 327 height 36
click at [553, 231] on input "Next business day payment Your card will be charged one business day before the…" at bounding box center [544, 239] width 18 height 18
radio input "false"
radio input "true"
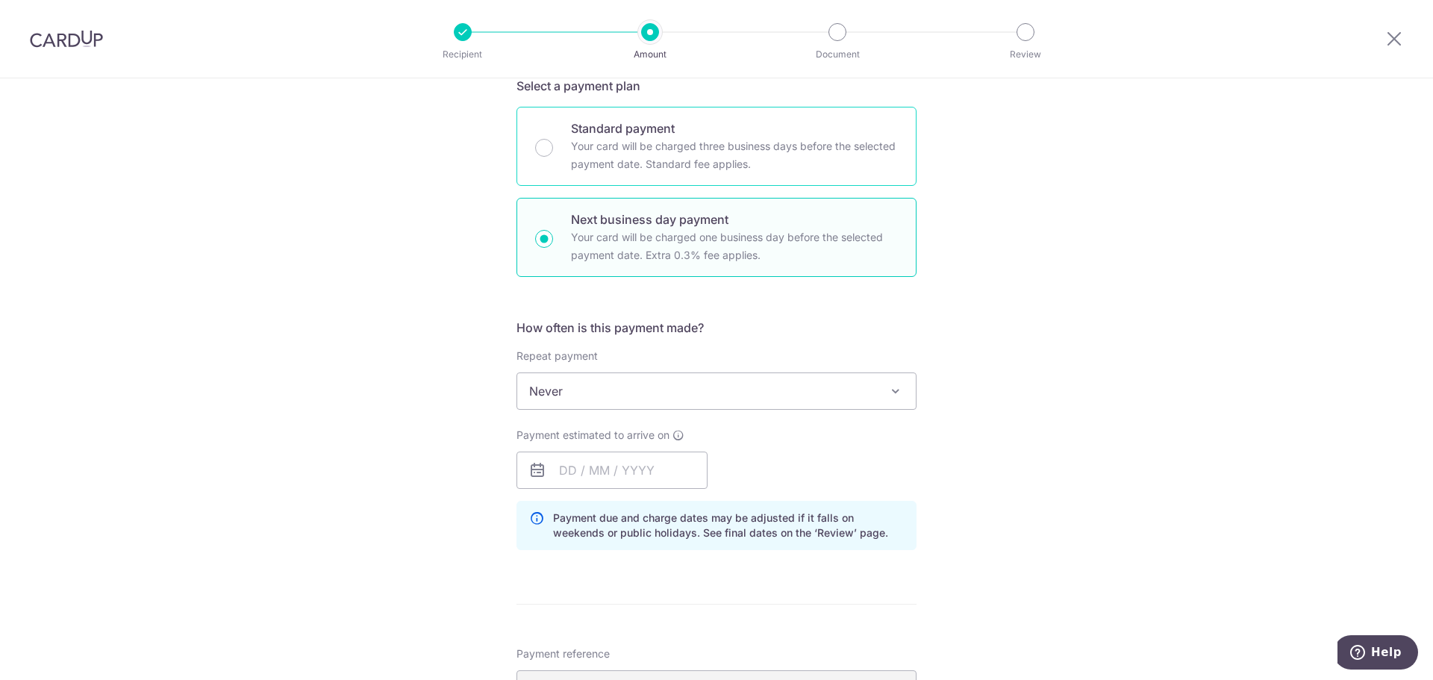
click at [714, 154] on p "Your card will be charged three business days before the selected payment date.…" at bounding box center [734, 155] width 327 height 36
click at [553, 154] on input "Standard payment Your card will be charged three business days before the selec…" at bounding box center [544, 148] width 18 height 18
radio input "true"
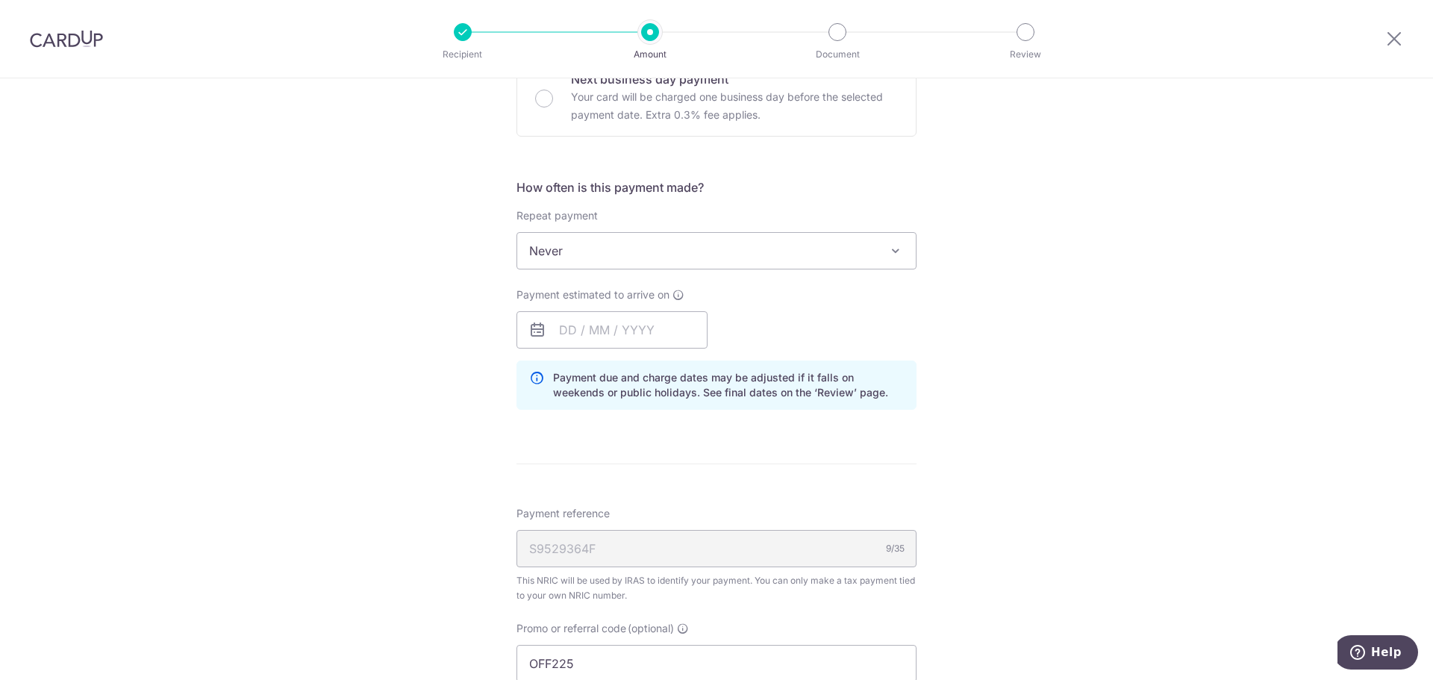
scroll to position [597, 0]
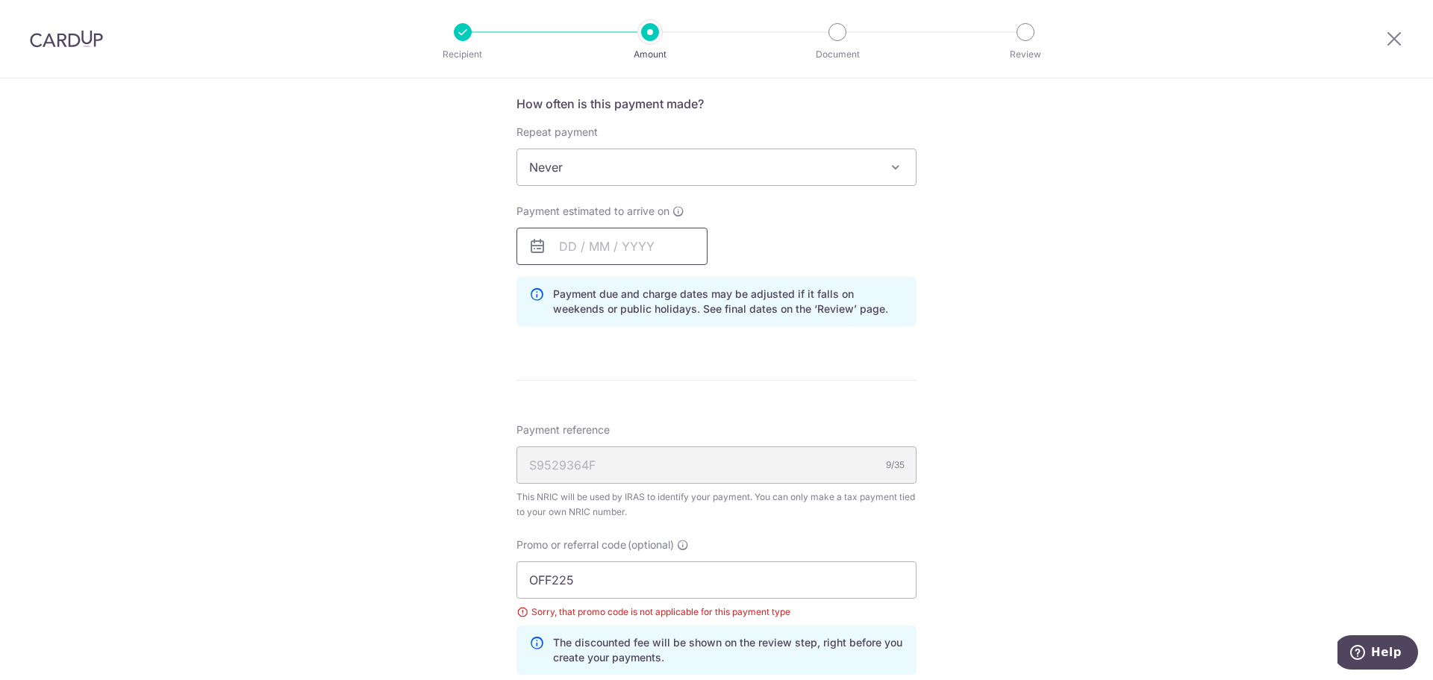
click at [649, 242] on input "text" at bounding box center [612, 246] width 191 height 37
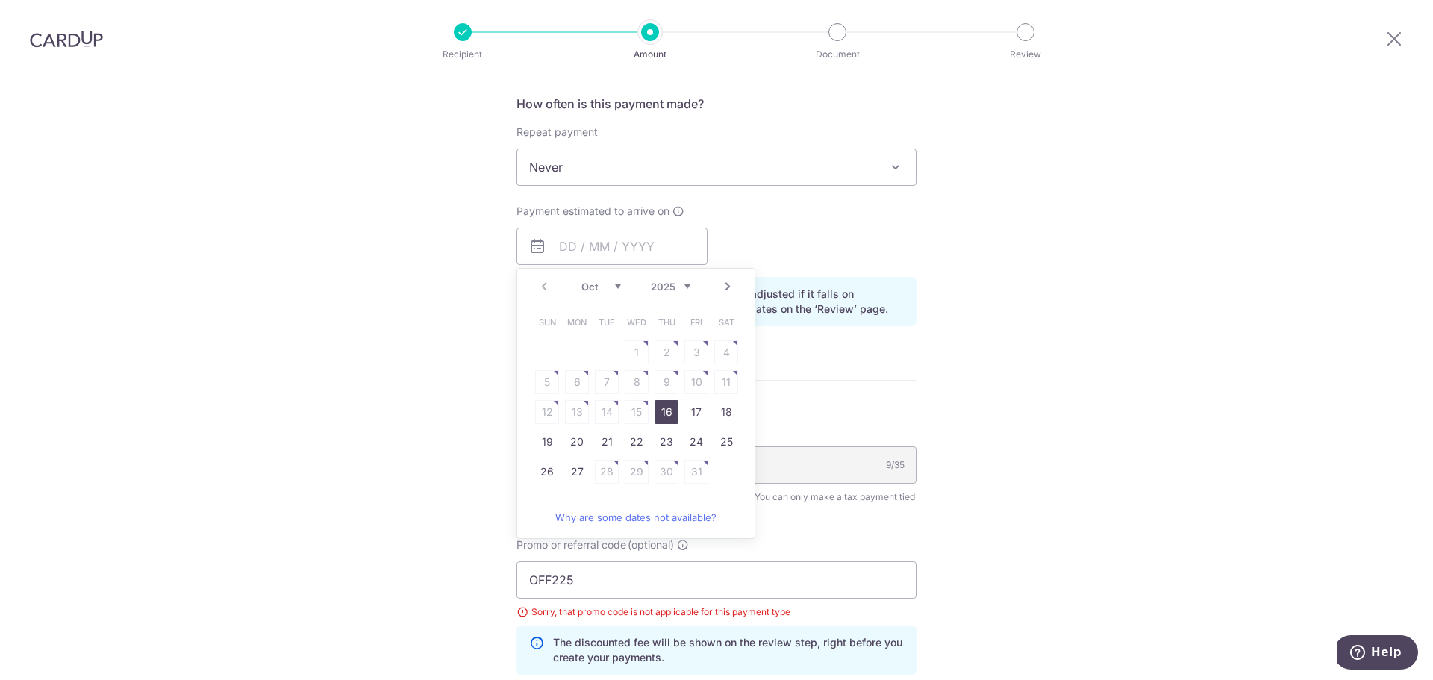
click at [661, 405] on link "16" at bounding box center [667, 412] width 24 height 24
type input "[DATE]"
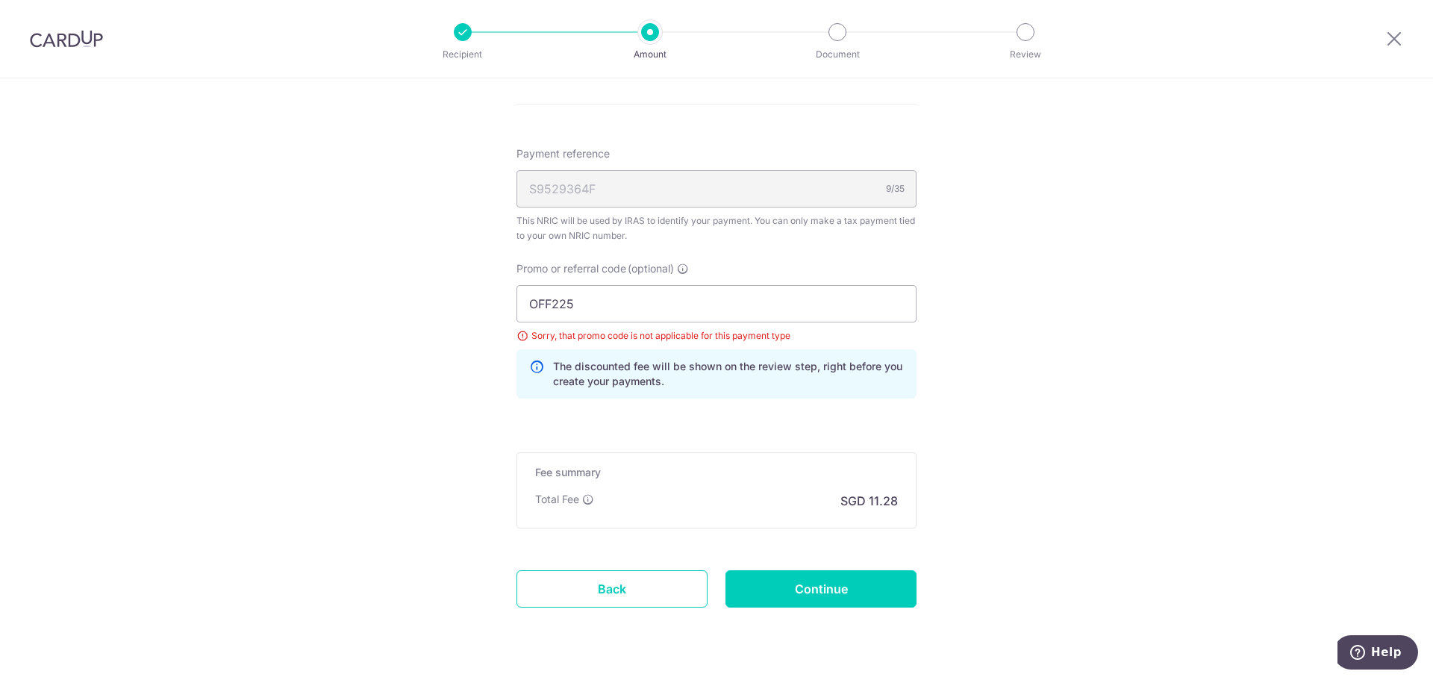
scroll to position [896, 0]
click at [645, 321] on div "OFF225 Sorry, that promo code is not applicable for this payment type The disco…" at bounding box center [717, 340] width 400 height 113
click at [617, 302] on input "OFF225" at bounding box center [717, 302] width 400 height 37
click at [835, 586] on input "Continue" at bounding box center [821, 587] width 191 height 37
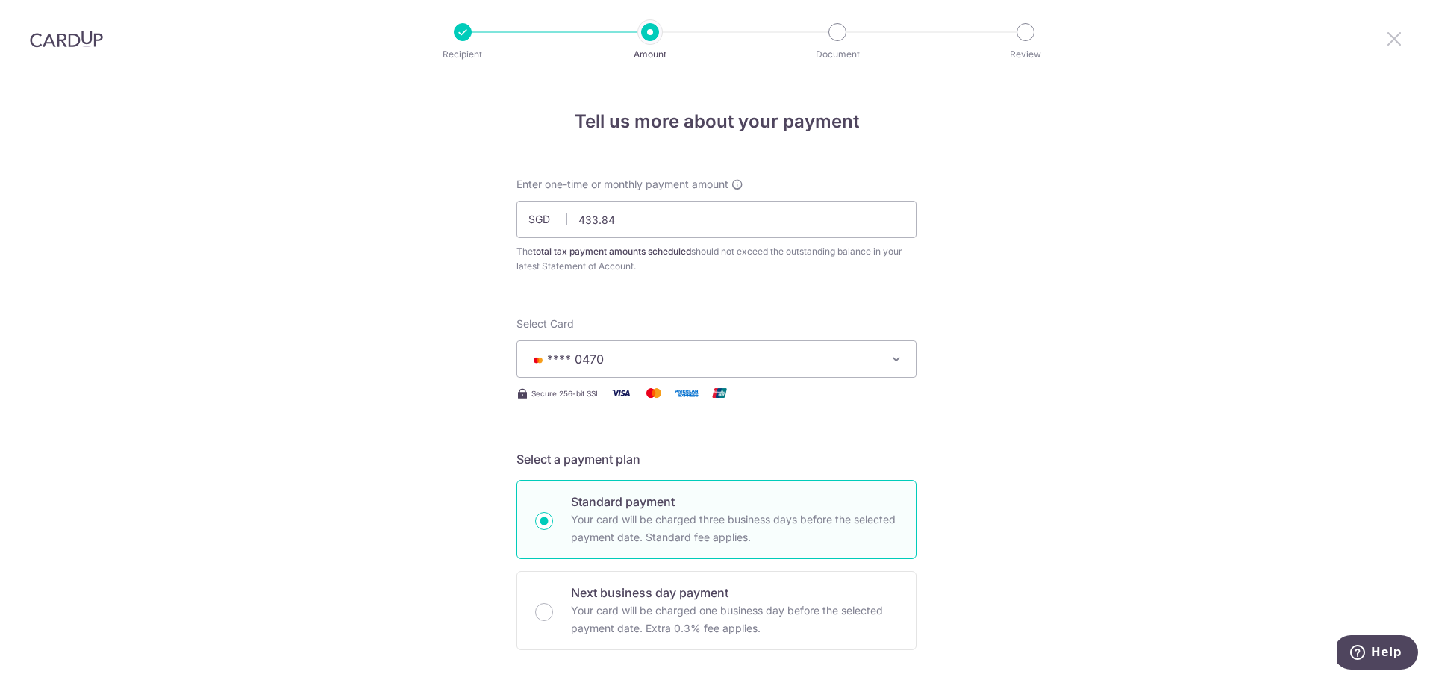
click at [1398, 46] on icon at bounding box center [1395, 38] width 18 height 19
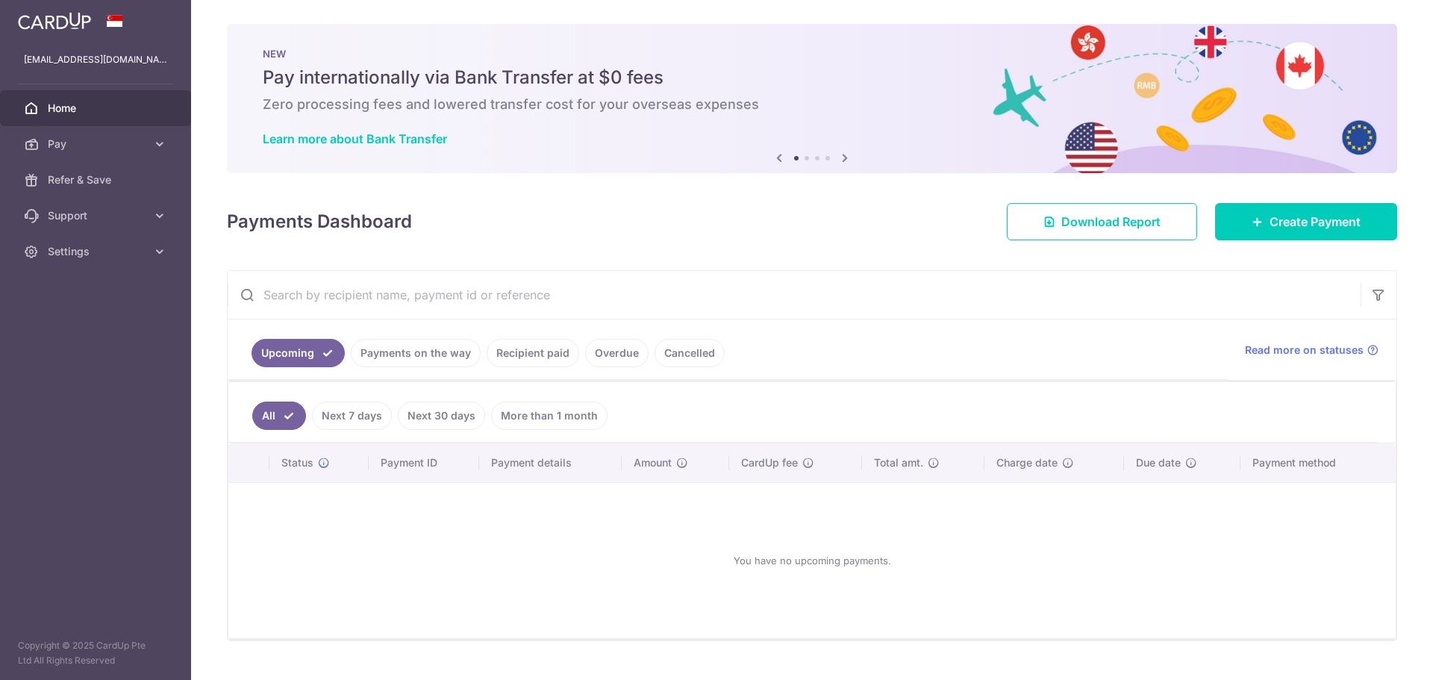
click at [87, 37] on div at bounding box center [95, 21] width 191 height 42
